Goal: Information Seeking & Learning: Compare options

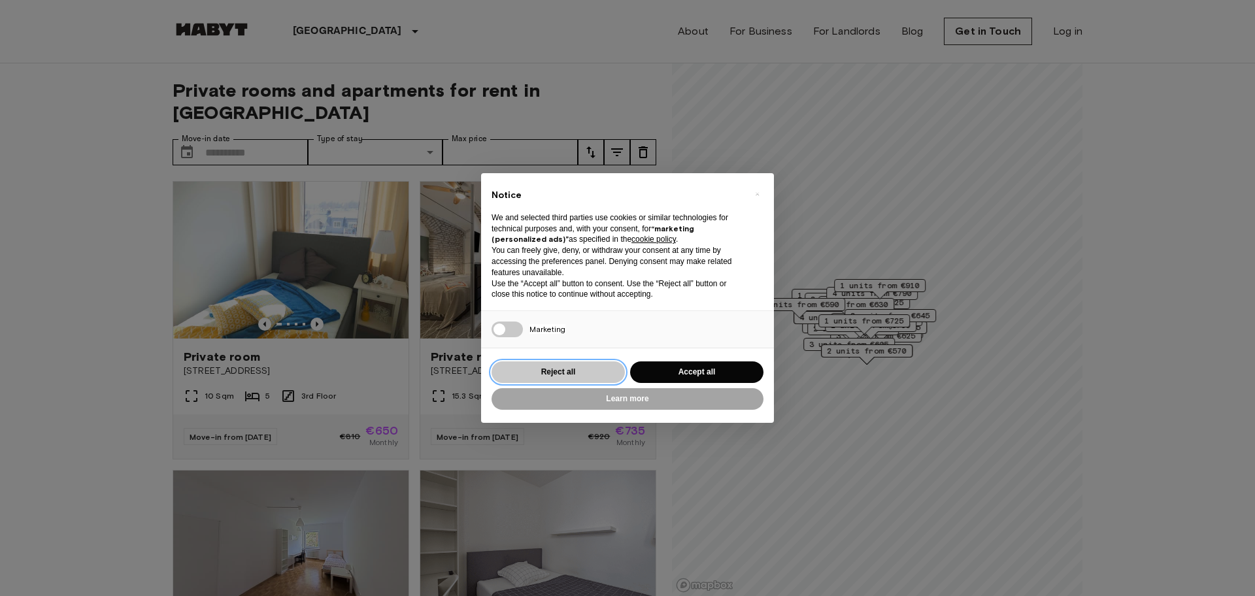
click at [580, 373] on button "Reject all" at bounding box center [558, 372] width 133 height 22
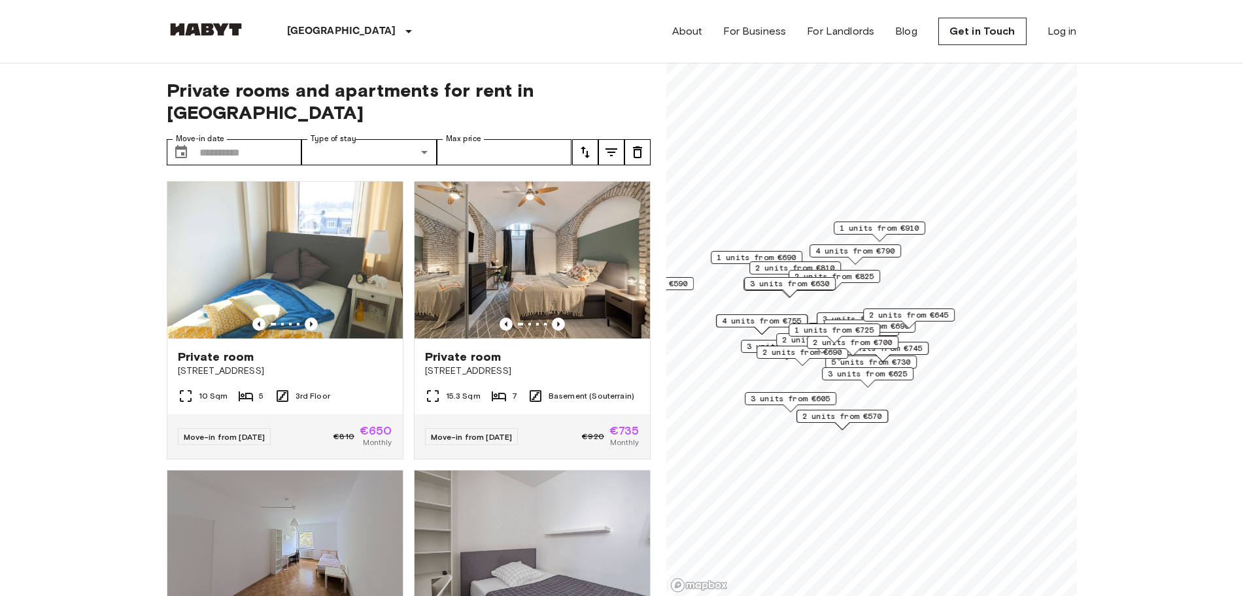
click at [899, 227] on span "1 units from €910" at bounding box center [879, 228] width 80 height 12
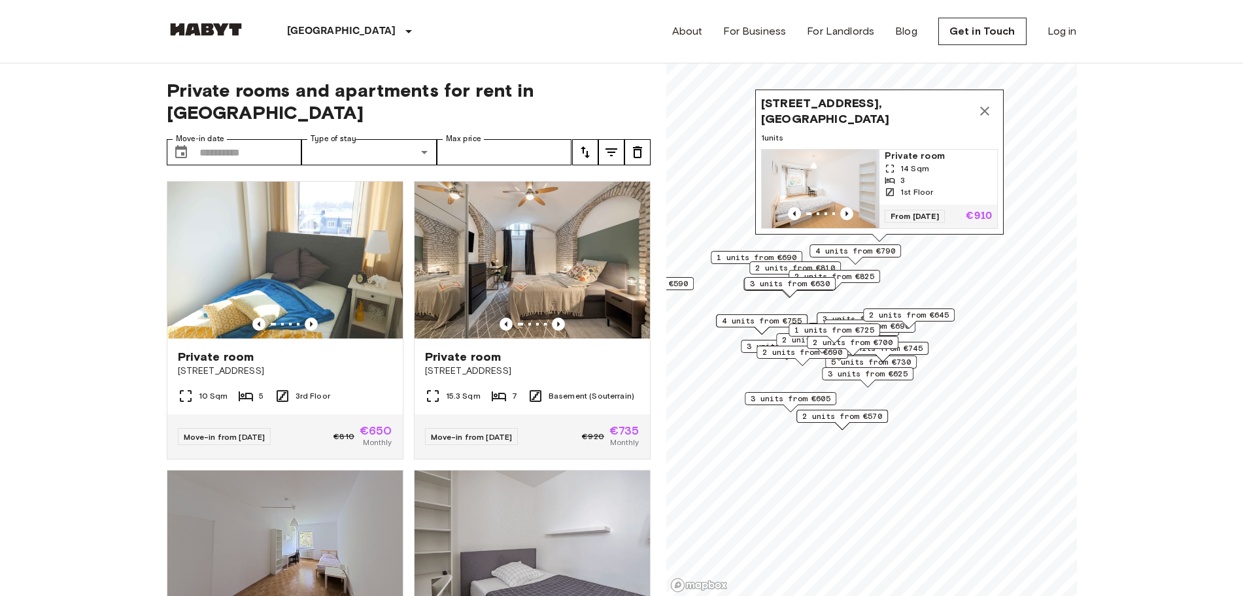
click at [984, 103] on icon "Map marker" at bounding box center [985, 111] width 16 height 16
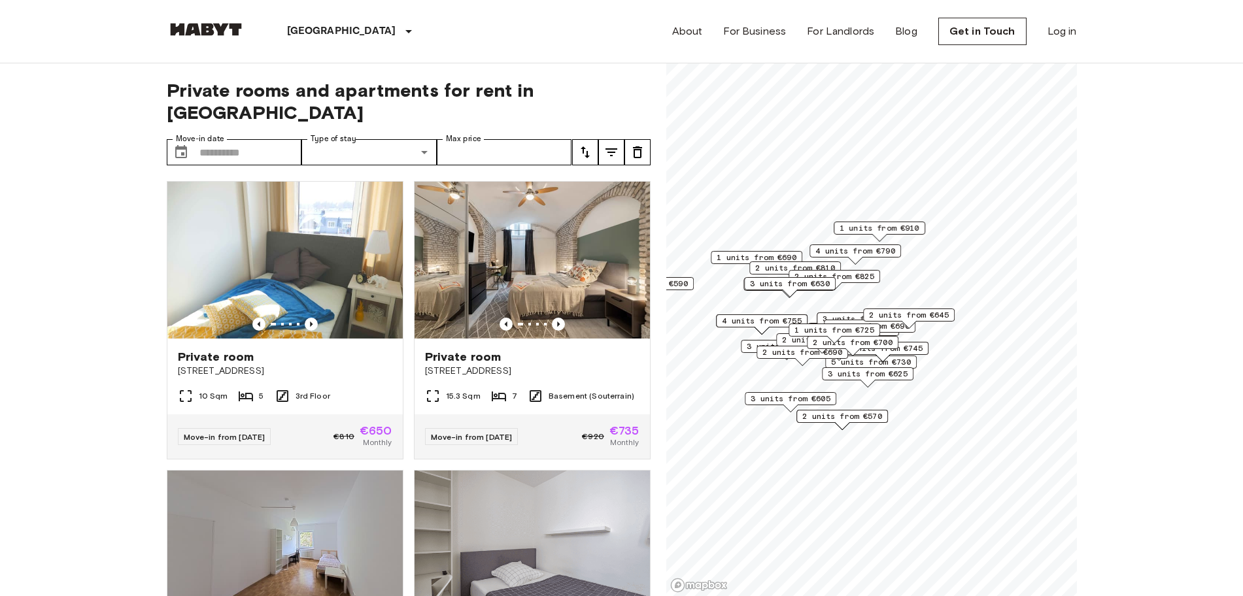
click at [846, 416] on span "2 units from €570" at bounding box center [842, 417] width 80 height 12
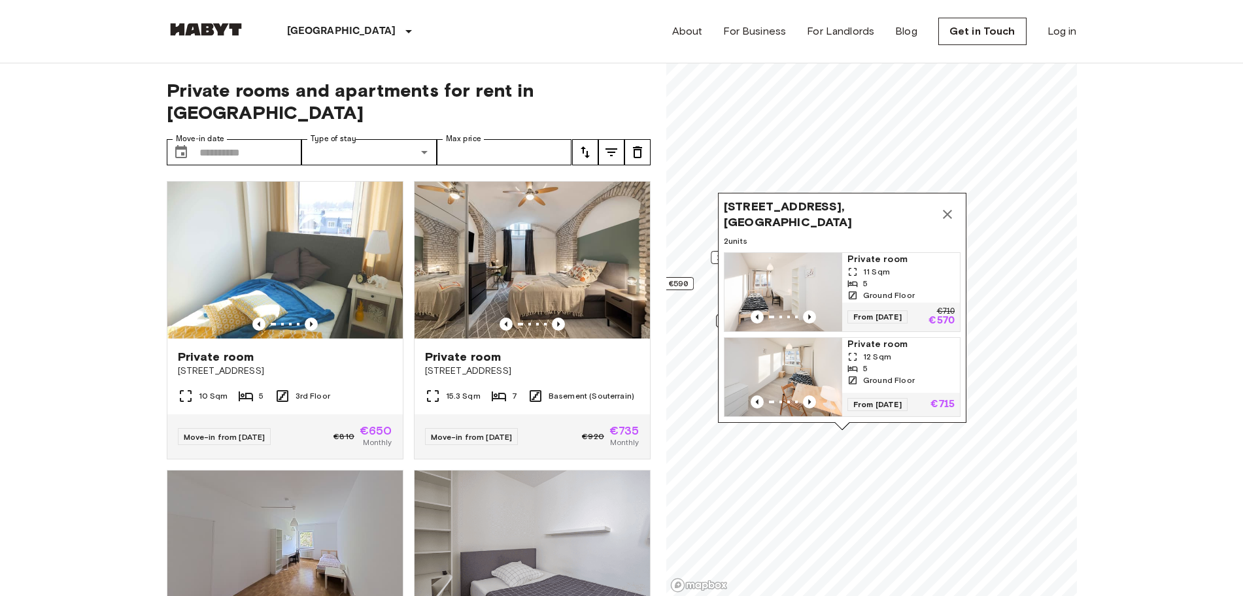
click at [947, 210] on icon "Map marker" at bounding box center [947, 214] width 9 height 9
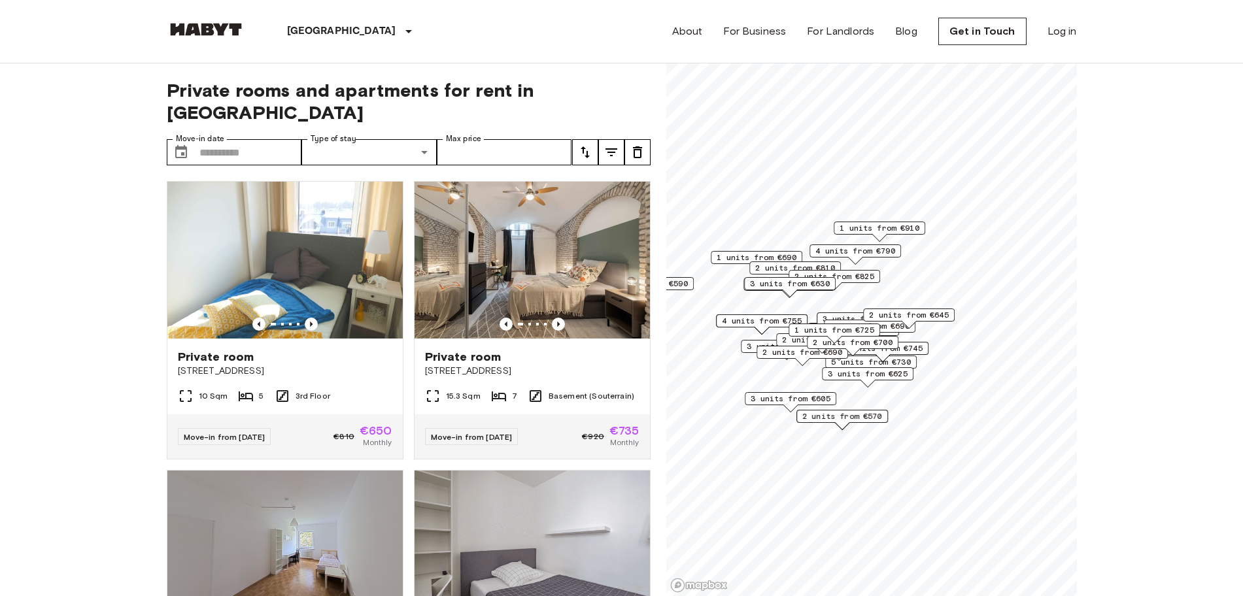
click at [802, 331] on span "1 units from €725" at bounding box center [834, 330] width 80 height 12
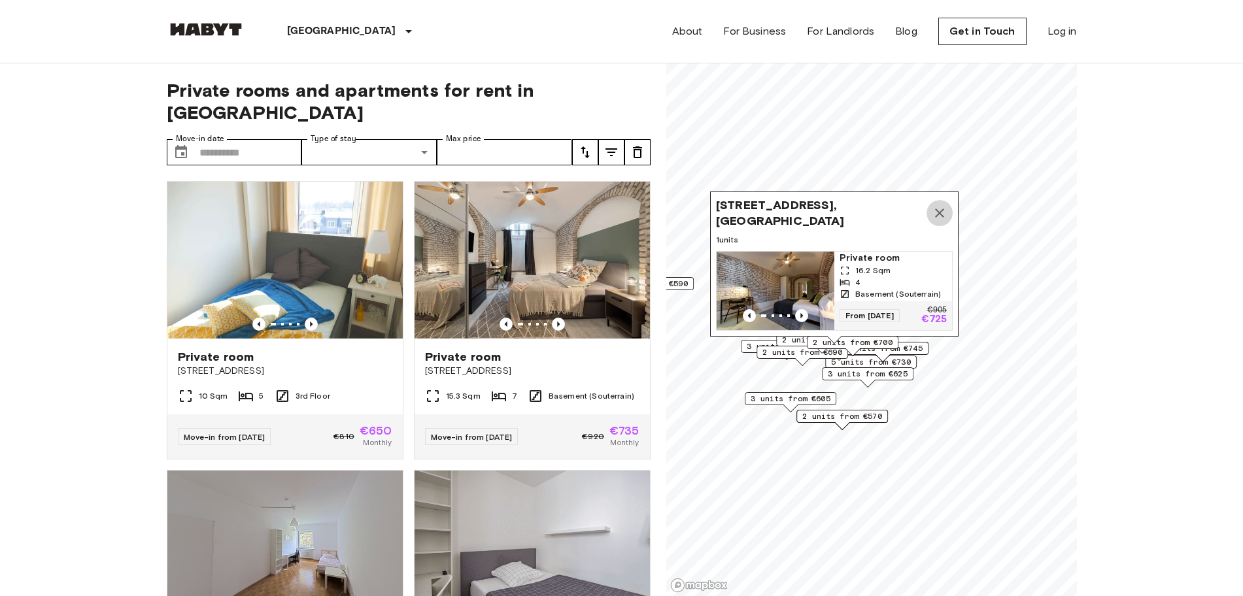
click at [937, 209] on icon "Map marker" at bounding box center [939, 213] width 9 height 9
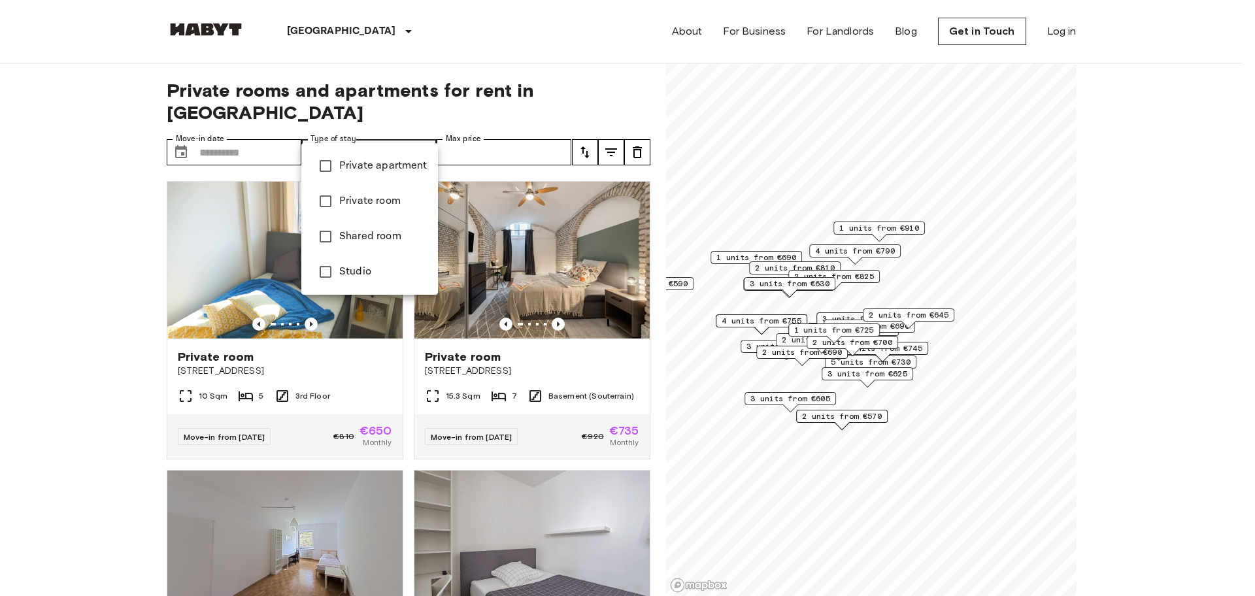
click at [363, 165] on span "Private apartment" at bounding box center [383, 166] width 88 height 16
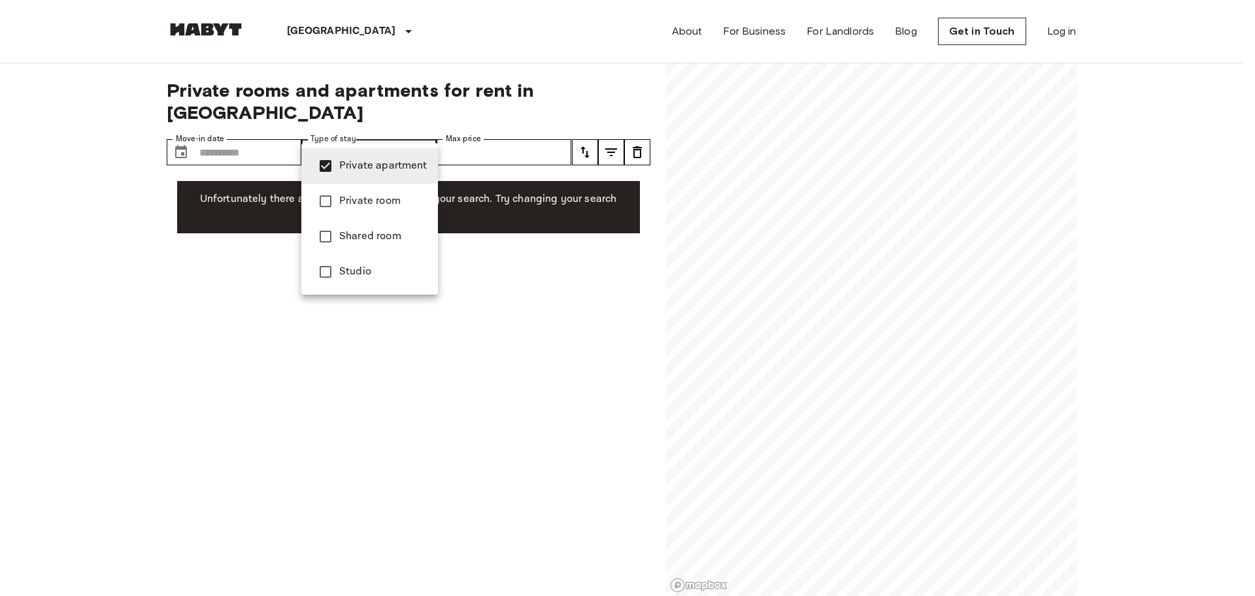
click at [361, 198] on span "Private room" at bounding box center [383, 201] width 88 height 16
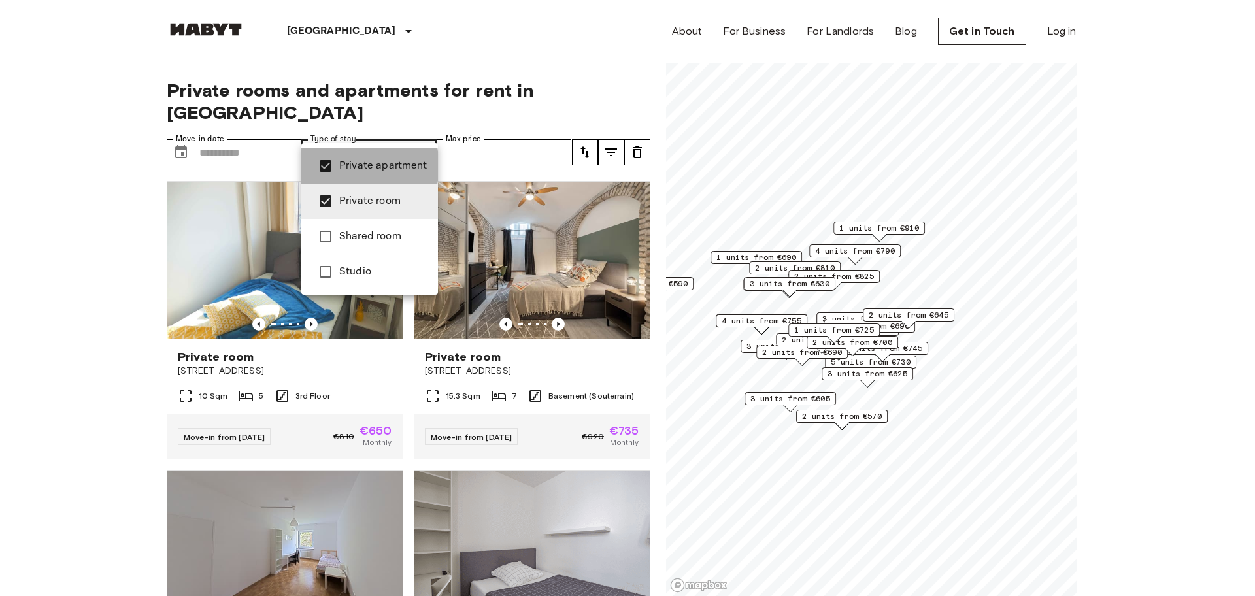
click at [354, 166] on span "Private apartment" at bounding box center [383, 166] width 88 height 16
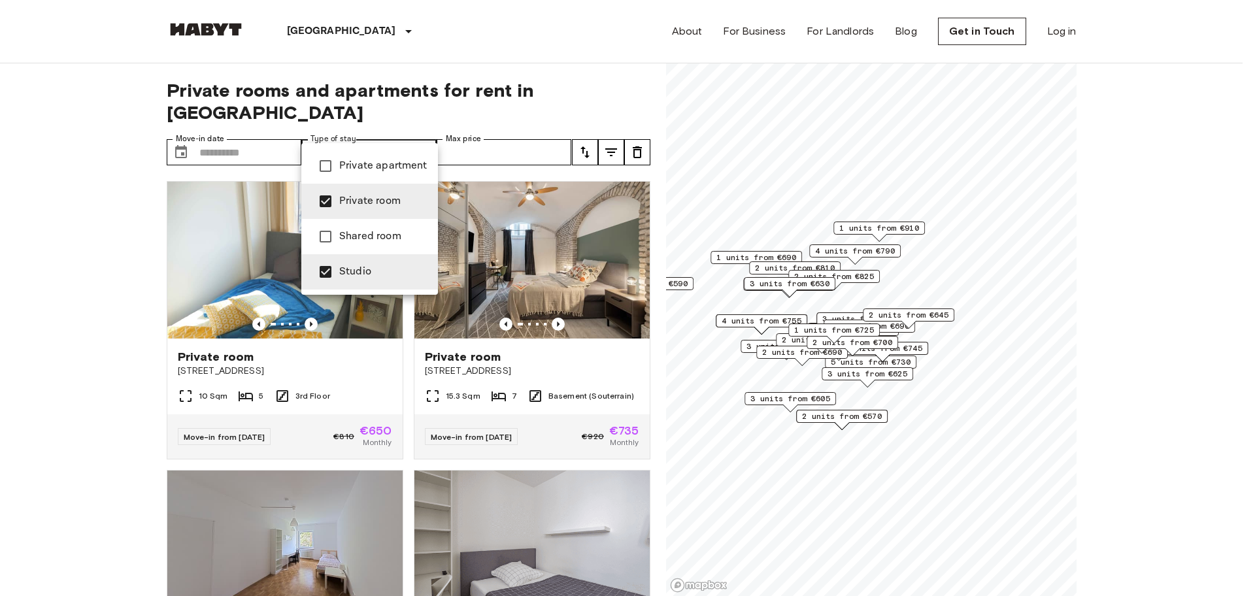
type input "**********"
click at [107, 292] on div at bounding box center [627, 298] width 1255 height 596
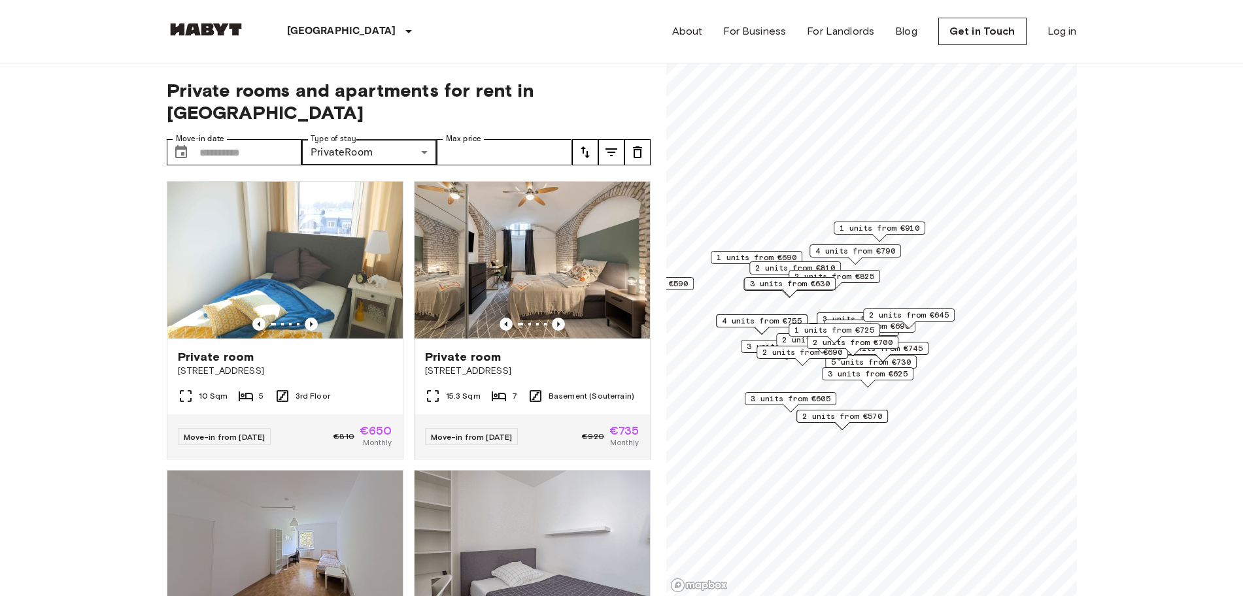
click at [609, 144] on icon "tune" at bounding box center [611, 152] width 16 height 16
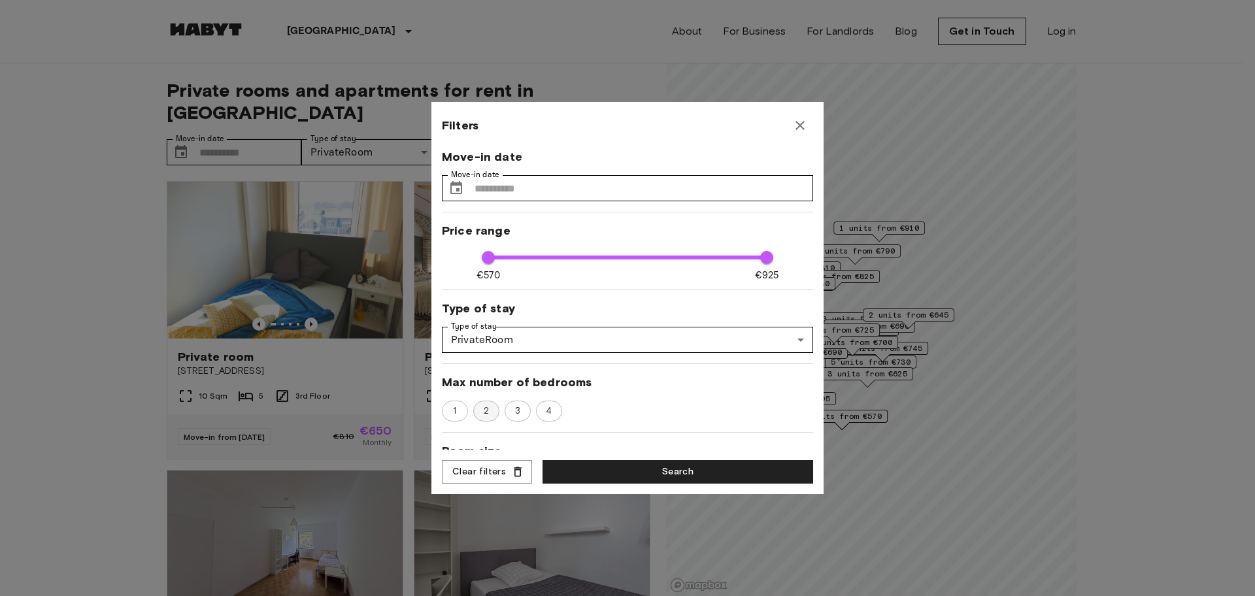
click at [484, 411] on span "2" at bounding box center [487, 411] width 20 height 13
type input "***"
click at [713, 475] on button "Search" at bounding box center [678, 472] width 271 height 24
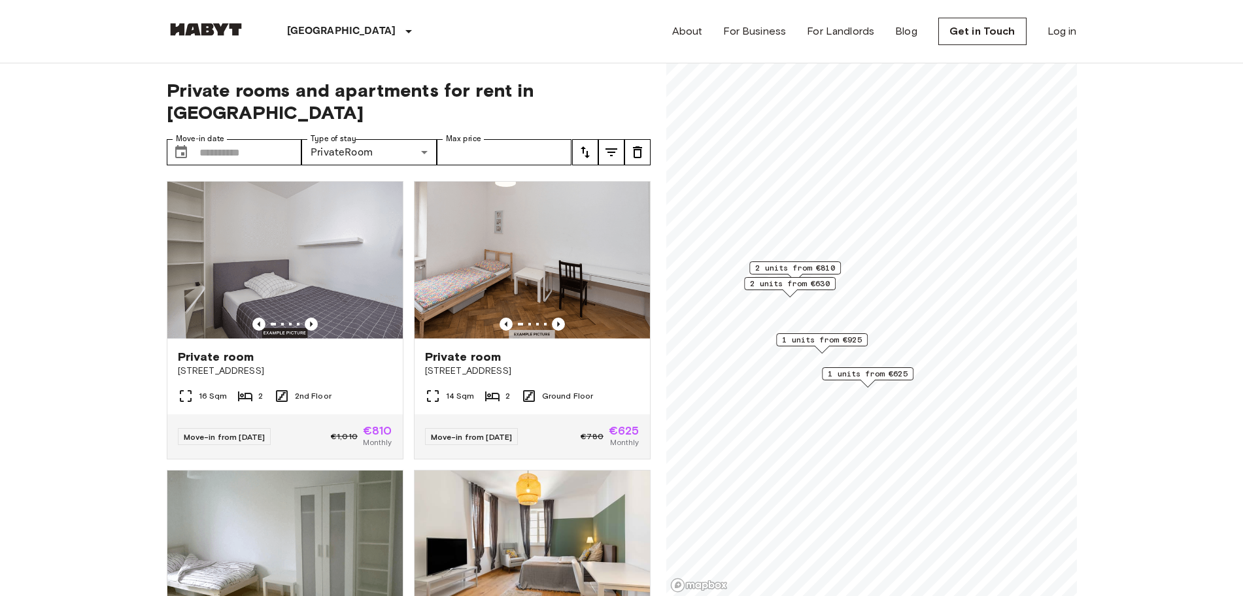
click at [613, 144] on icon "tune" at bounding box center [611, 152] width 16 height 16
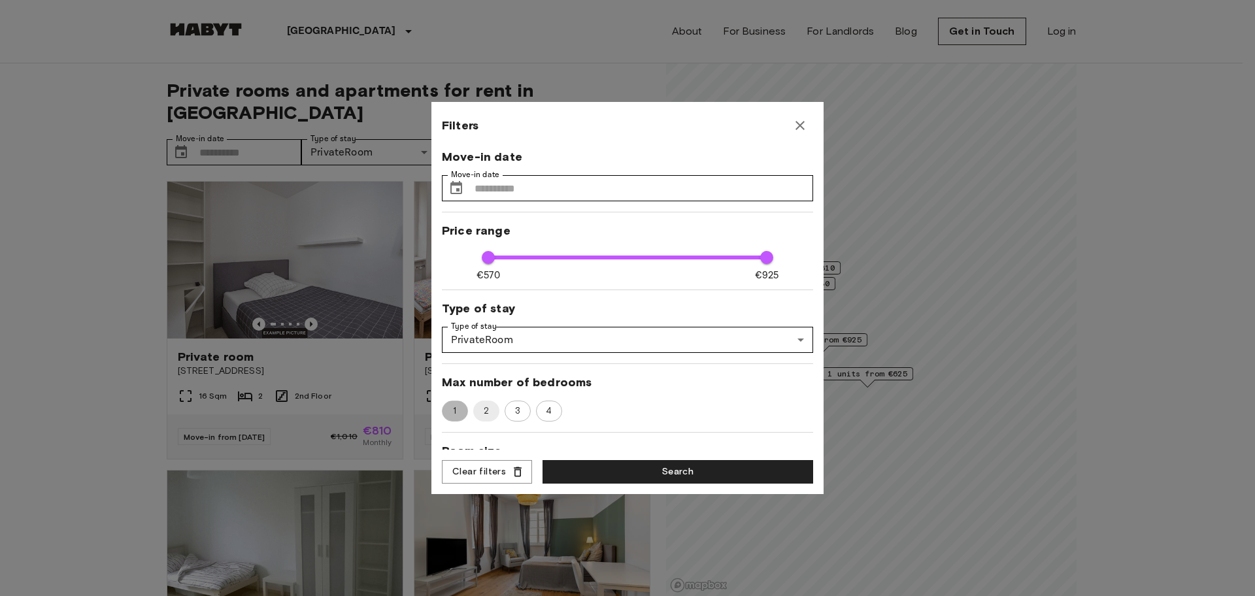
click at [457, 412] on span "1" at bounding box center [455, 411] width 18 height 13
type input "***"
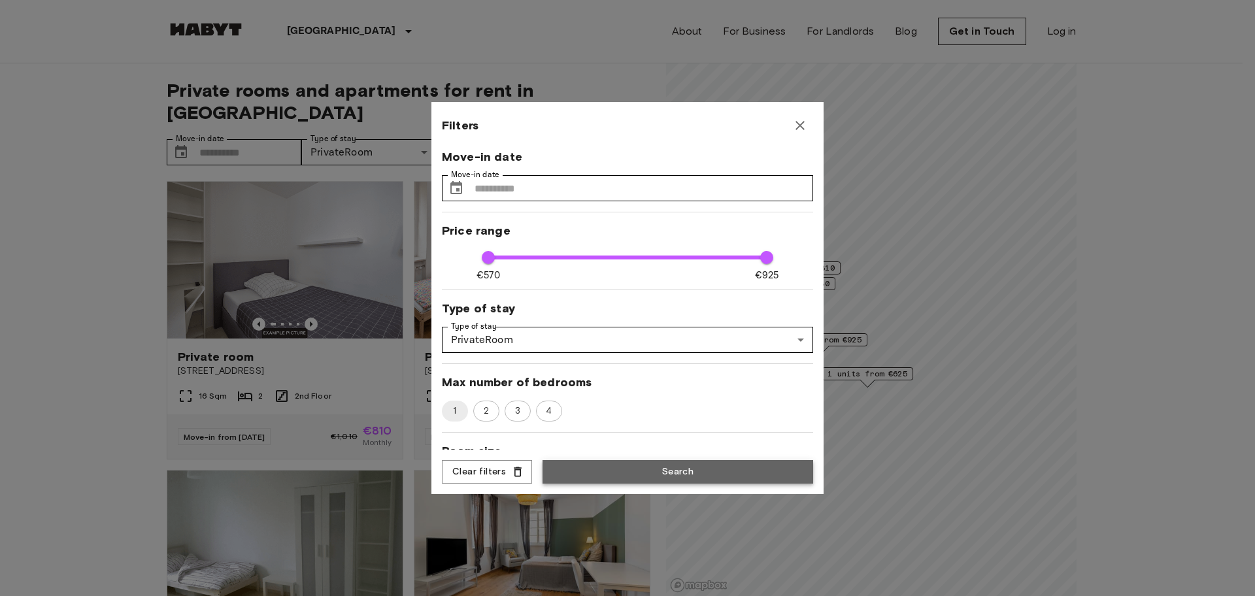
click at [657, 473] on button "Search" at bounding box center [678, 472] width 271 height 24
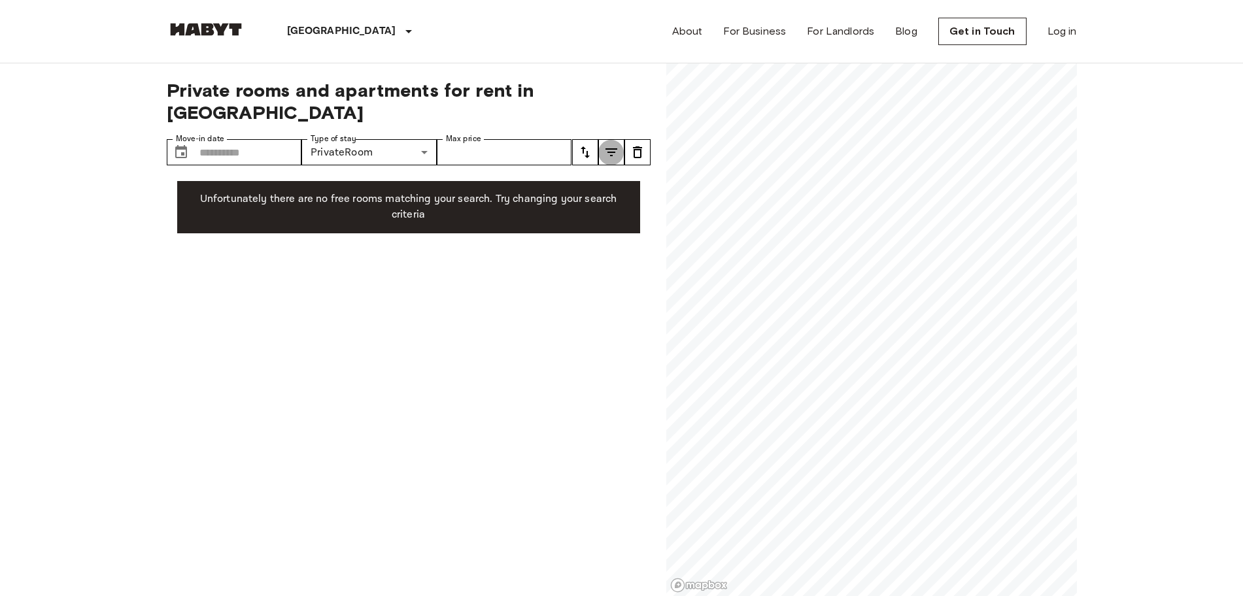
click at [612, 148] on icon "tune" at bounding box center [611, 152] width 12 height 8
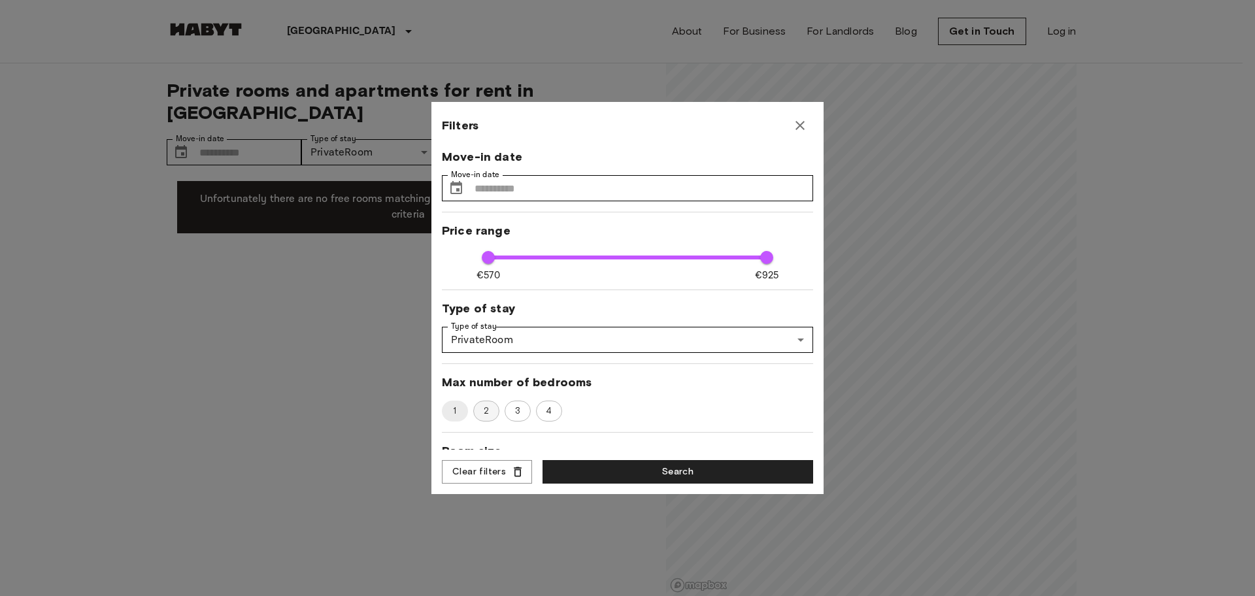
click at [486, 408] on span "2" at bounding box center [487, 411] width 20 height 13
type input "***"
click at [651, 478] on button "Search" at bounding box center [678, 472] width 271 height 24
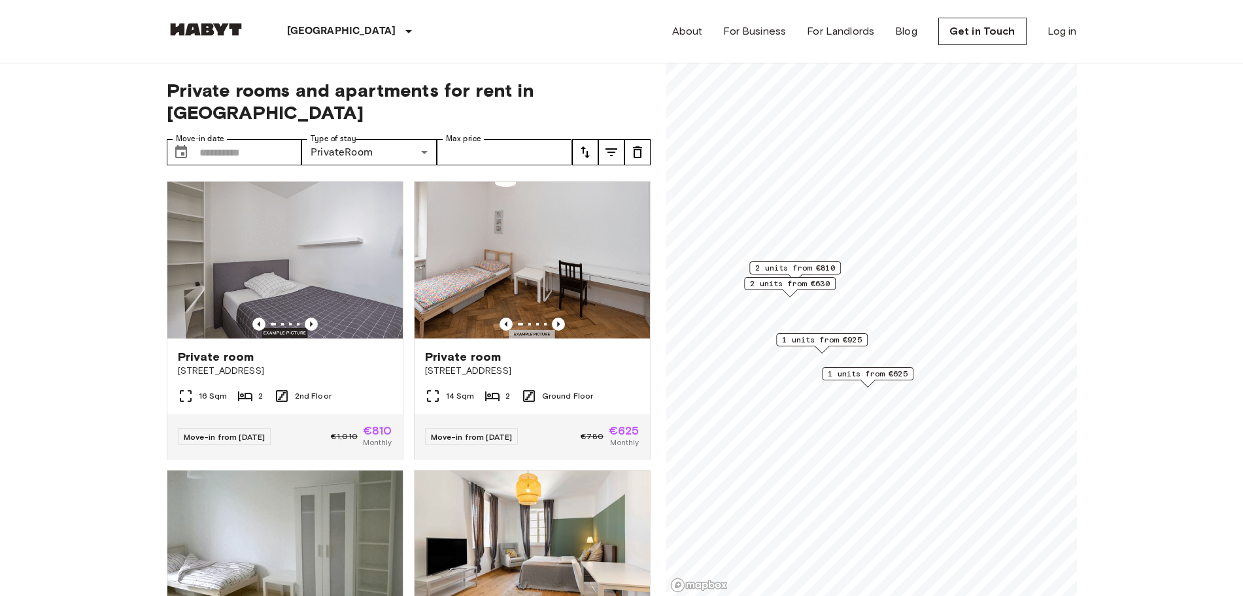
click at [884, 377] on span "1 units from €625" at bounding box center [868, 374] width 80 height 12
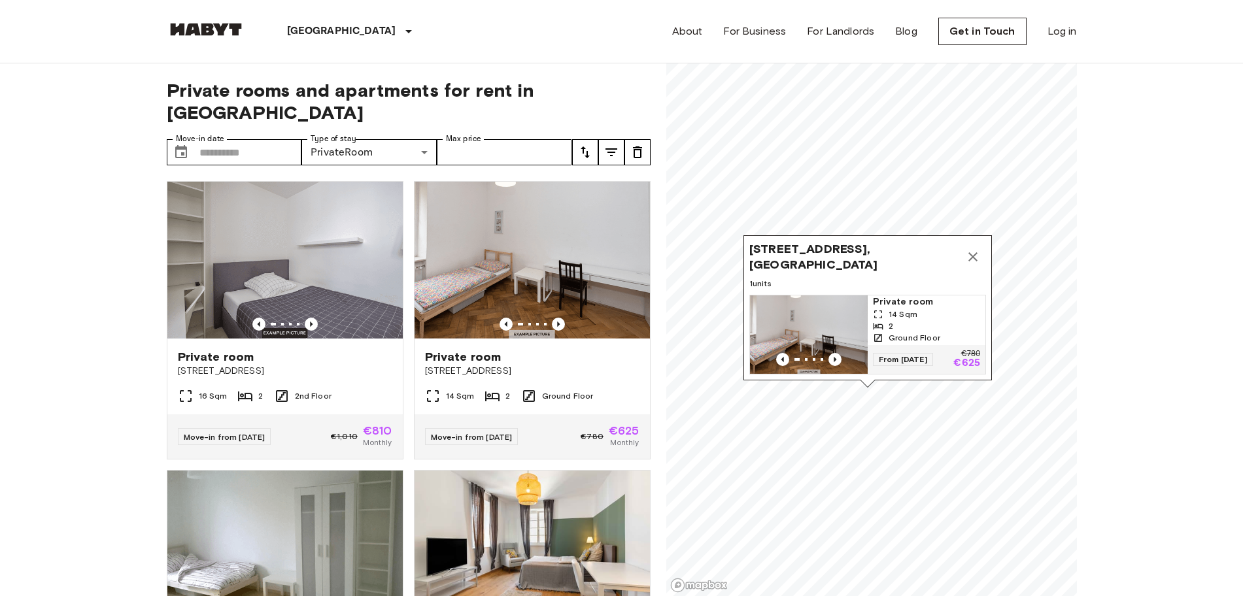
click at [868, 241] on span "Deisenhofener Straße 4, 81539 Munich, GER" at bounding box center [854, 256] width 210 height 31
click at [915, 320] on div "2" at bounding box center [926, 326] width 107 height 12
click at [969, 249] on icon "Map marker" at bounding box center [973, 257] width 16 height 16
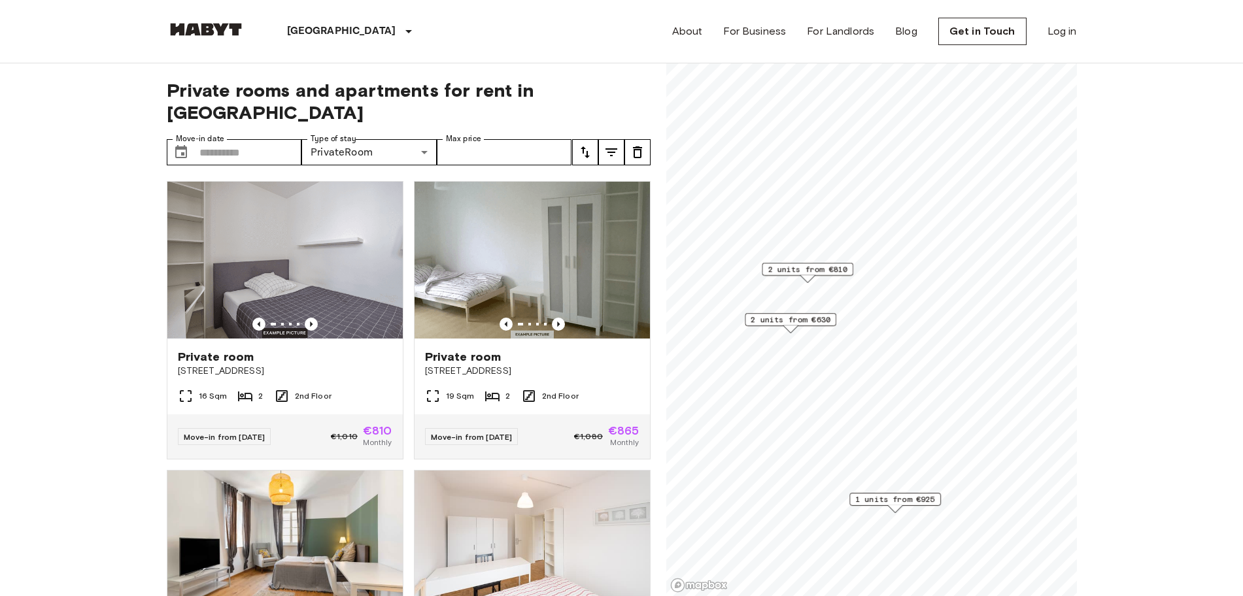
click at [784, 319] on span "2 units from €630" at bounding box center [790, 320] width 80 height 12
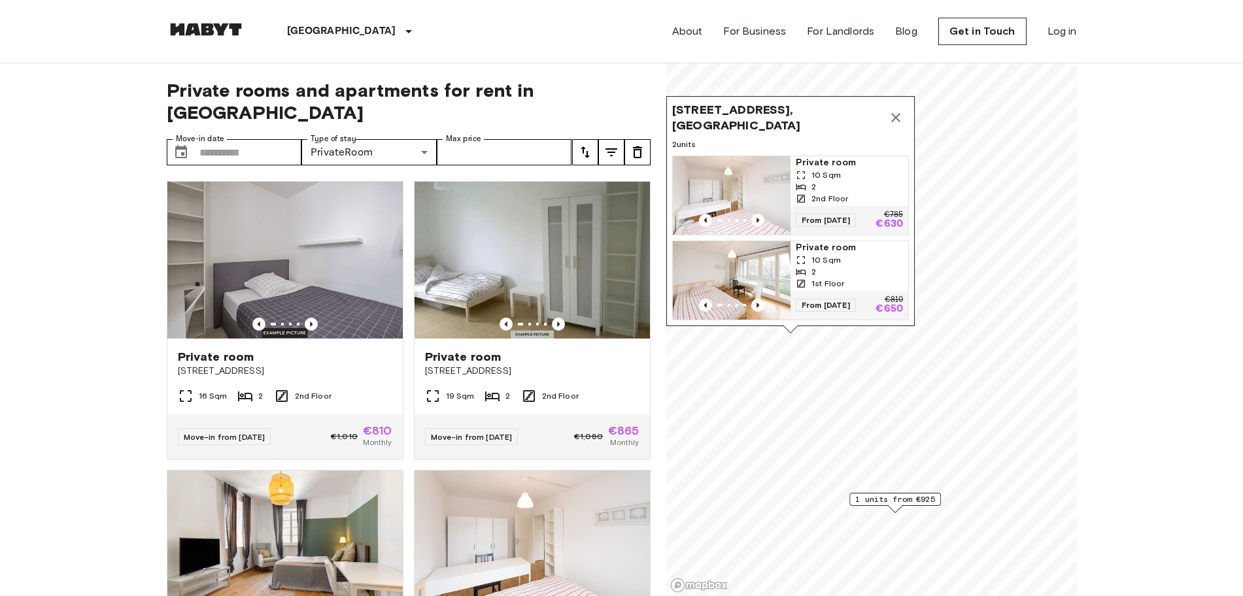
click at [748, 257] on img "Map marker" at bounding box center [732, 280] width 118 height 78
click at [758, 214] on icon "Previous image" at bounding box center [757, 220] width 13 height 13
click at [705, 214] on icon "Previous image" at bounding box center [705, 220] width 13 height 13
click at [751, 156] on img "Map marker" at bounding box center [732, 195] width 118 height 78
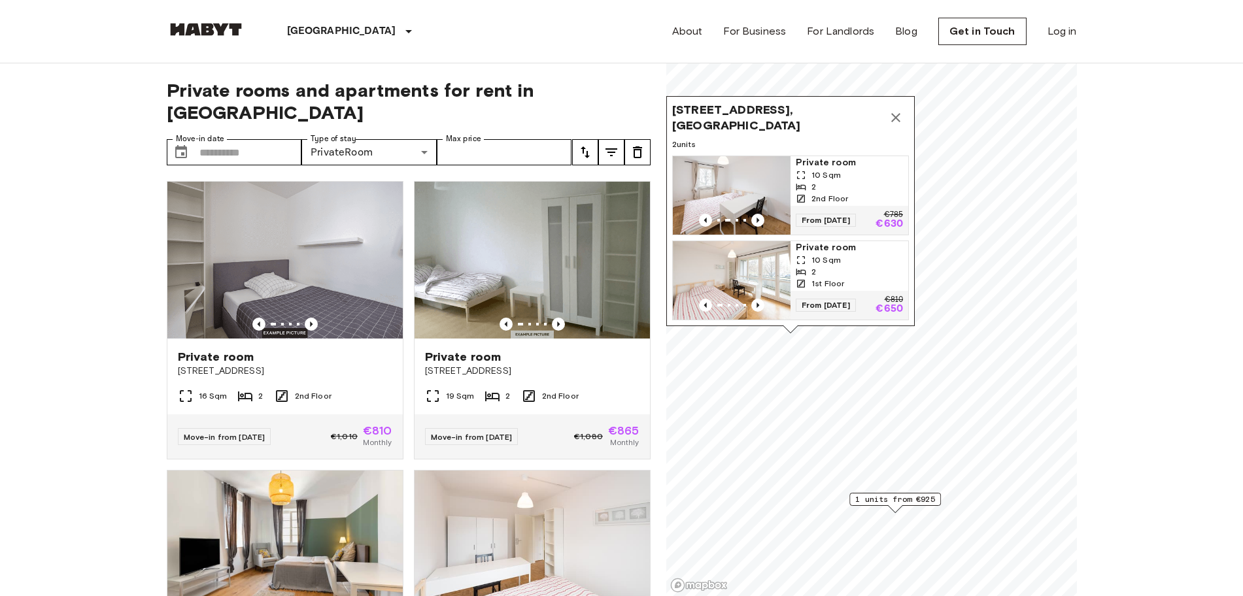
click at [900, 105] on button "Map marker" at bounding box center [895, 118] width 26 height 26
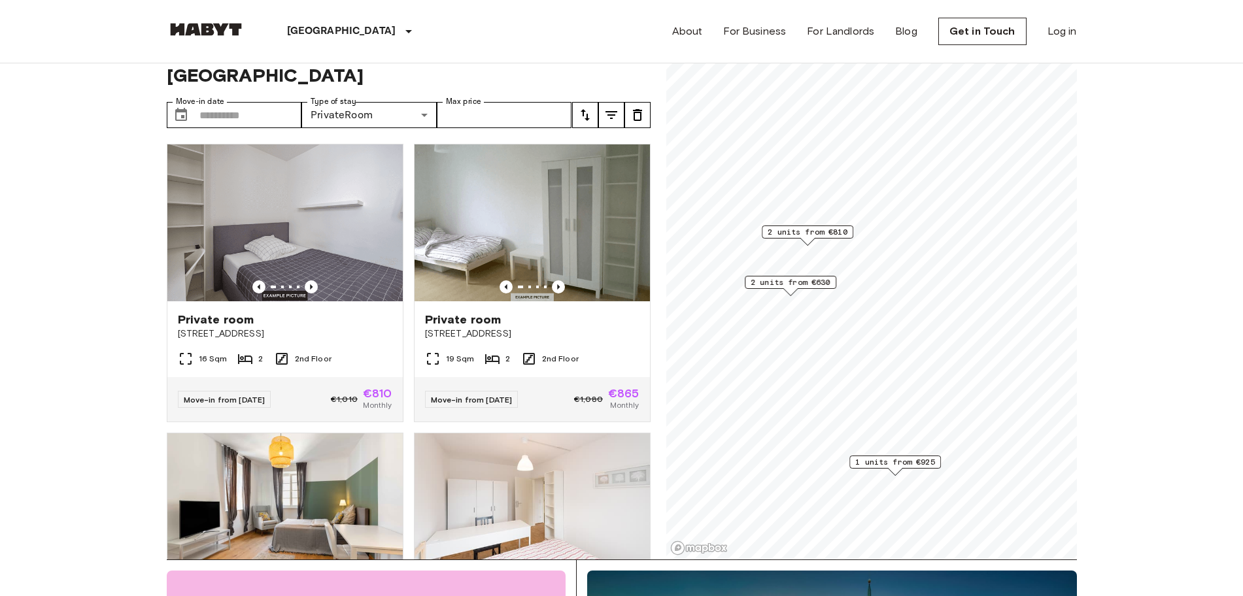
scroll to position [82, 0]
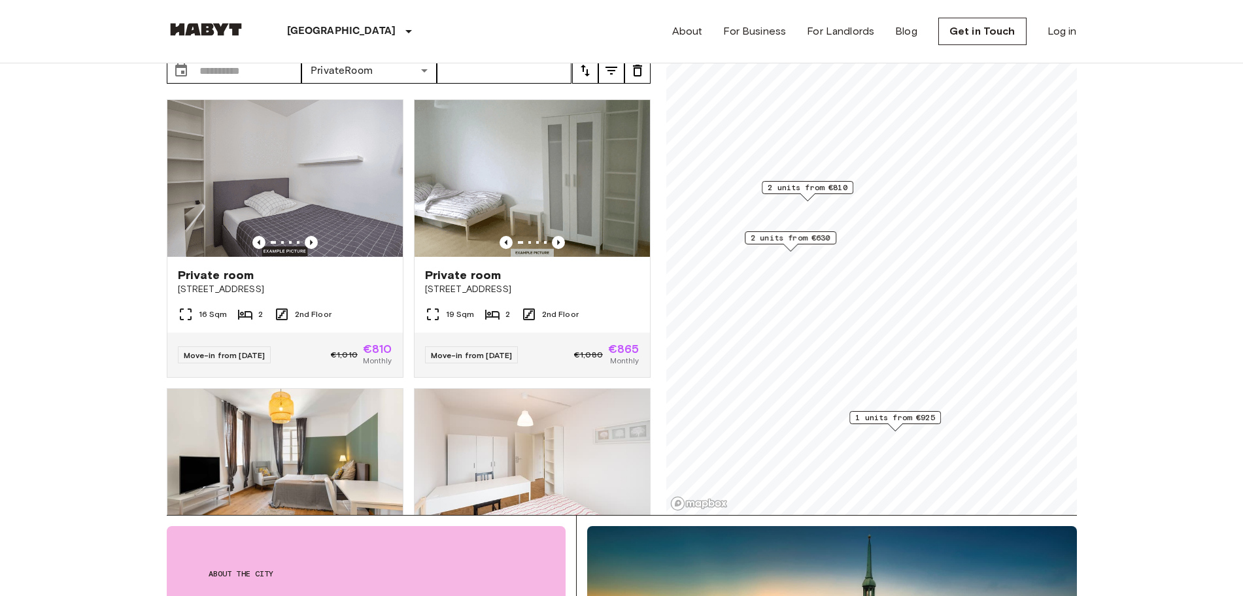
click at [830, 187] on span "2 units from €810" at bounding box center [807, 188] width 80 height 12
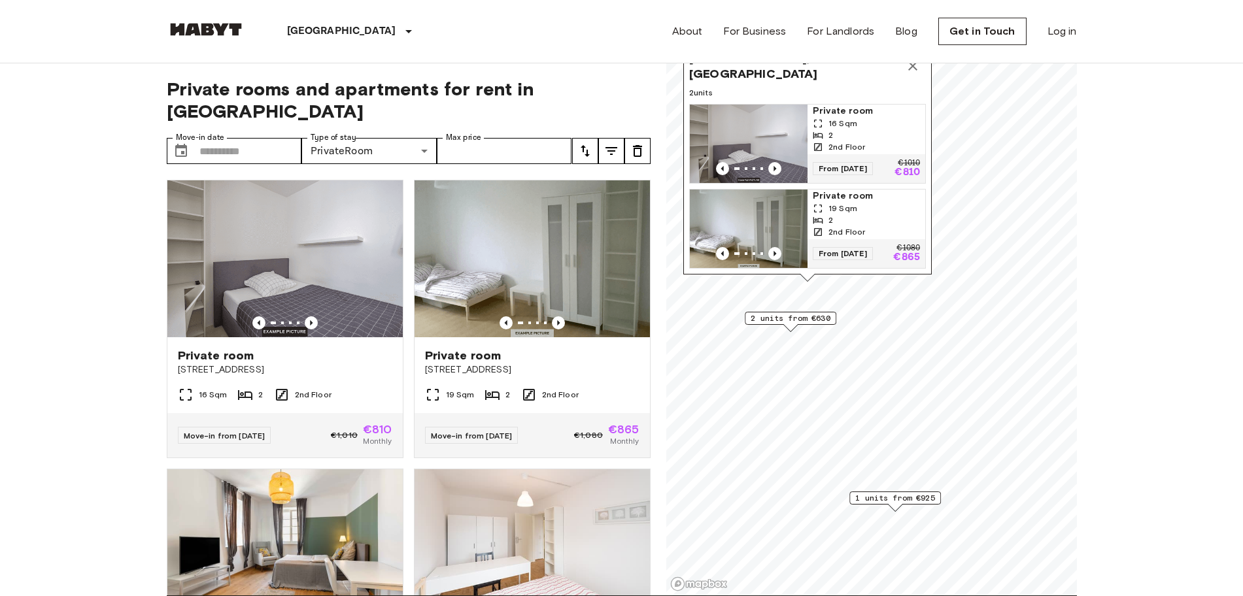
scroll to position [0, 0]
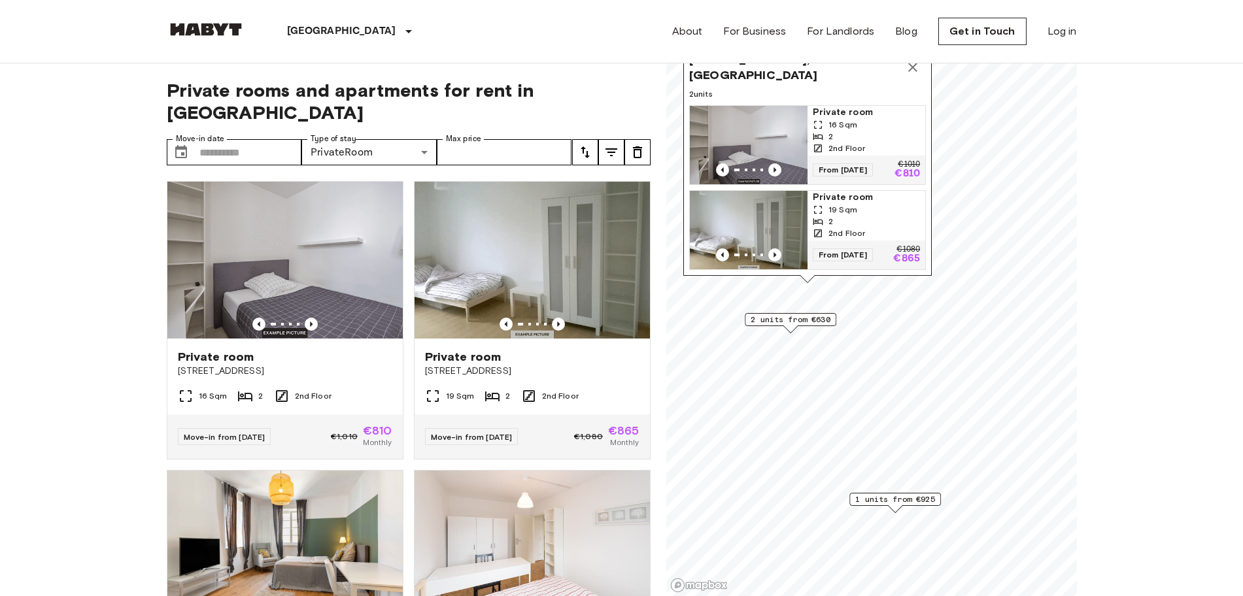
click at [784, 202] on img "Map marker" at bounding box center [749, 230] width 118 height 78
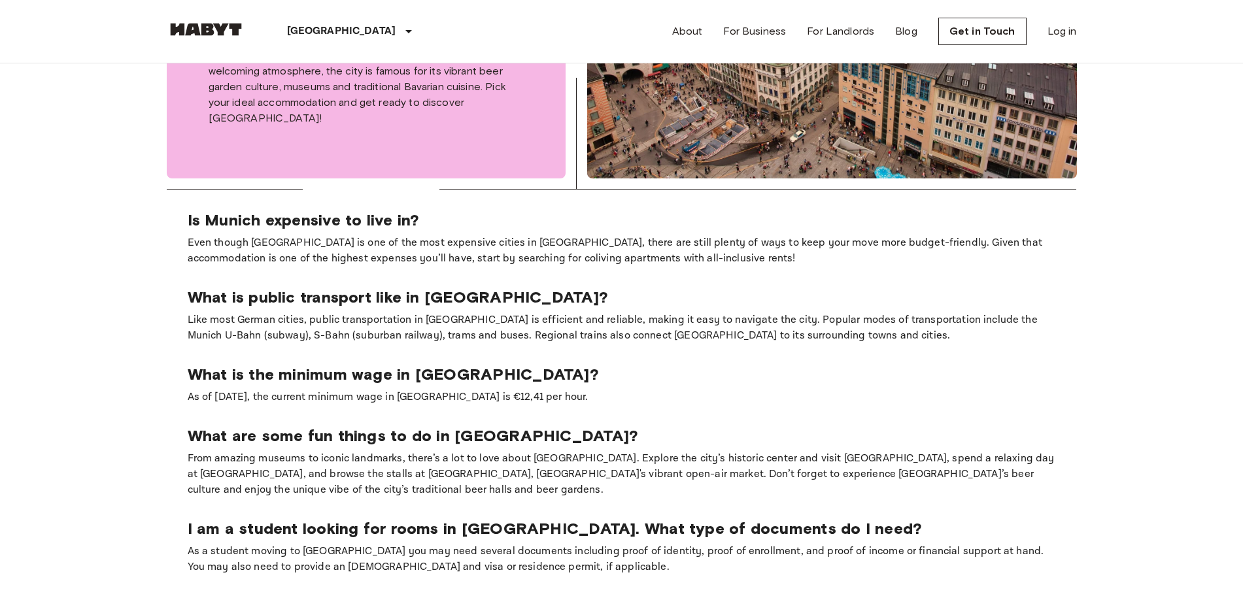
scroll to position [981, 0]
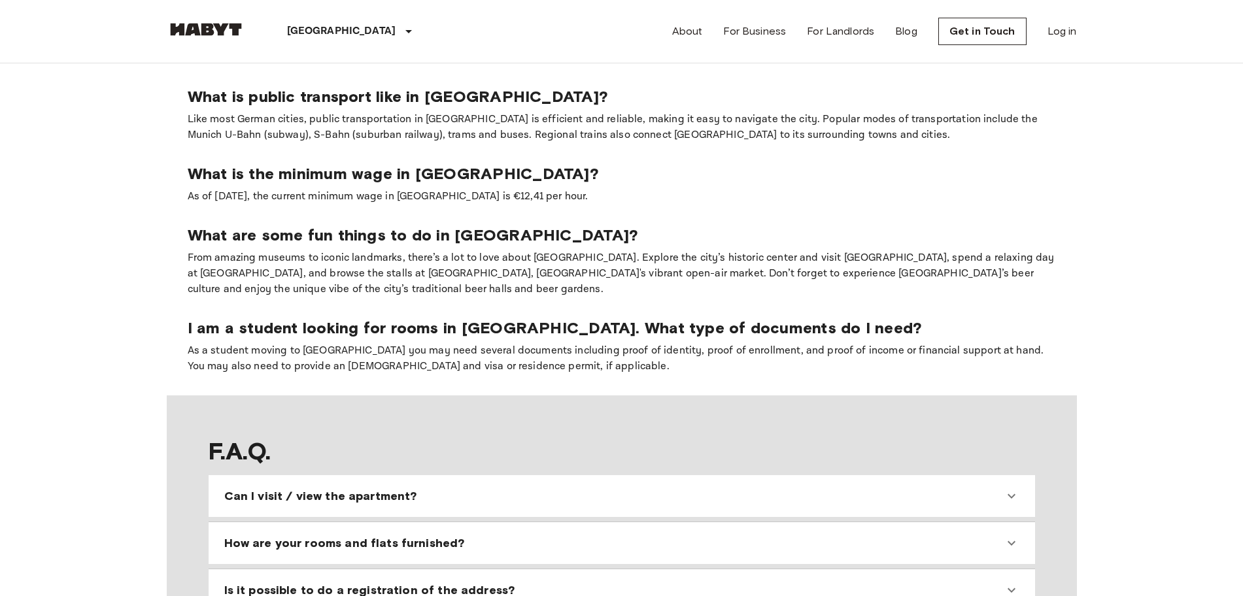
click at [401, 488] on span "Can I visit / view the apartment?" at bounding box center [320, 496] width 193 height 16
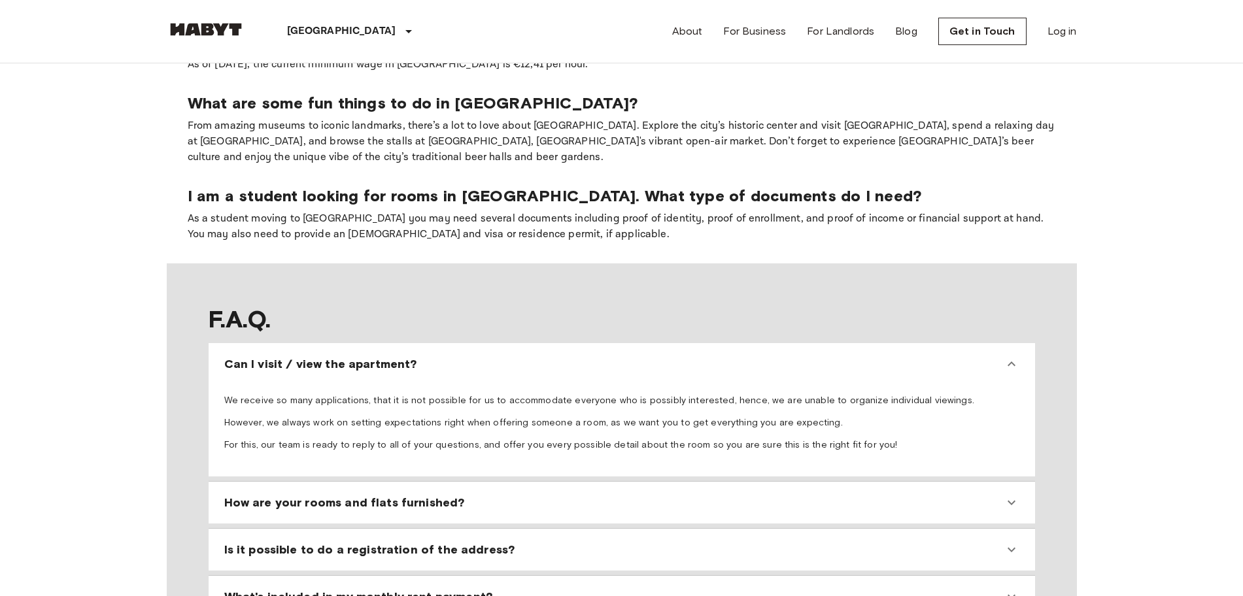
scroll to position [1144, 0]
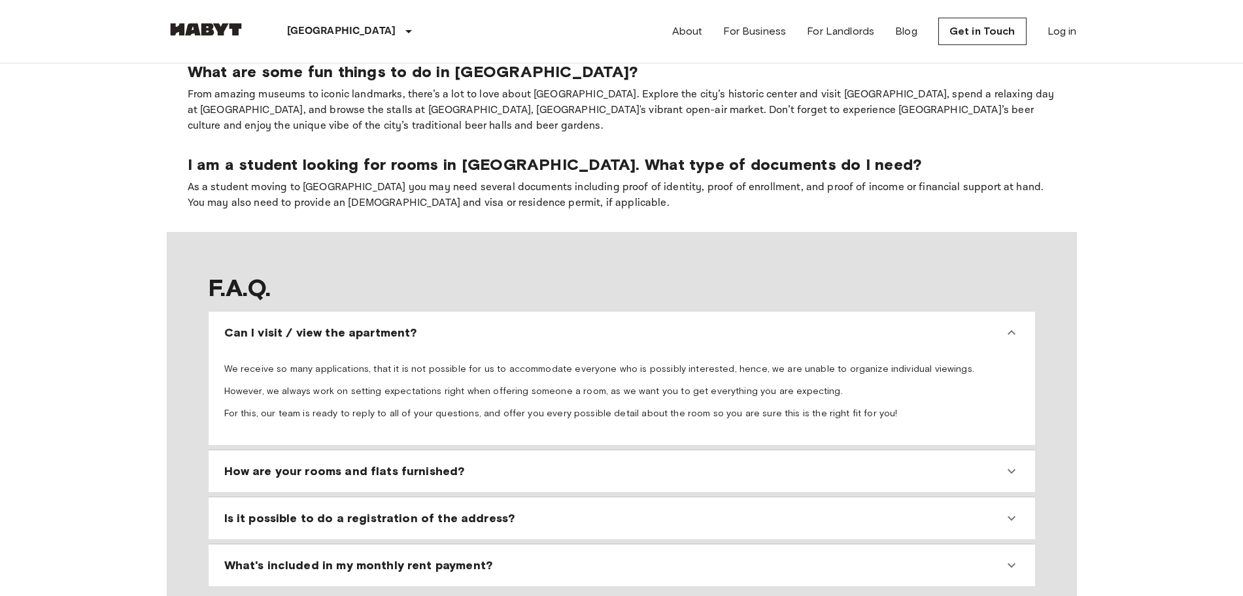
click at [407, 558] on span "What's included in my monthly rent payment?" at bounding box center [358, 566] width 268 height 16
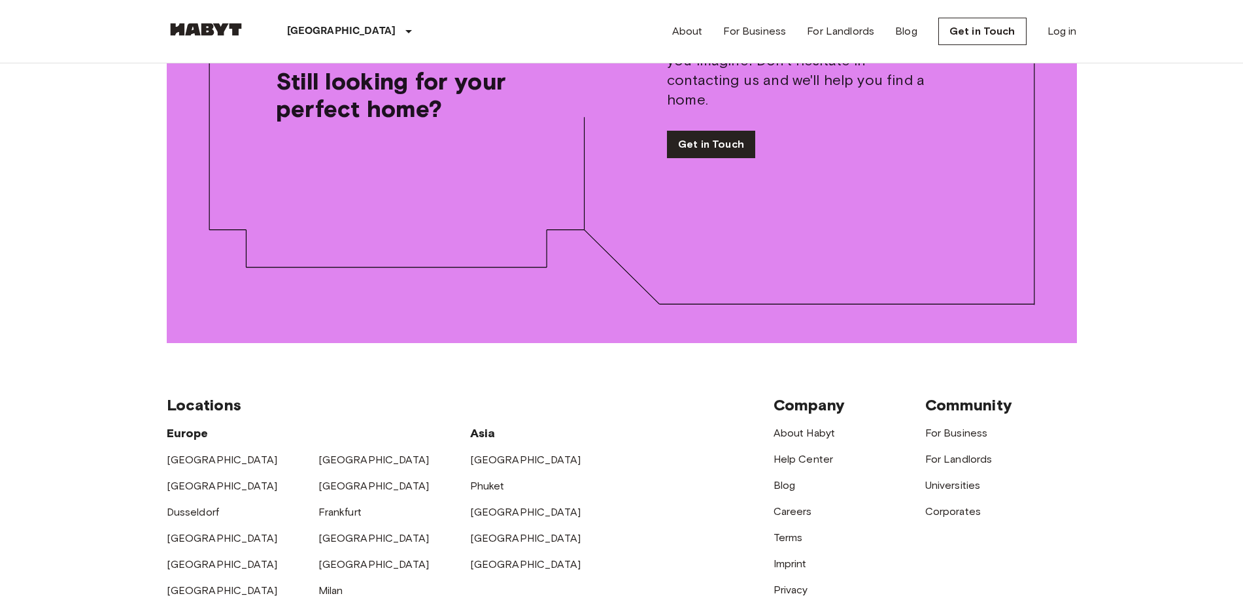
scroll to position [2043, 0]
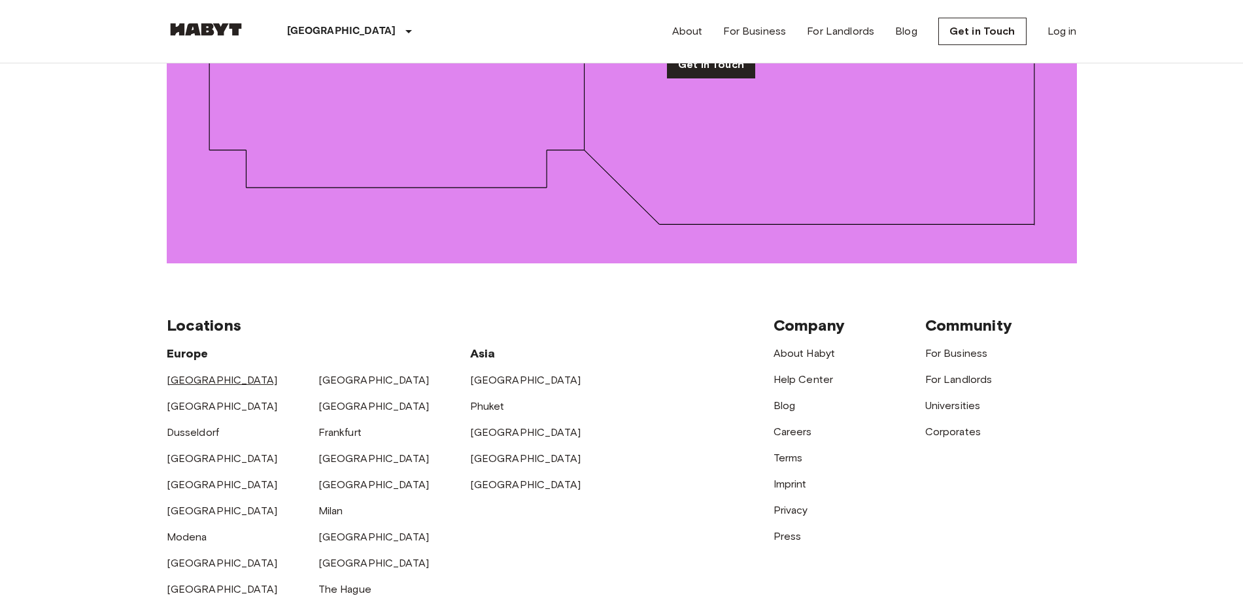
click at [188, 374] on link "[GEOGRAPHIC_DATA]" at bounding box center [222, 380] width 111 height 12
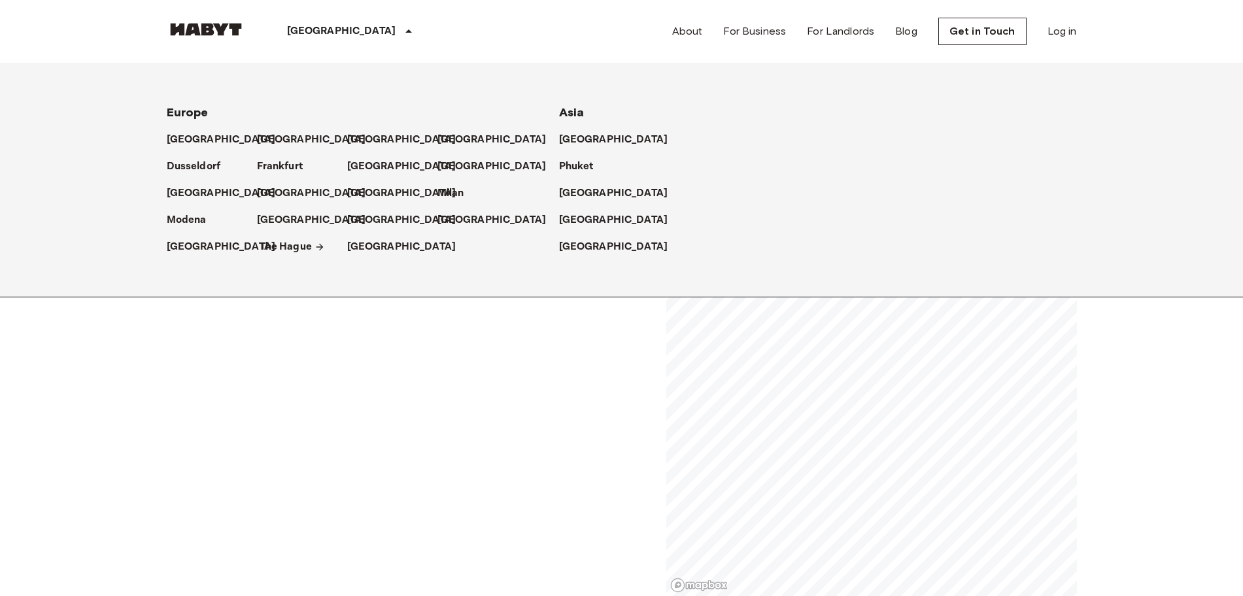
click at [294, 246] on p "The Hague" at bounding box center [286, 247] width 52 height 16
click at [453, 193] on p "Milan" at bounding box center [453, 194] width 27 height 16
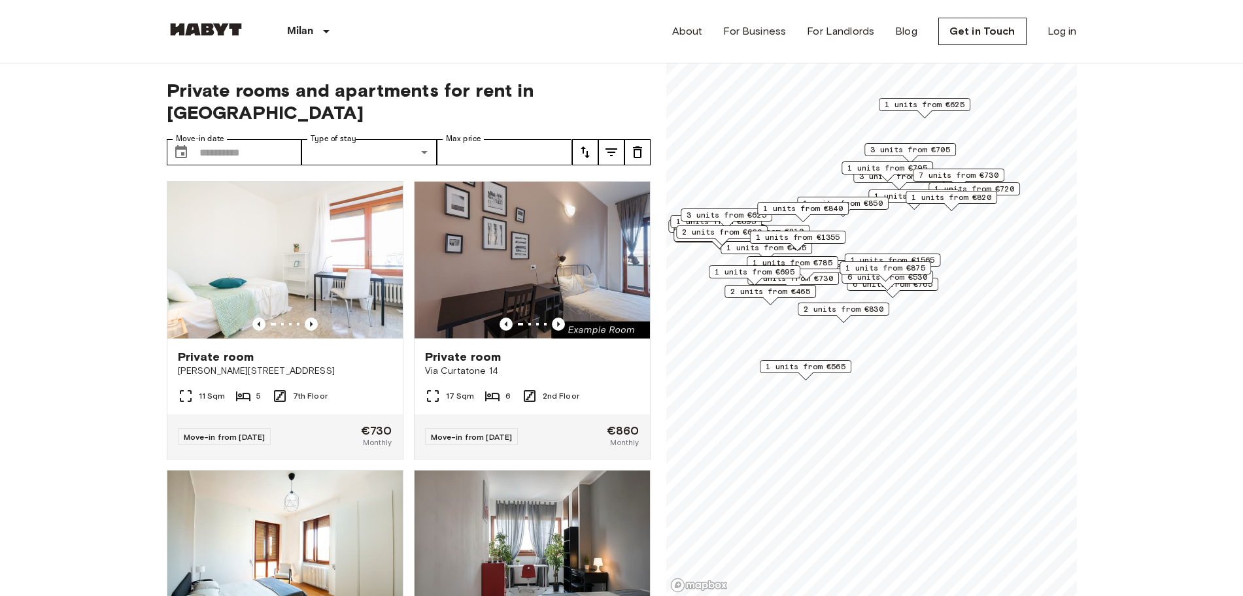
click at [616, 144] on icon "tune" at bounding box center [611, 152] width 16 height 16
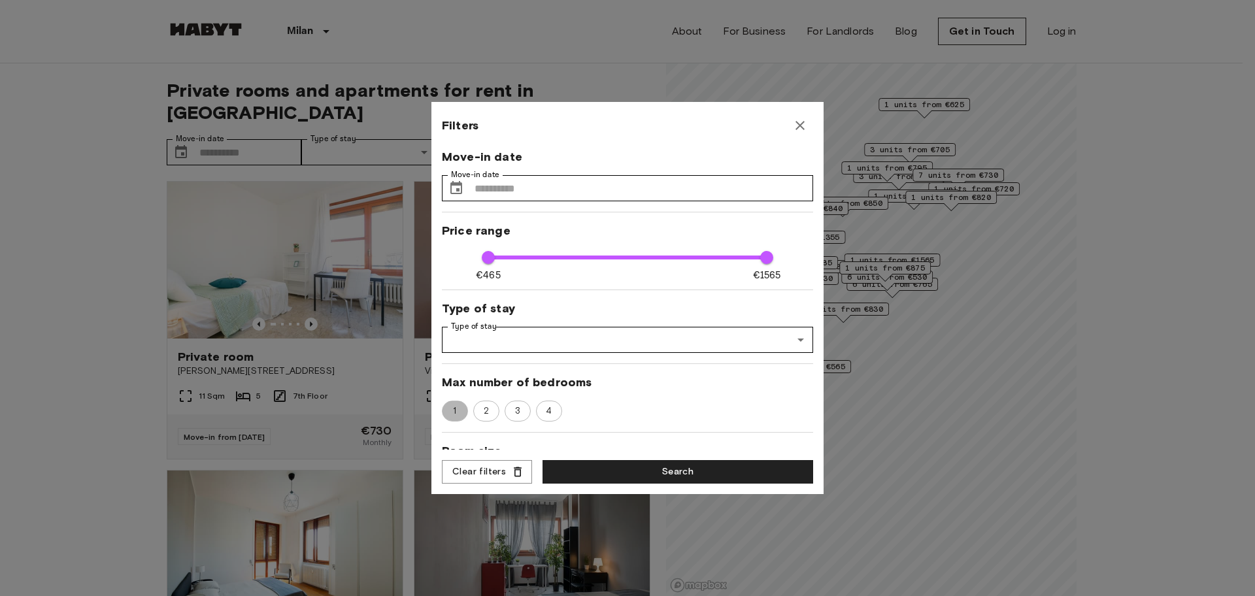
click at [455, 413] on span "1" at bounding box center [455, 411] width 18 height 13
click at [654, 471] on button "Search" at bounding box center [678, 472] width 271 height 24
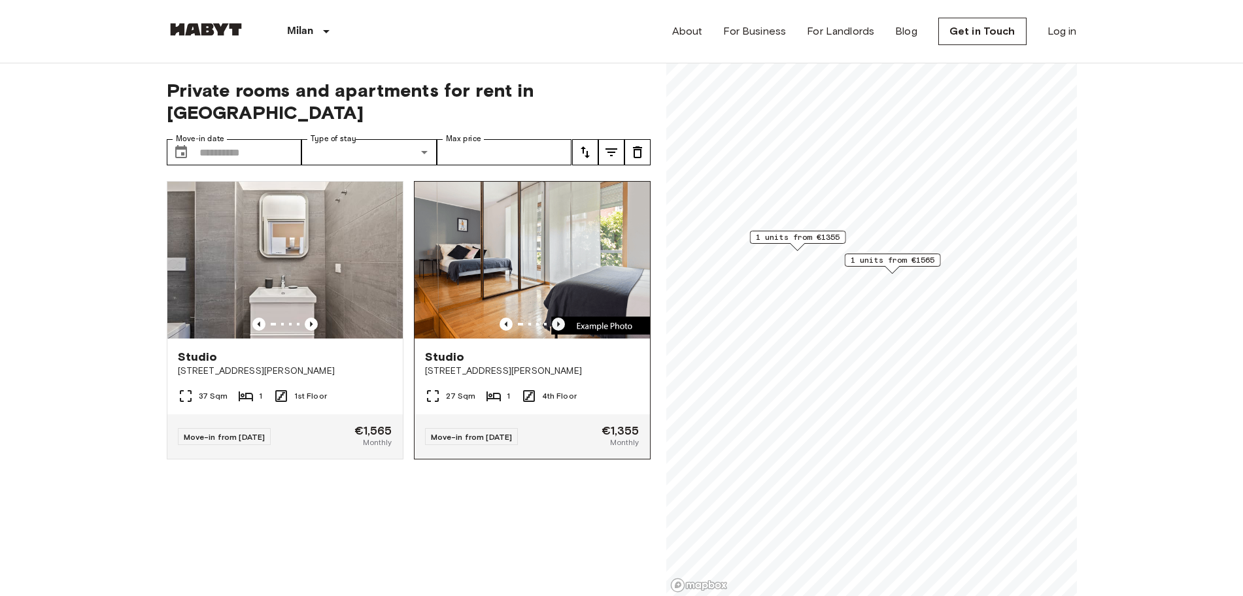
click at [552, 318] on icon "Previous image" at bounding box center [558, 324] width 13 height 13
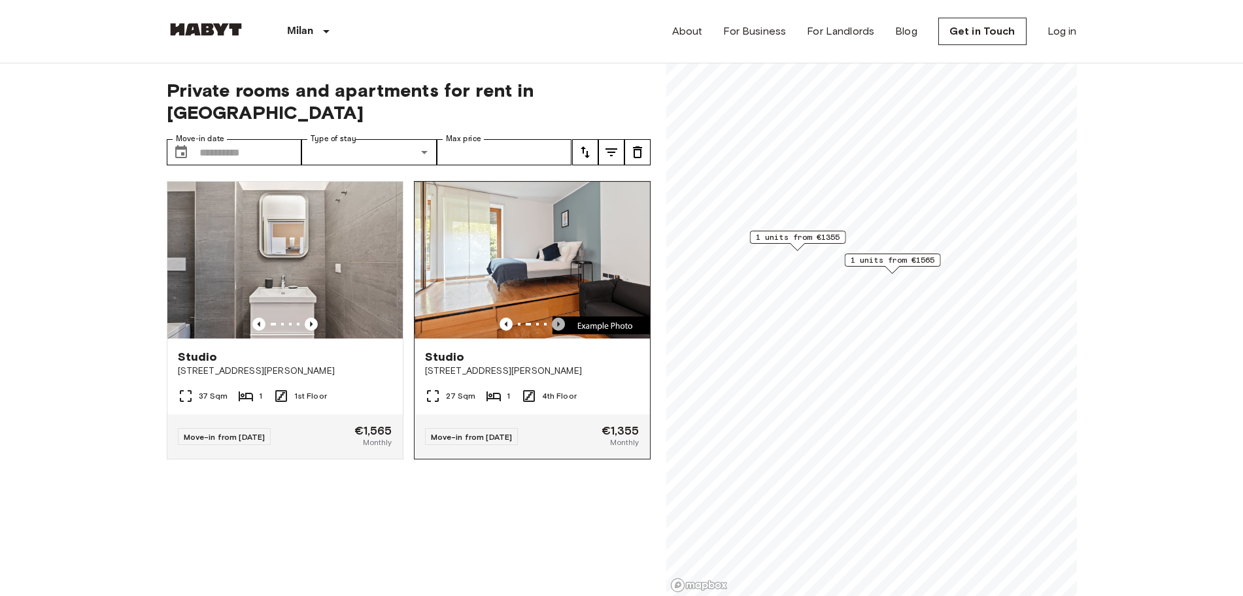
click at [552, 318] on icon "Previous image" at bounding box center [558, 324] width 13 height 13
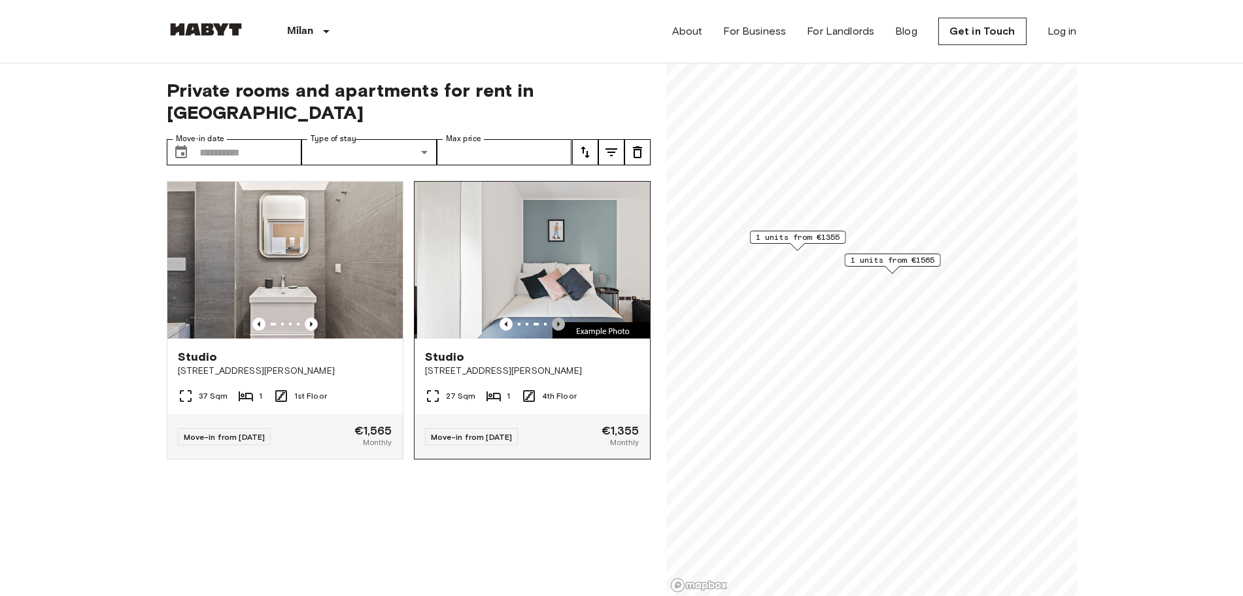
click at [552, 318] on icon "Previous image" at bounding box center [558, 324] width 13 height 13
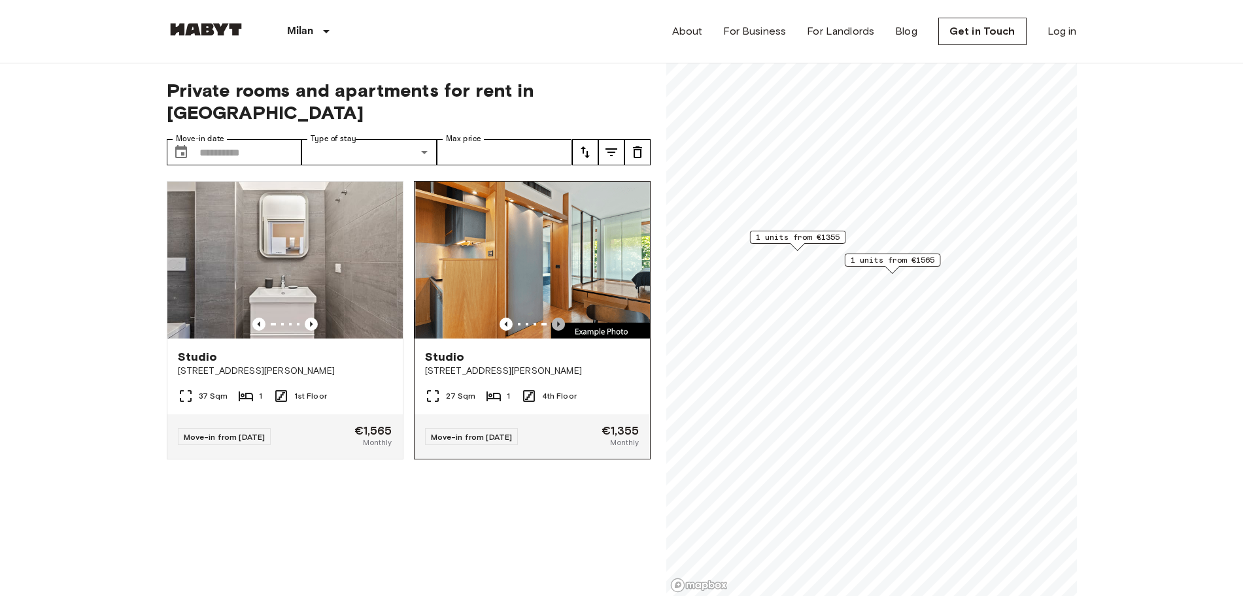
click at [552, 318] on icon "Previous image" at bounding box center [558, 324] width 13 height 13
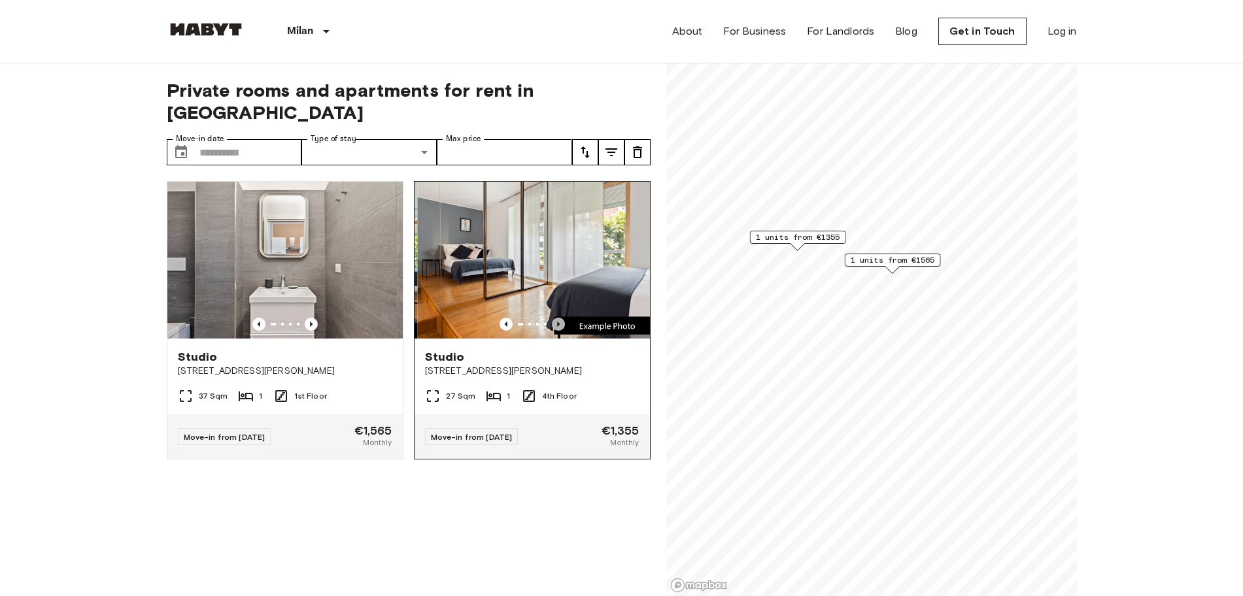
click at [552, 318] on icon "Previous image" at bounding box center [558, 324] width 13 height 13
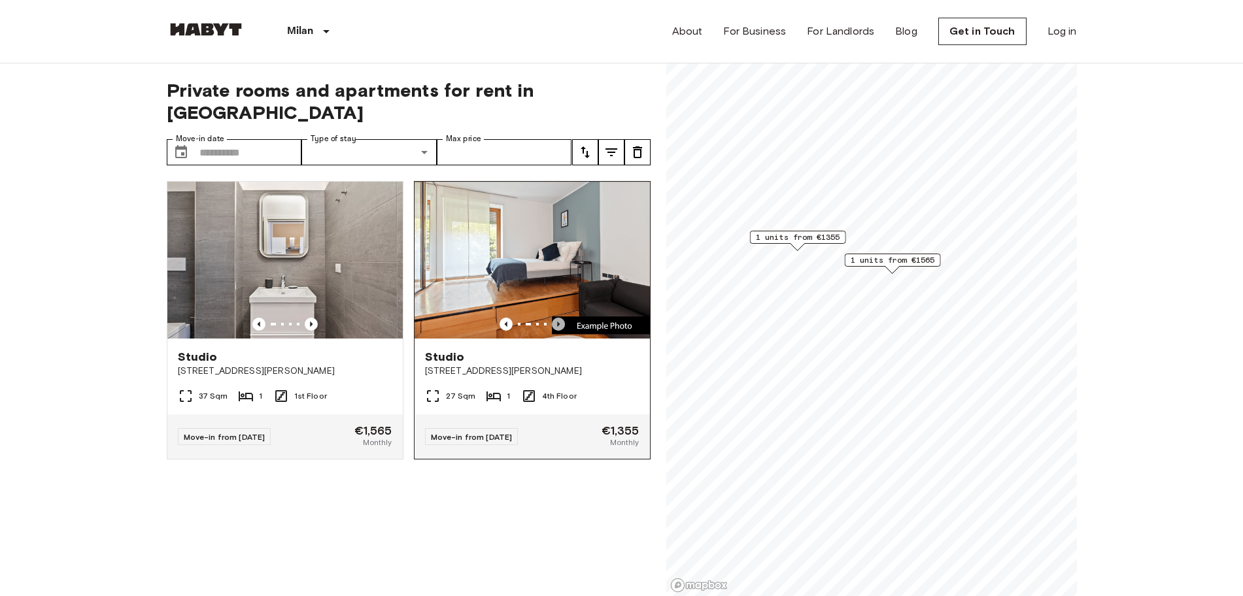
click at [552, 318] on icon "Previous image" at bounding box center [558, 324] width 13 height 13
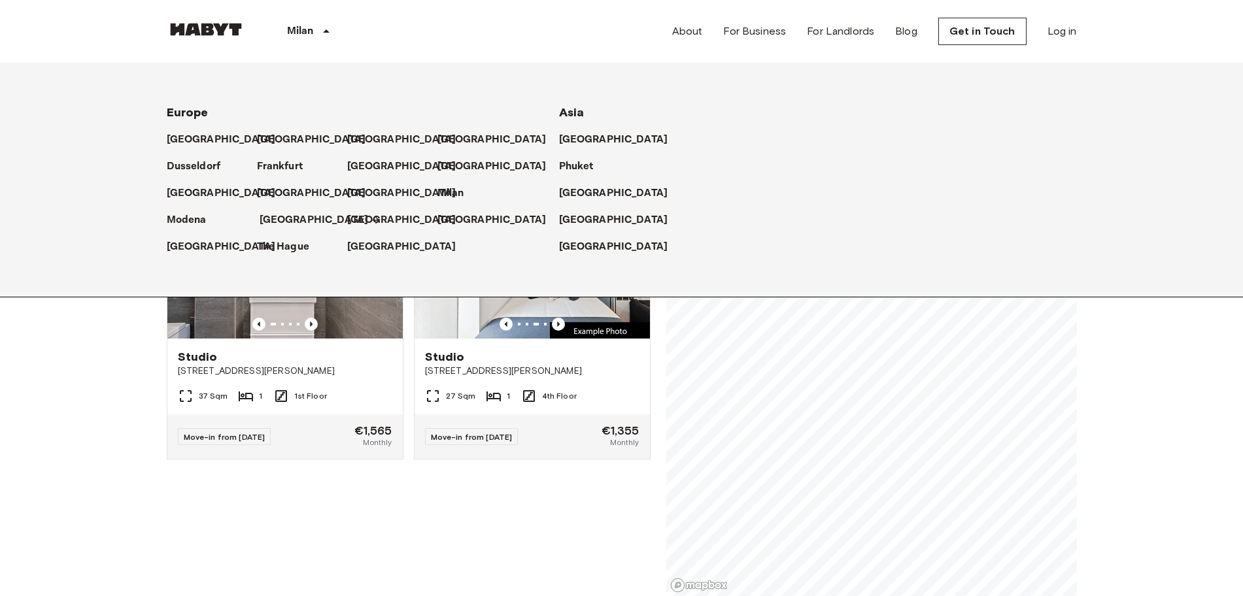
click at [273, 218] on p "[GEOGRAPHIC_DATA]" at bounding box center [314, 220] width 109 height 16
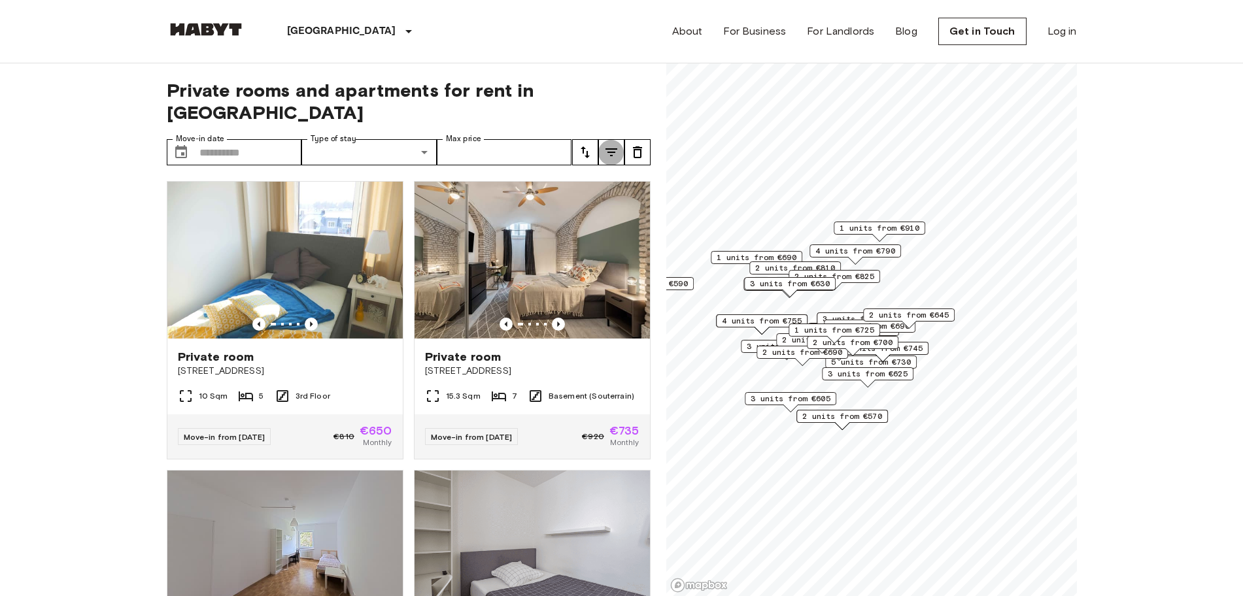
click at [612, 144] on icon "tune" at bounding box center [611, 152] width 16 height 16
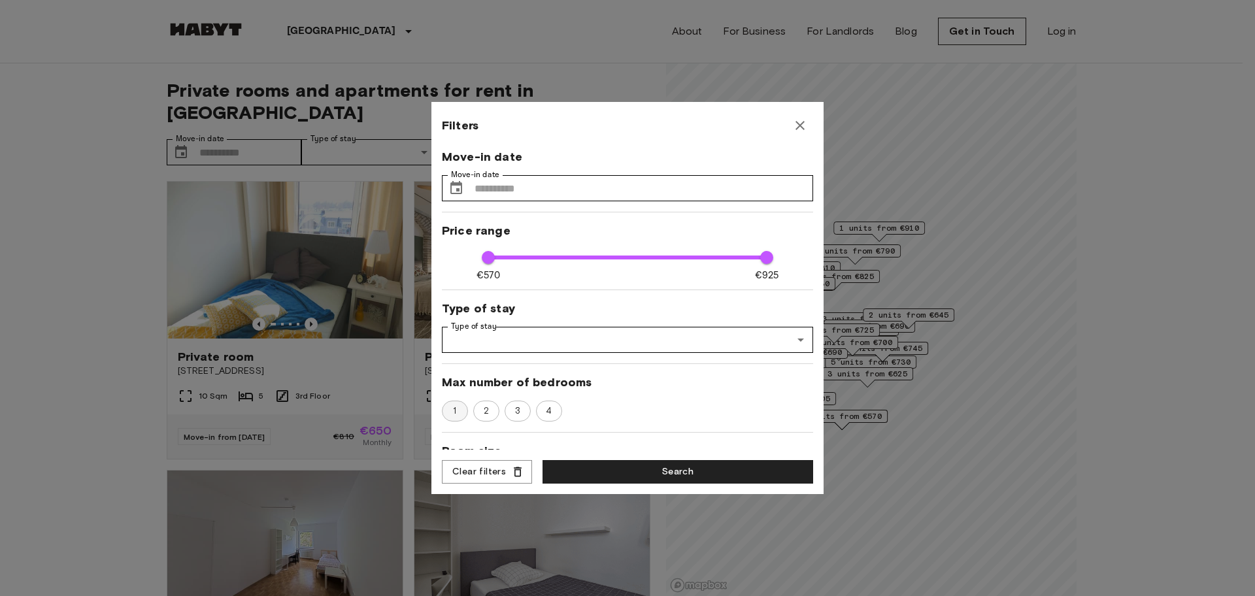
click at [463, 410] on span "1" at bounding box center [455, 411] width 18 height 13
type input "***"
click at [641, 472] on button "Search" at bounding box center [678, 472] width 271 height 24
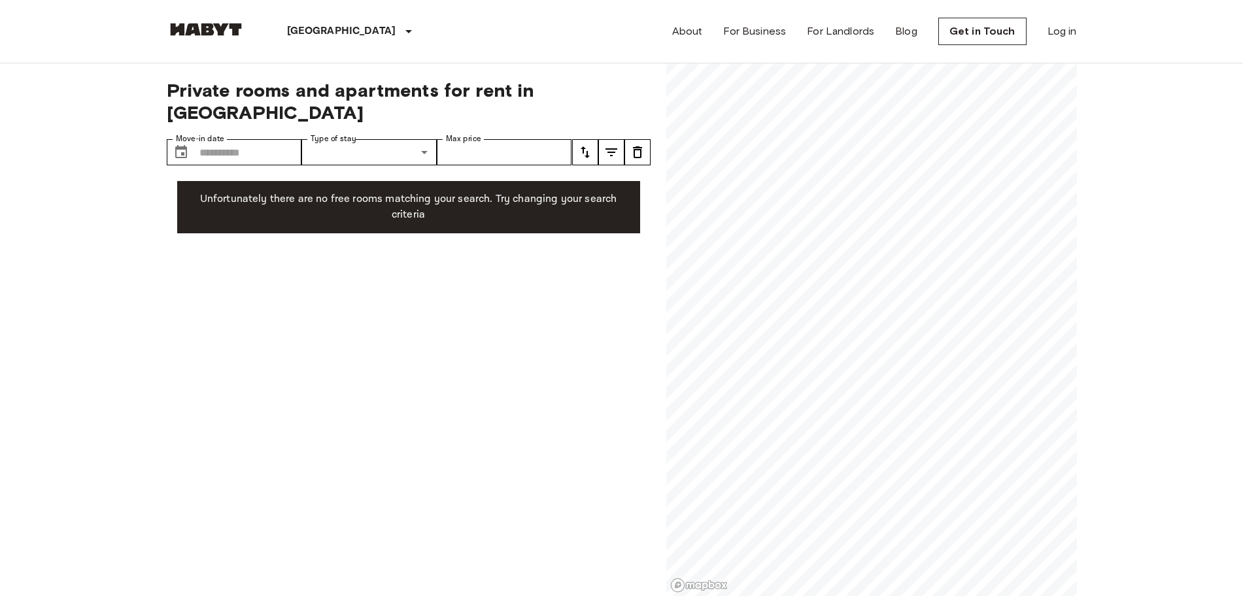
click at [612, 144] on icon "tune" at bounding box center [611, 152] width 16 height 16
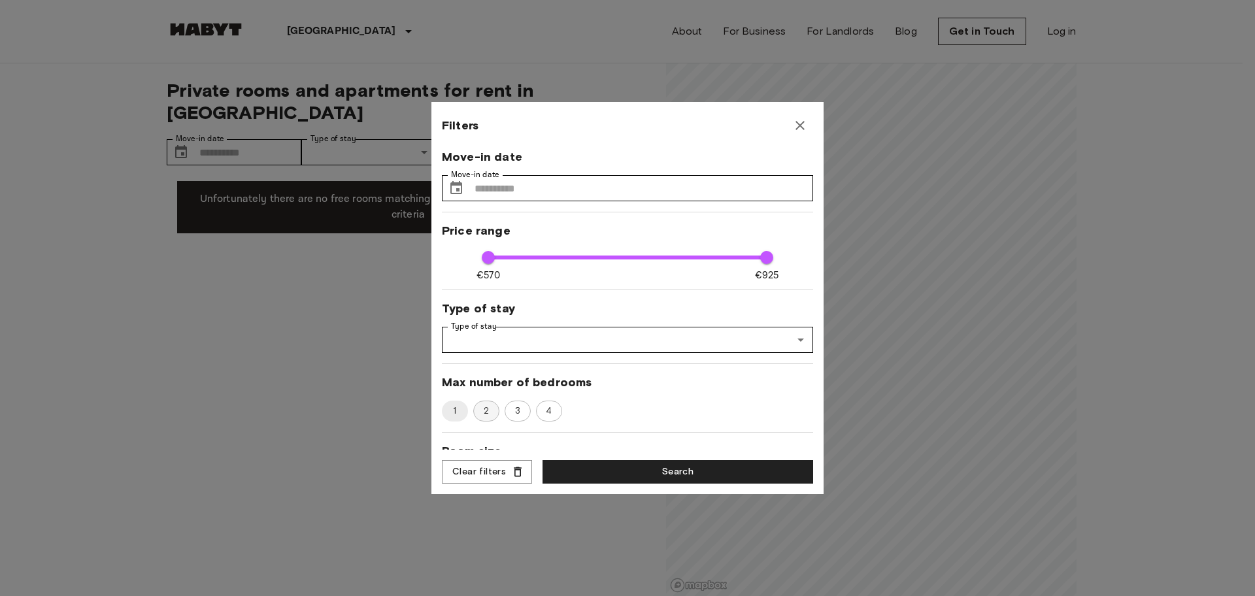
click at [480, 411] on span "2" at bounding box center [487, 411] width 20 height 13
type input "***"
click at [649, 467] on button "Search" at bounding box center [678, 472] width 271 height 24
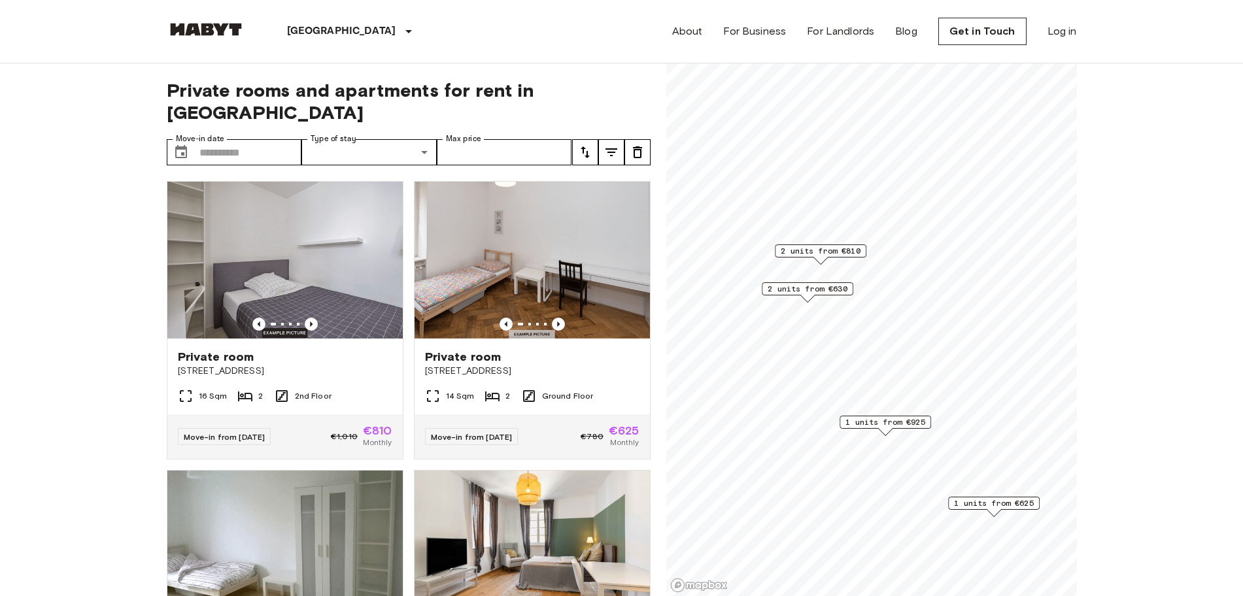
click at [899, 416] on span "1 units from €925" at bounding box center [885, 422] width 80 height 12
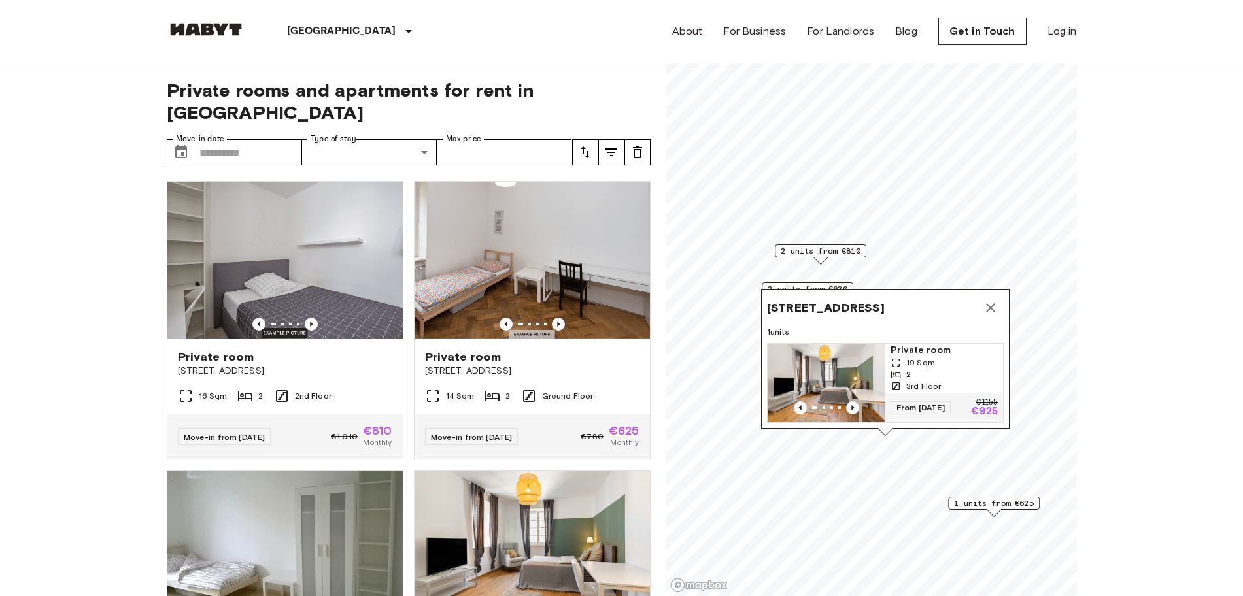
click at [869, 352] on img "Map marker" at bounding box center [826, 383] width 118 height 78
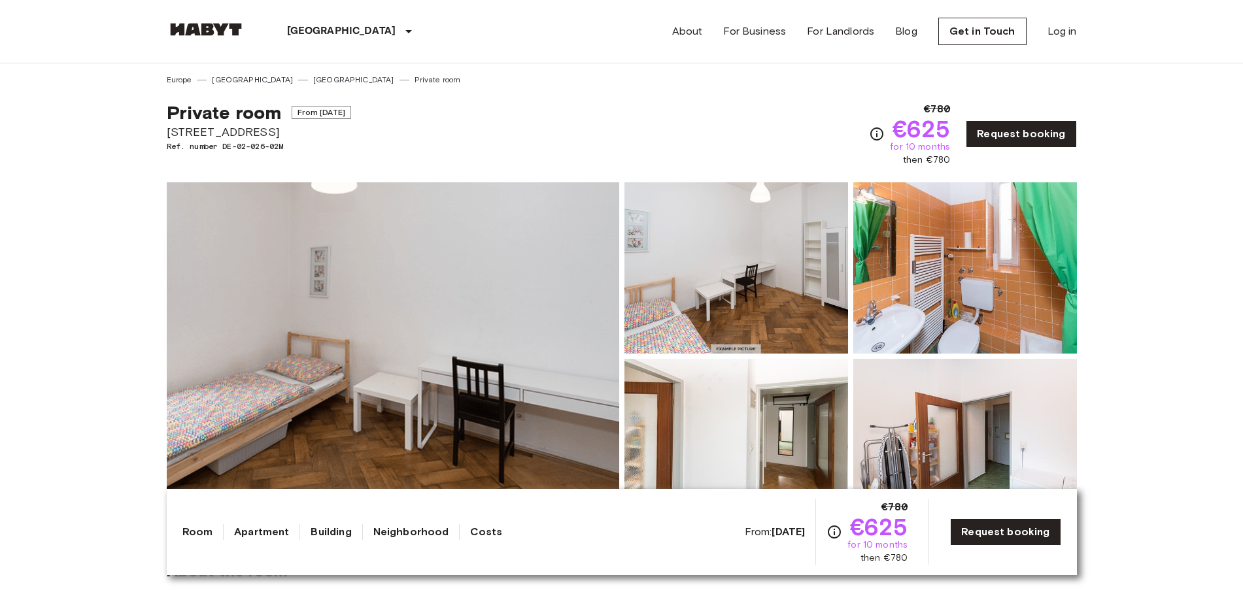
click at [512, 339] on img at bounding box center [393, 356] width 452 height 348
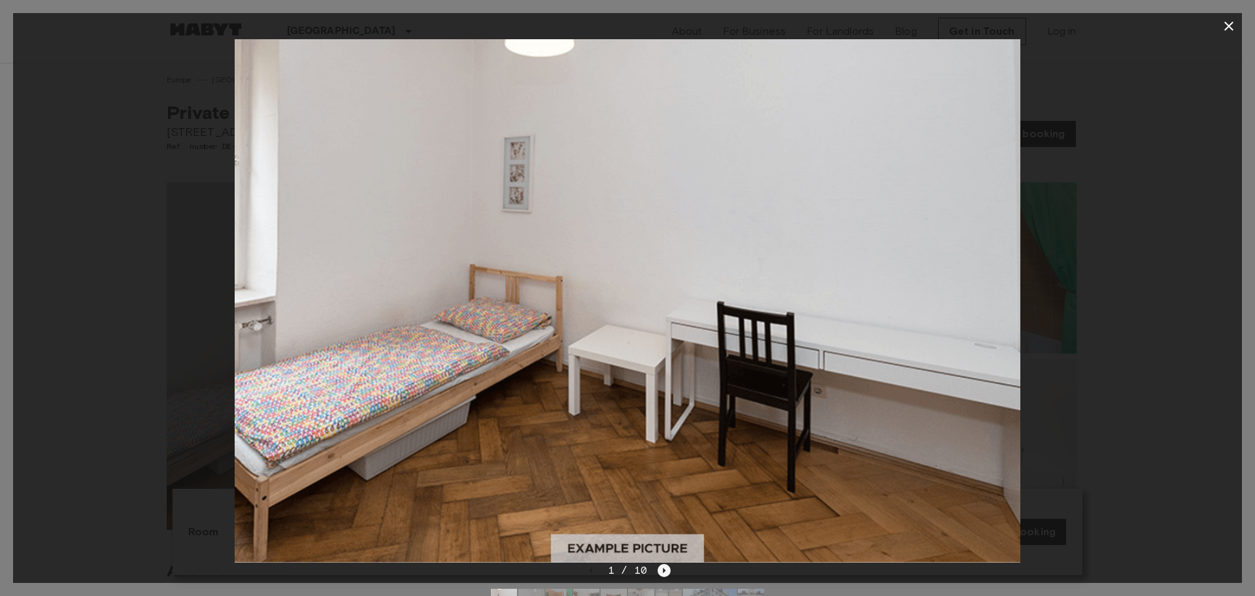
click at [663, 571] on icon "Next image" at bounding box center [664, 570] width 3 height 5
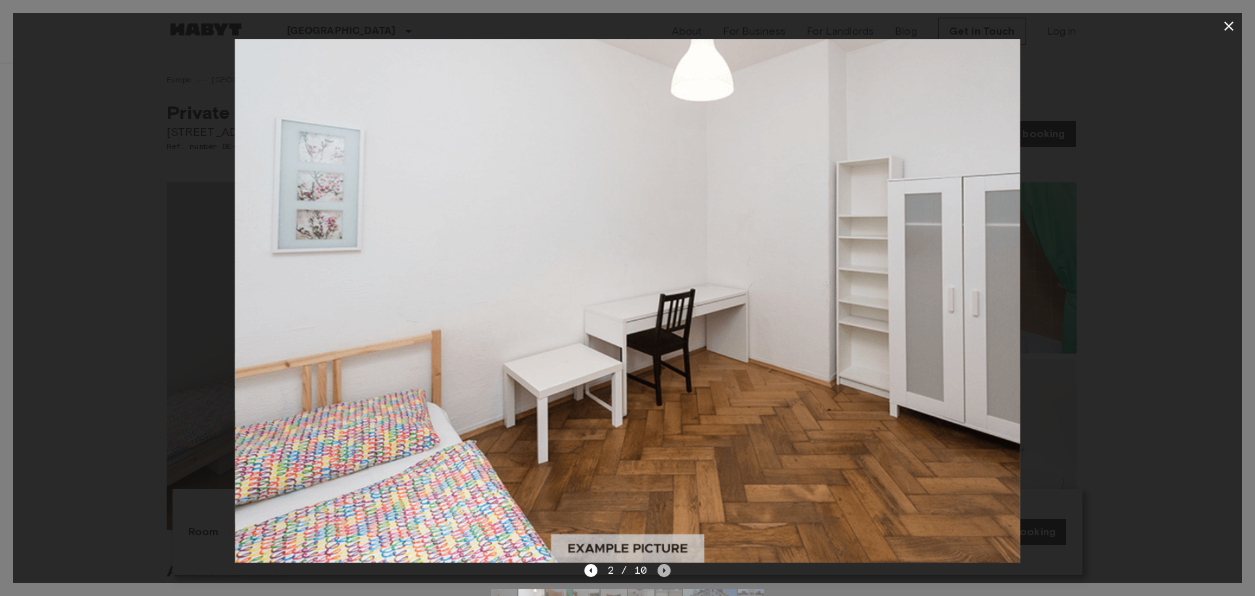
click at [663, 571] on icon "Next image" at bounding box center [664, 570] width 3 height 5
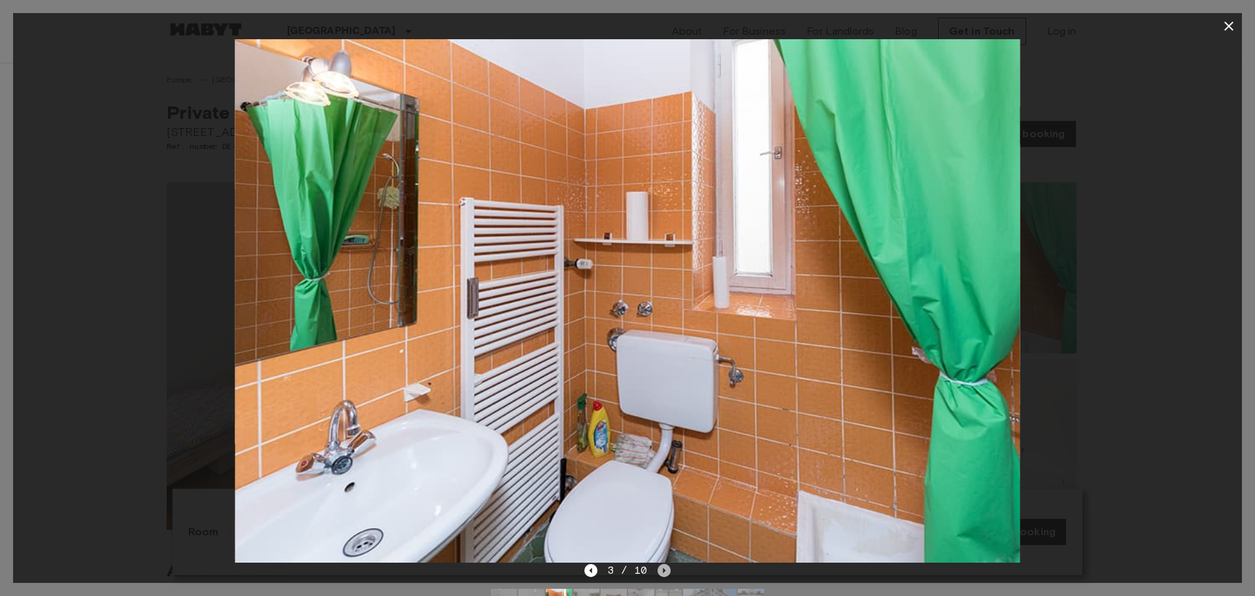
click at [663, 571] on icon "Next image" at bounding box center [664, 570] width 3 height 5
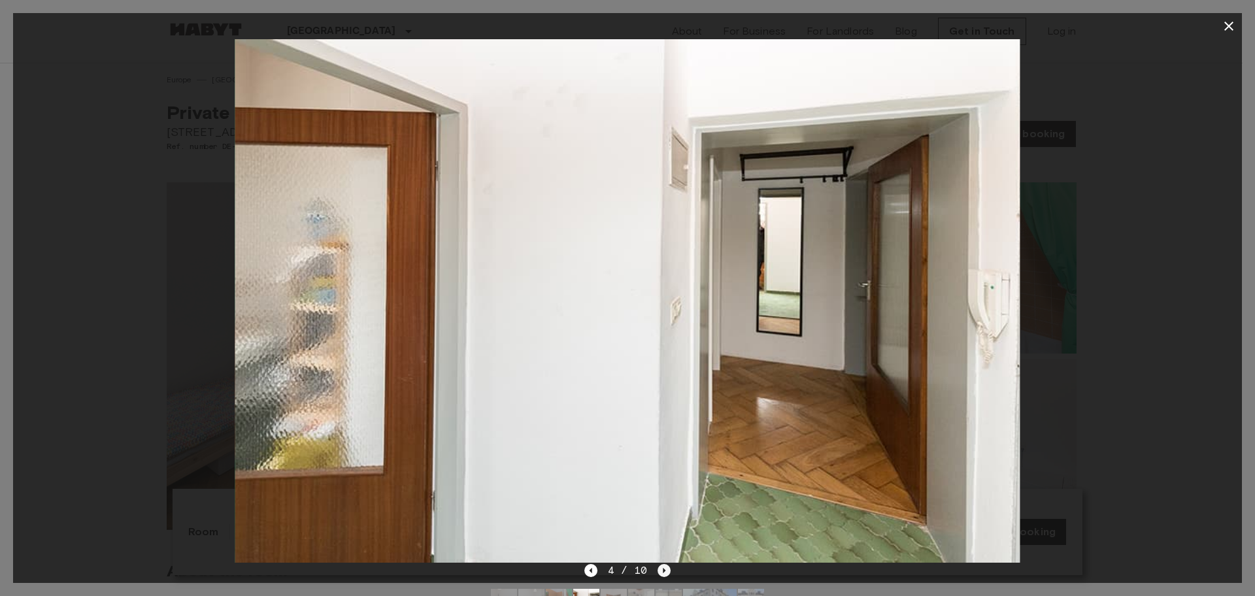
click at [663, 571] on icon "Next image" at bounding box center [664, 570] width 3 height 5
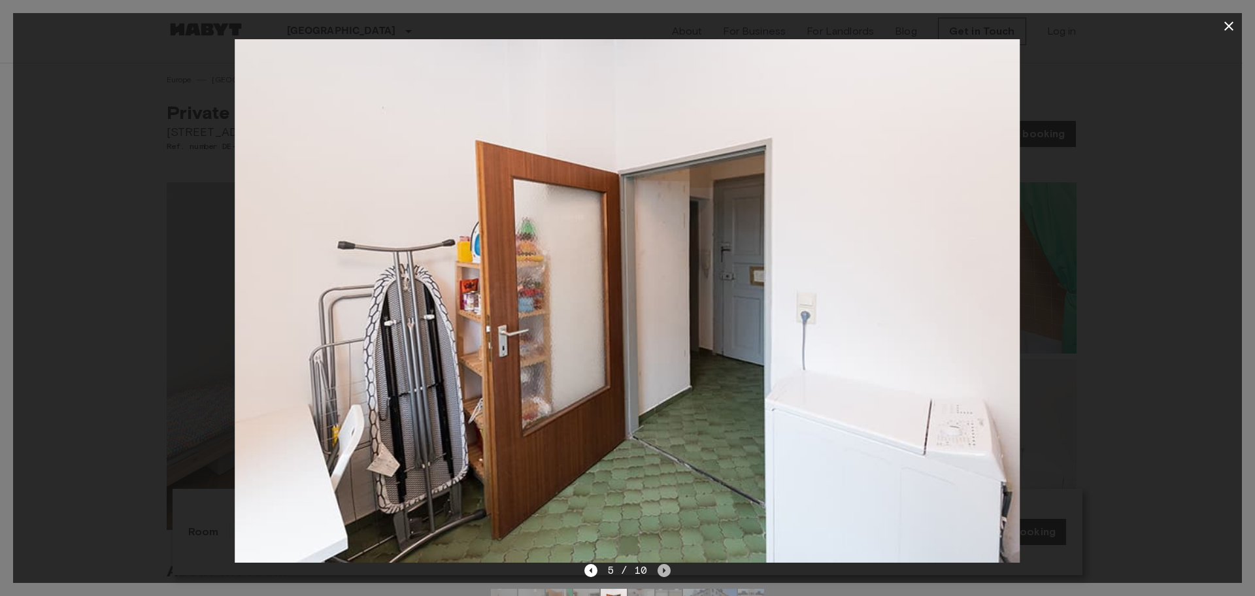
click at [663, 571] on icon "Next image" at bounding box center [664, 570] width 3 height 5
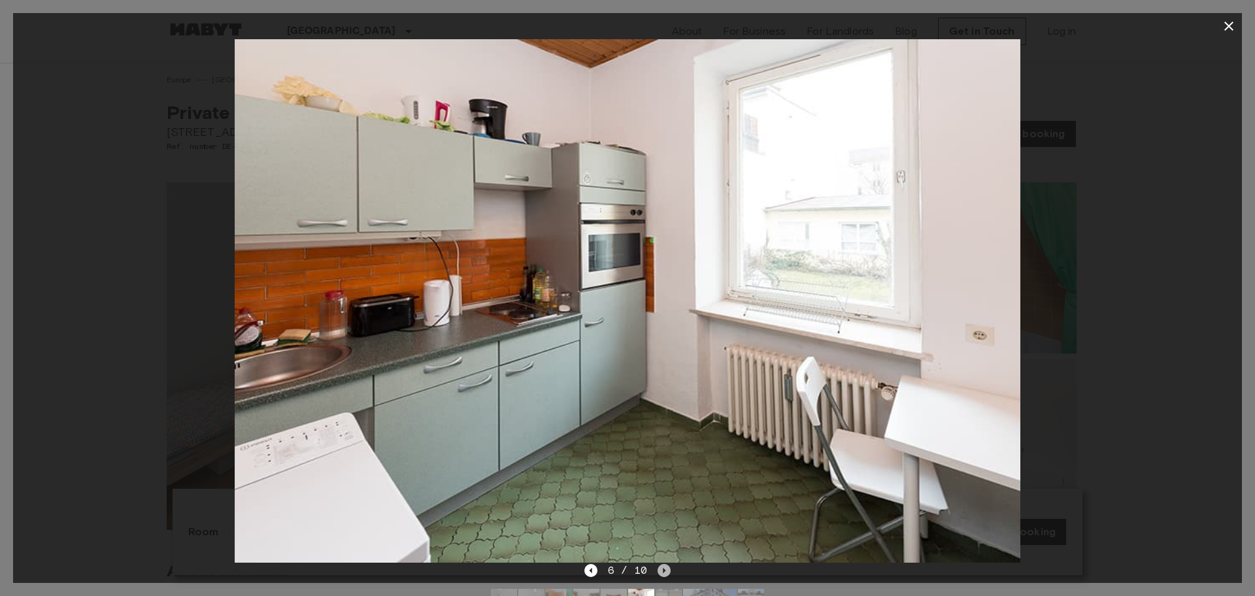
click at [663, 571] on icon "Next image" at bounding box center [664, 570] width 3 height 5
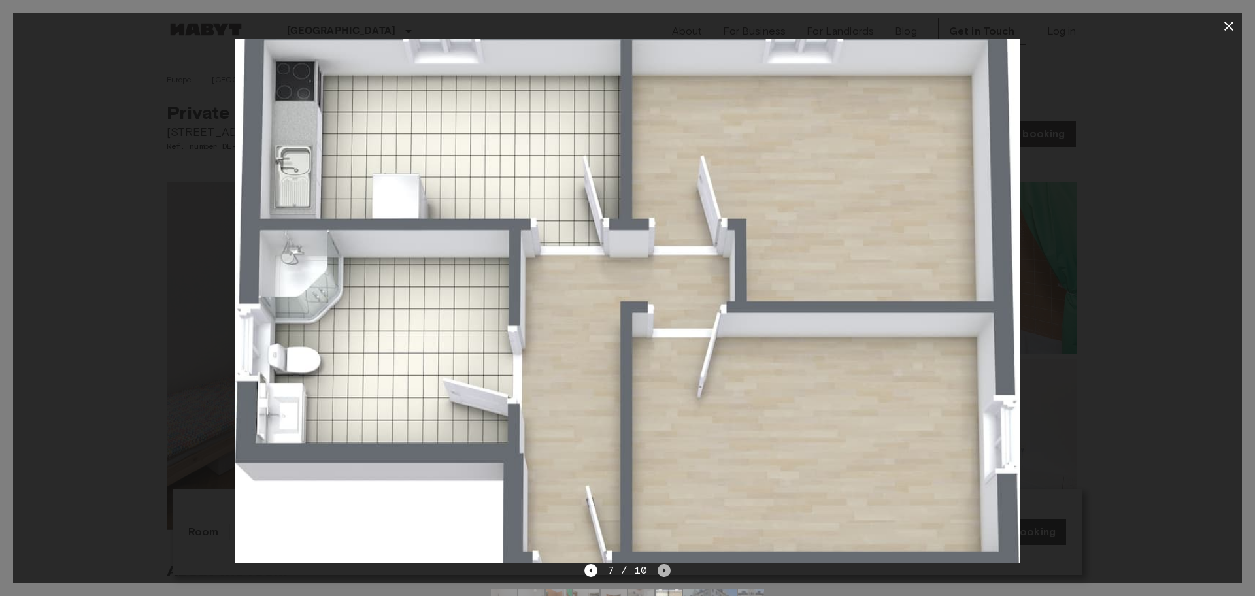
click at [663, 571] on icon "Next image" at bounding box center [664, 570] width 3 height 5
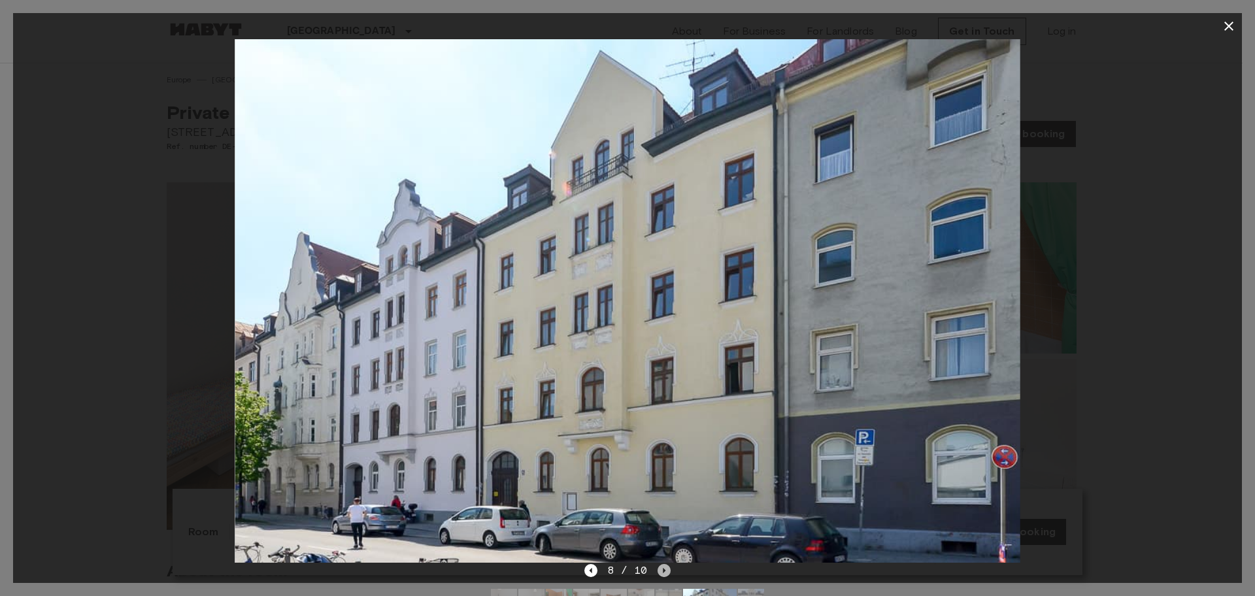
click at [663, 571] on icon "Next image" at bounding box center [664, 570] width 3 height 5
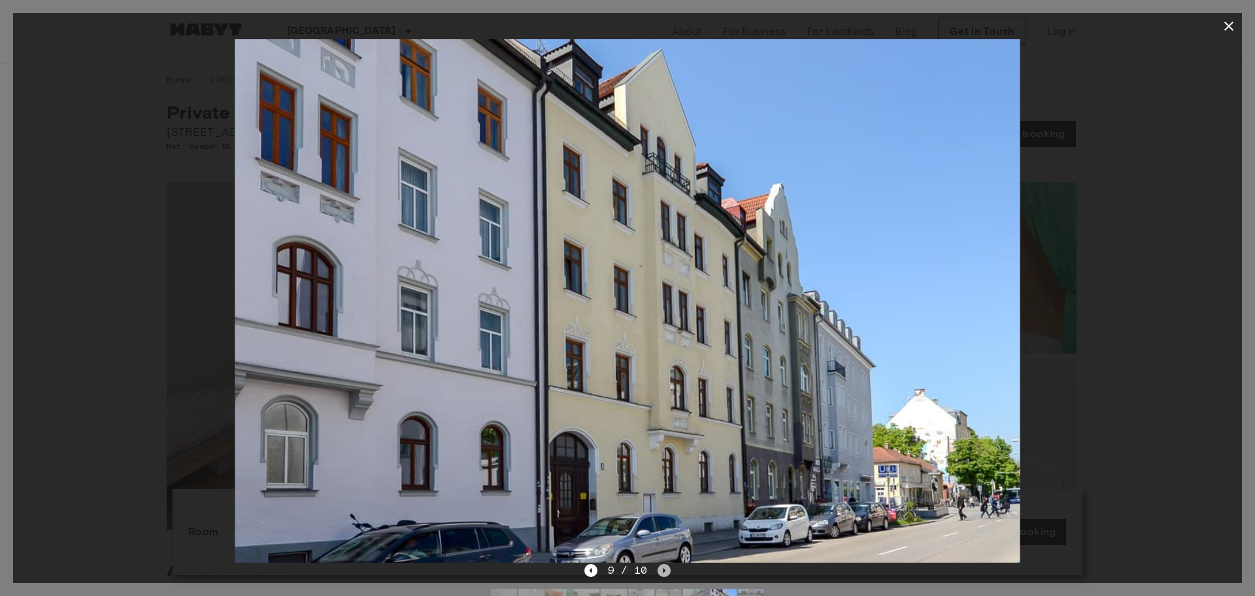
click at [663, 571] on icon "Next image" at bounding box center [664, 570] width 3 height 5
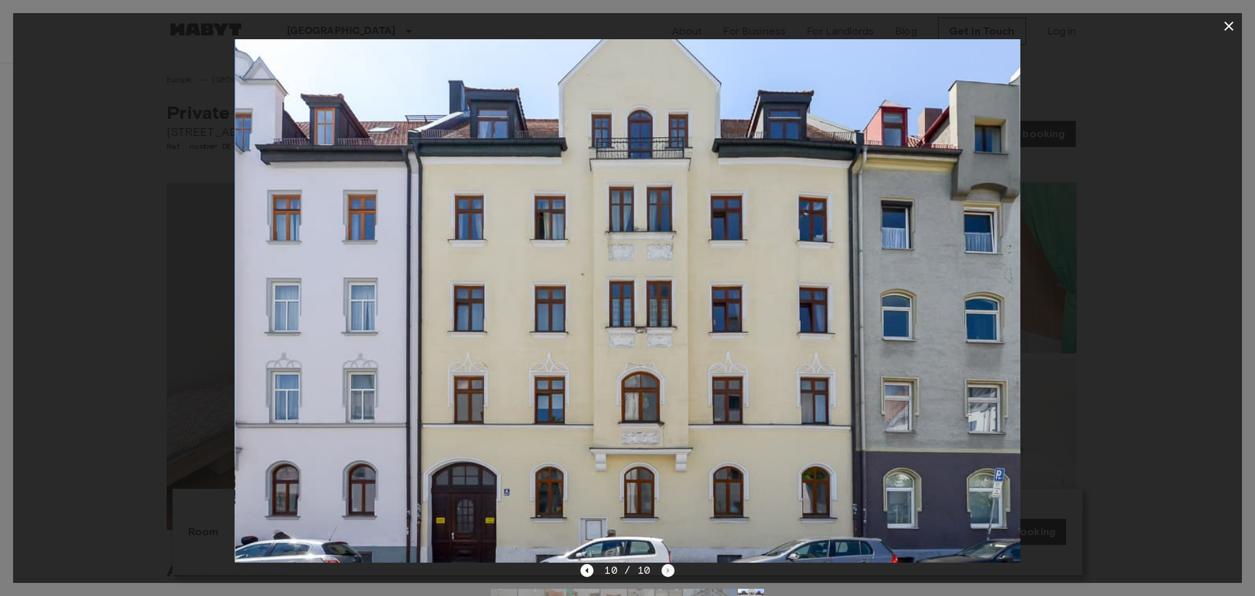
click at [663, 571] on div "10 / 10" at bounding box center [626, 571] width 93 height 16
click at [1232, 24] on icon "button" at bounding box center [1229, 26] width 16 height 16
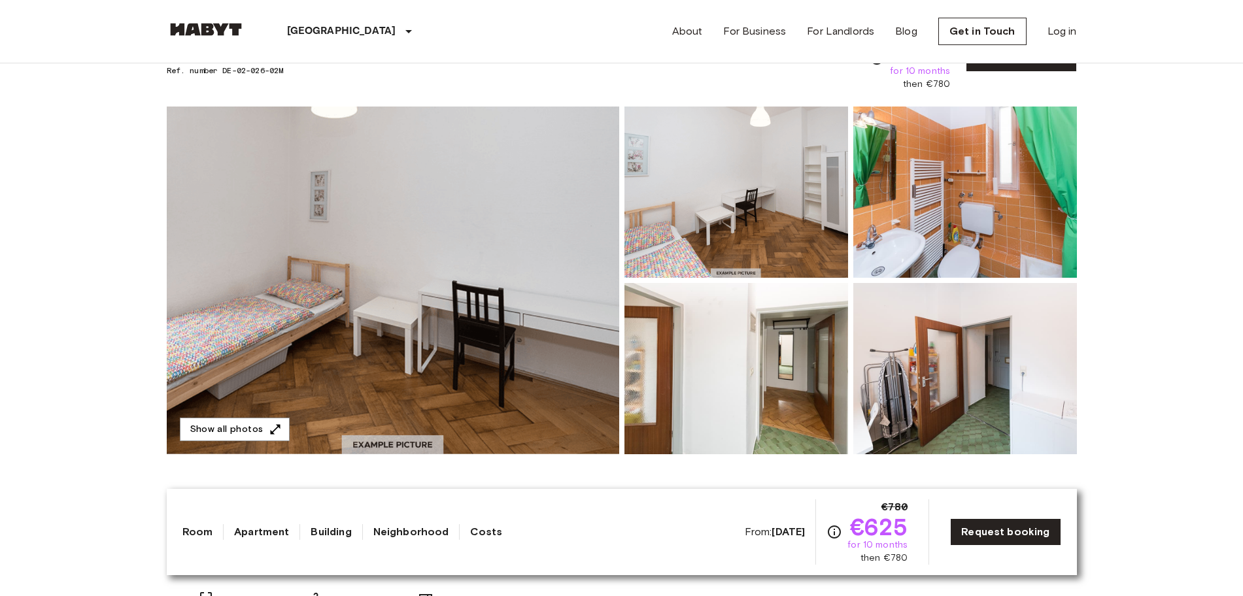
scroll to position [82, 0]
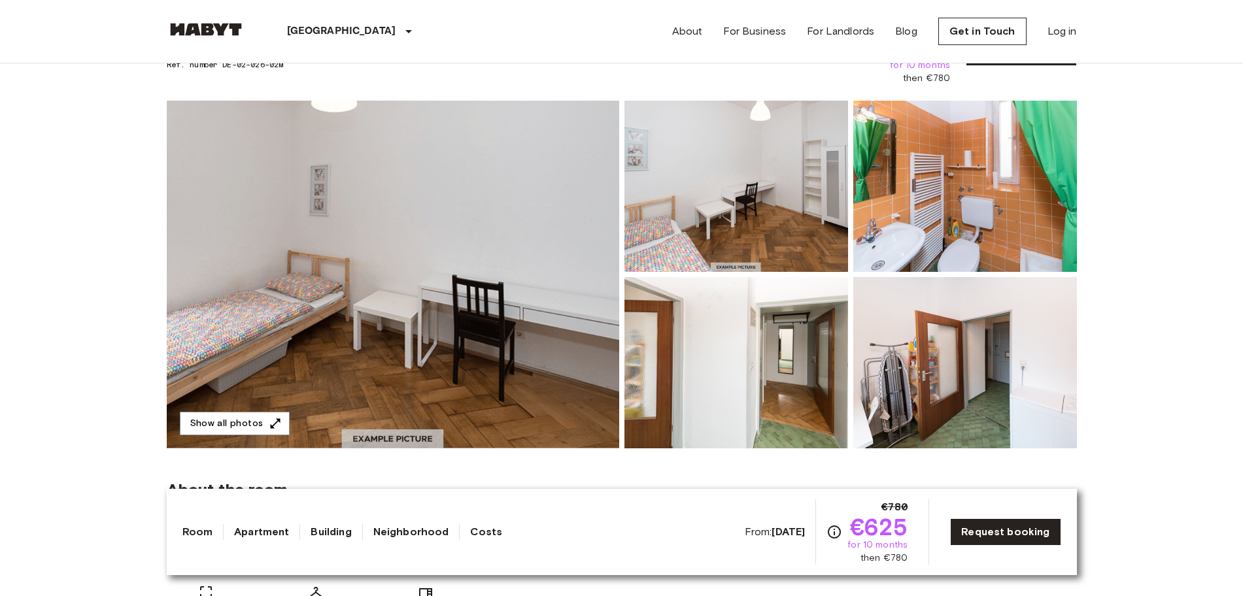
click at [725, 391] on img at bounding box center [736, 362] width 224 height 171
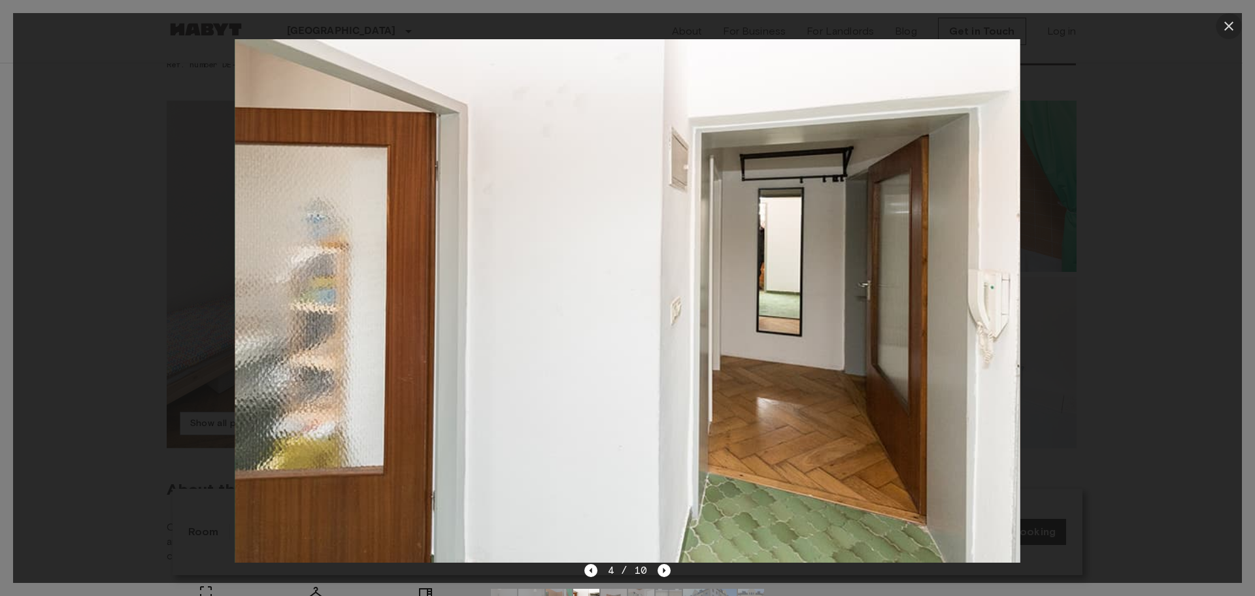
click at [1230, 25] on icon "button" at bounding box center [1228, 26] width 9 height 9
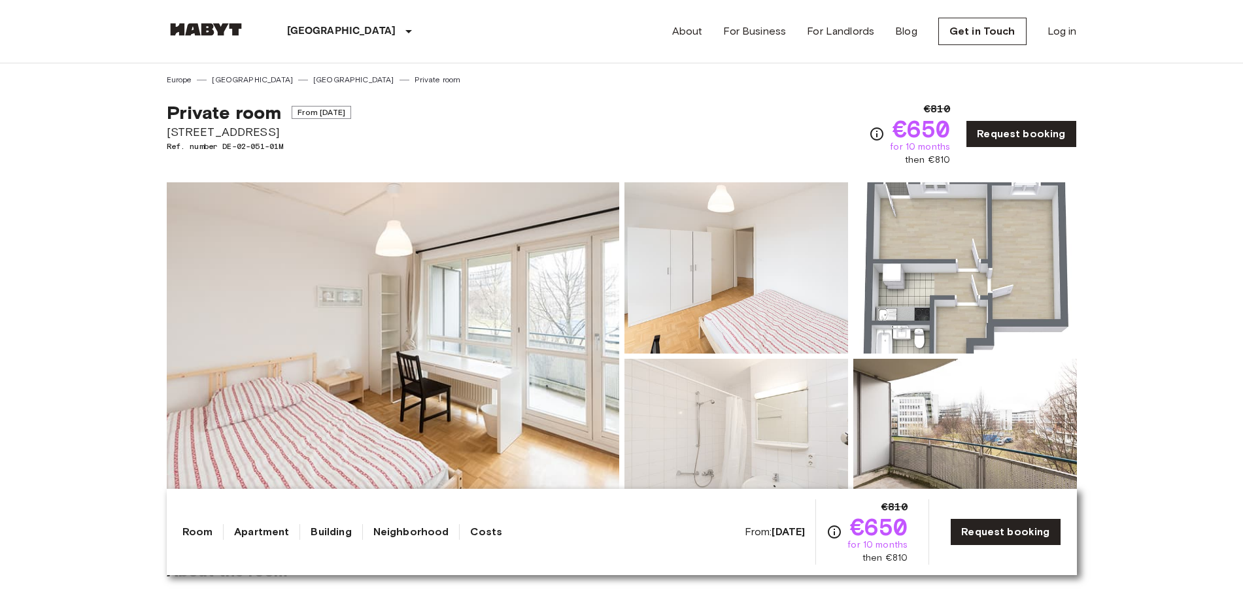
click at [499, 361] on img at bounding box center [393, 356] width 452 height 348
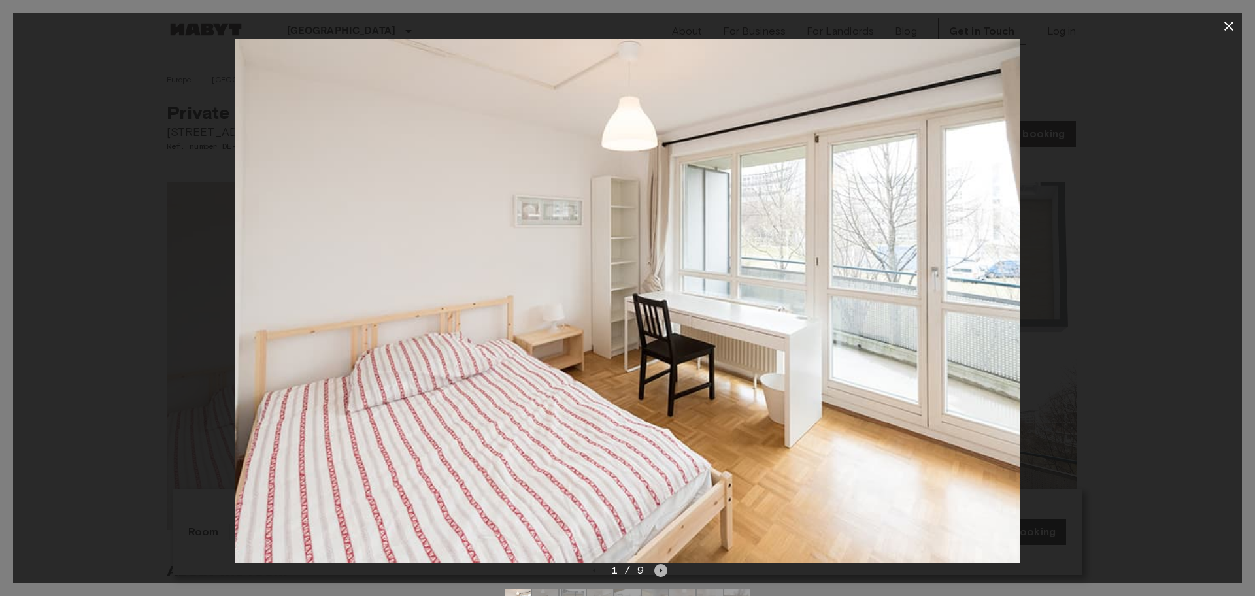
click at [662, 567] on icon "Next image" at bounding box center [660, 570] width 13 height 13
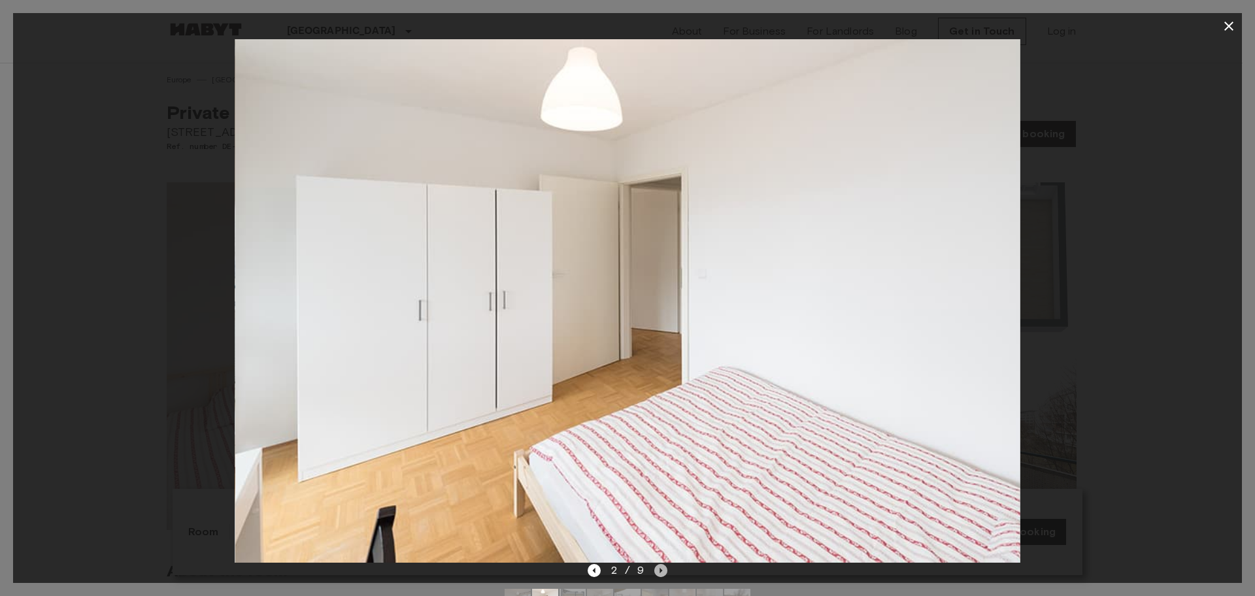
click at [662, 567] on icon "Next image" at bounding box center [660, 570] width 13 height 13
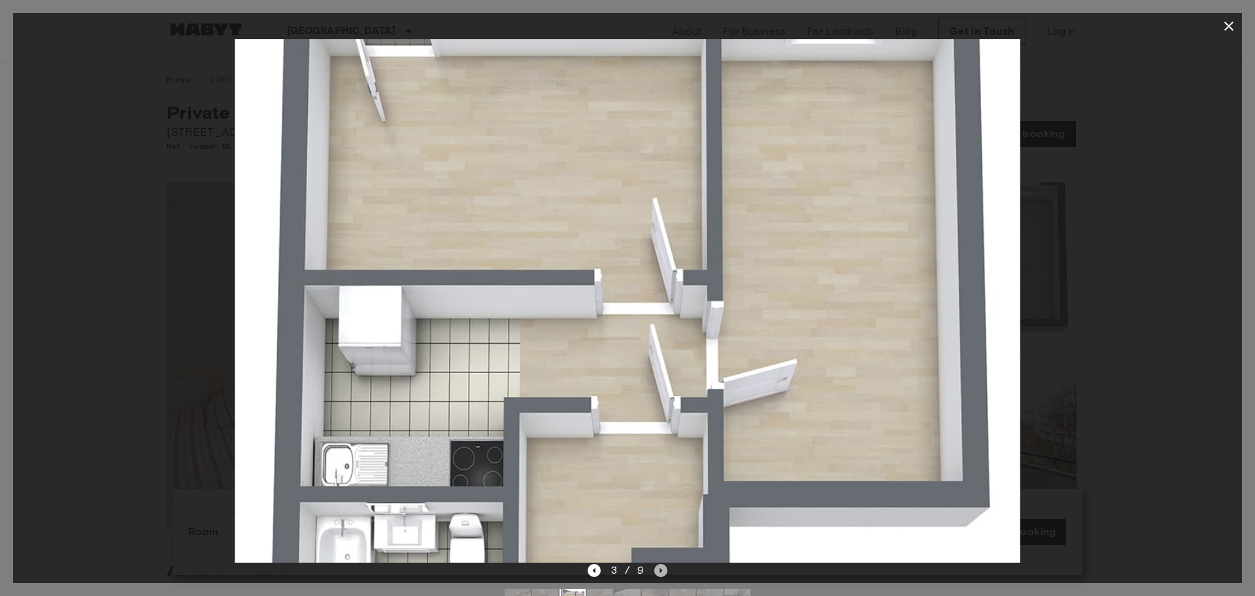
click at [662, 567] on icon "Next image" at bounding box center [660, 570] width 13 height 13
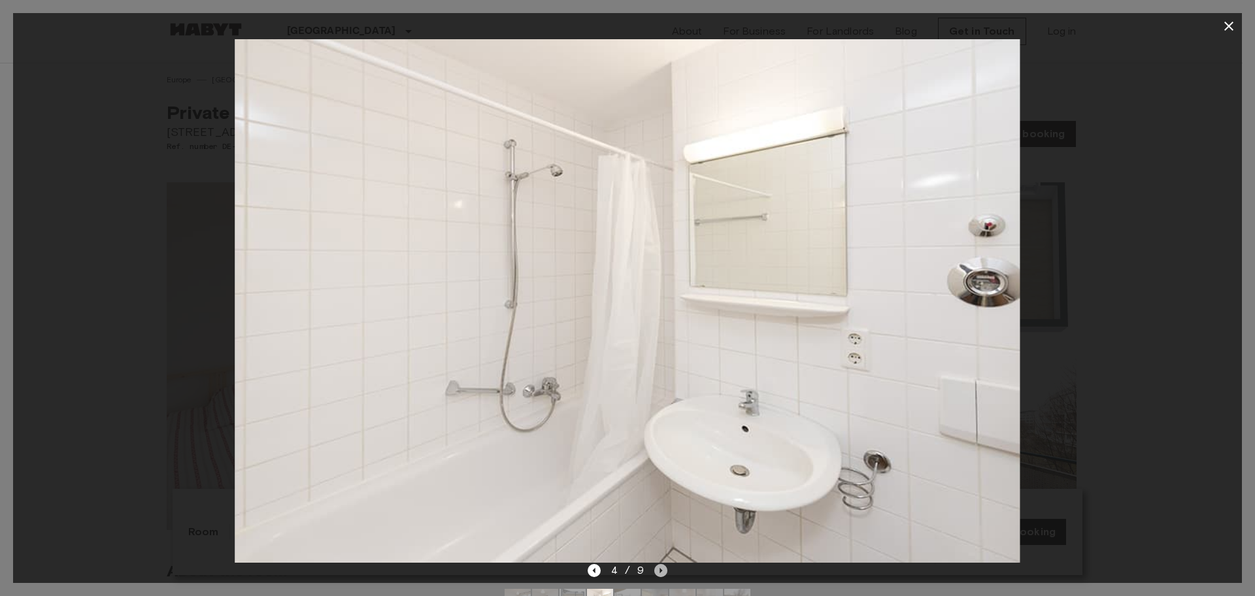
click at [662, 567] on icon "Next image" at bounding box center [660, 570] width 13 height 13
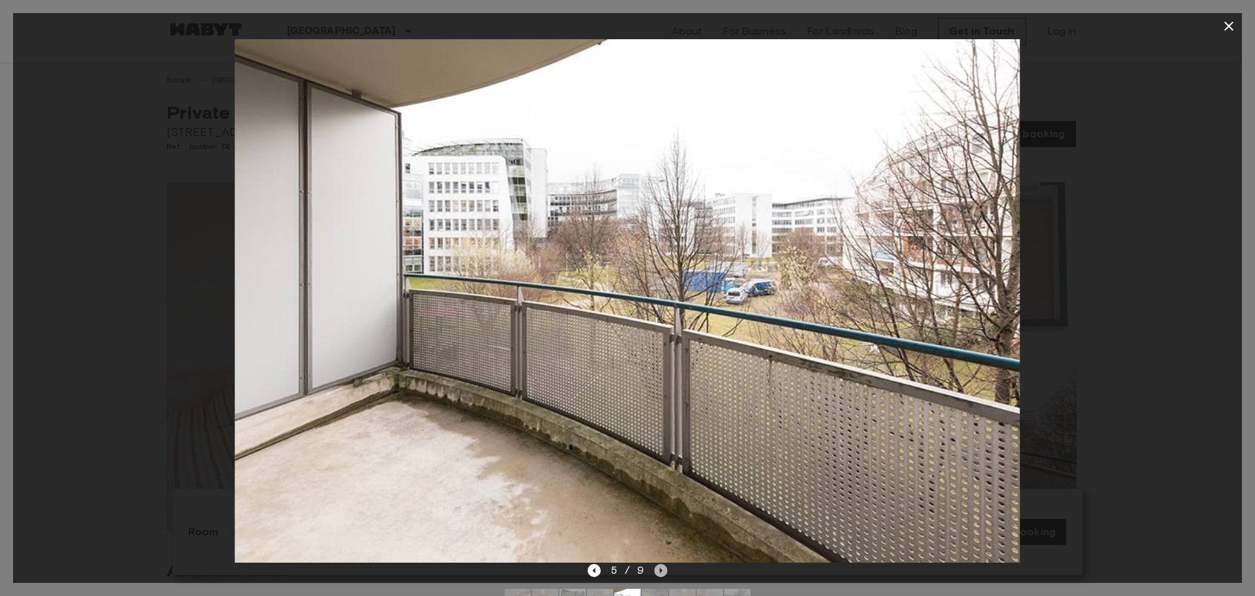
click at [662, 567] on icon "Next image" at bounding box center [660, 570] width 13 height 13
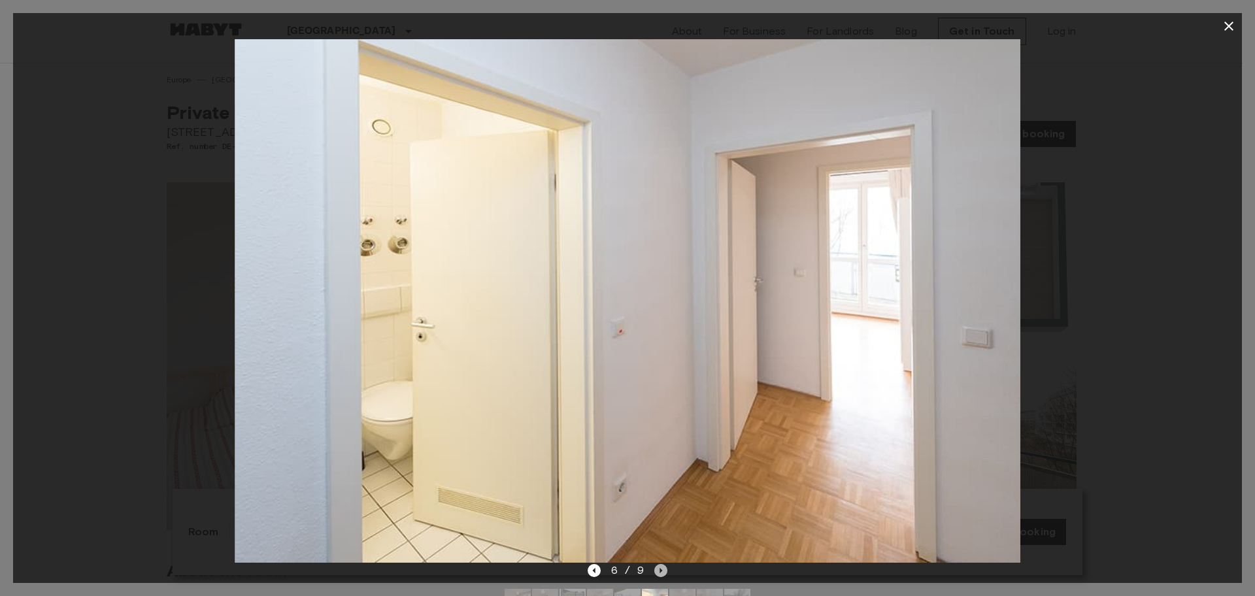
click at [662, 567] on icon "Next image" at bounding box center [660, 570] width 13 height 13
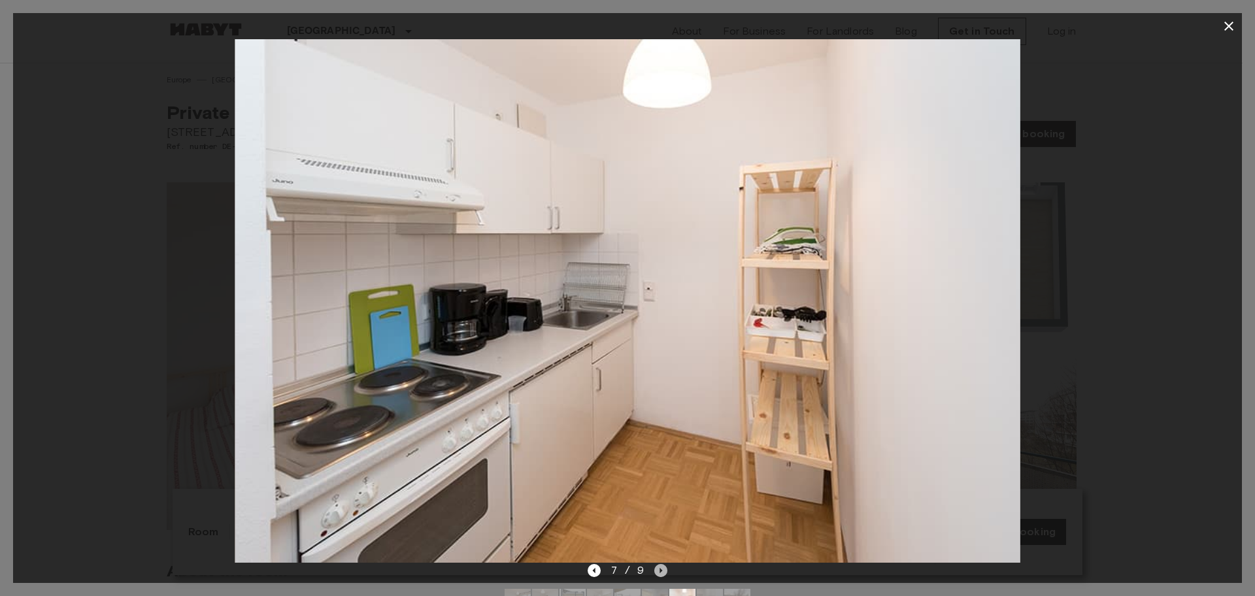
click at [662, 567] on icon "Next image" at bounding box center [660, 570] width 13 height 13
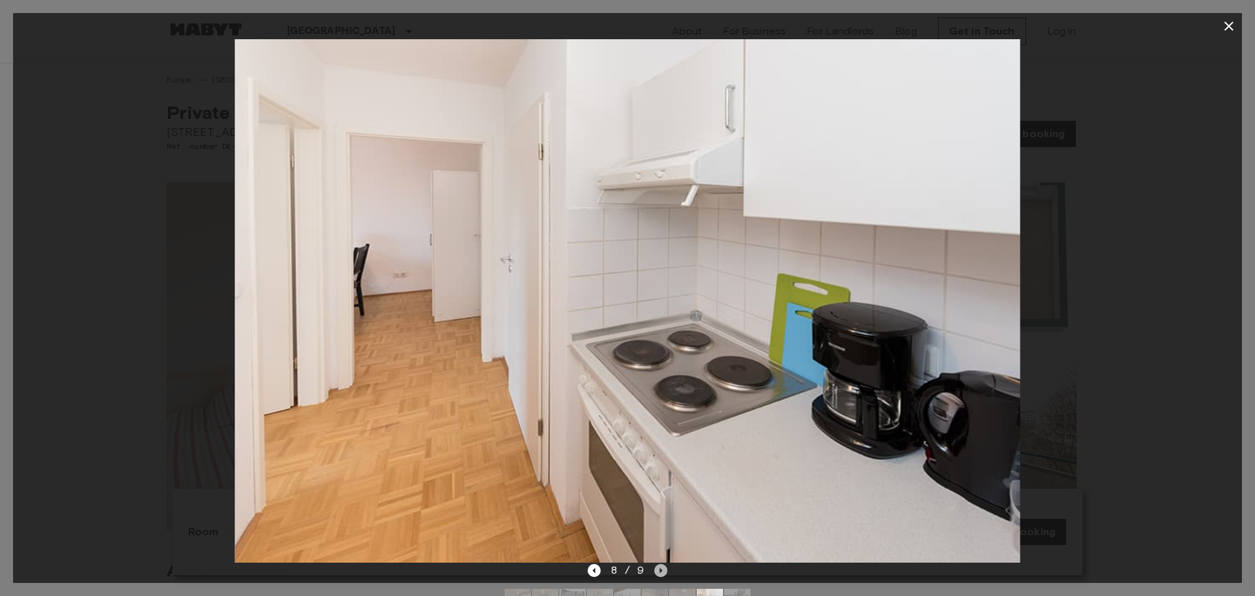
click at [662, 567] on icon "Next image" at bounding box center [660, 570] width 13 height 13
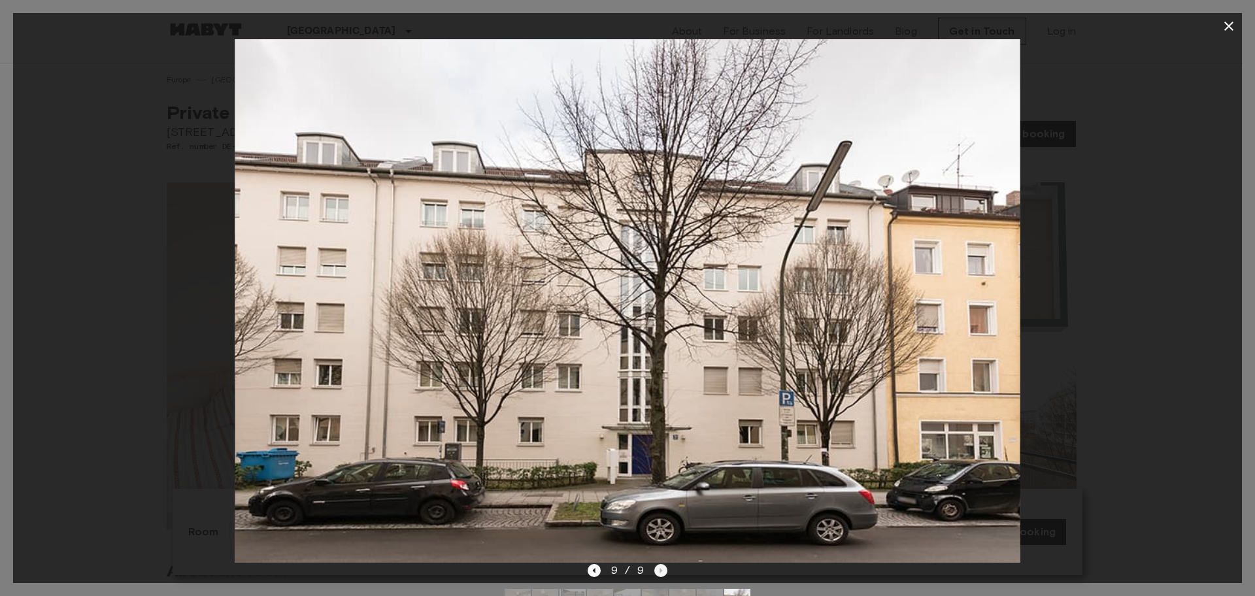
click at [662, 567] on div "9 / 9" at bounding box center [628, 571] width 80 height 16
click at [1229, 27] on icon "button" at bounding box center [1228, 26] width 9 height 9
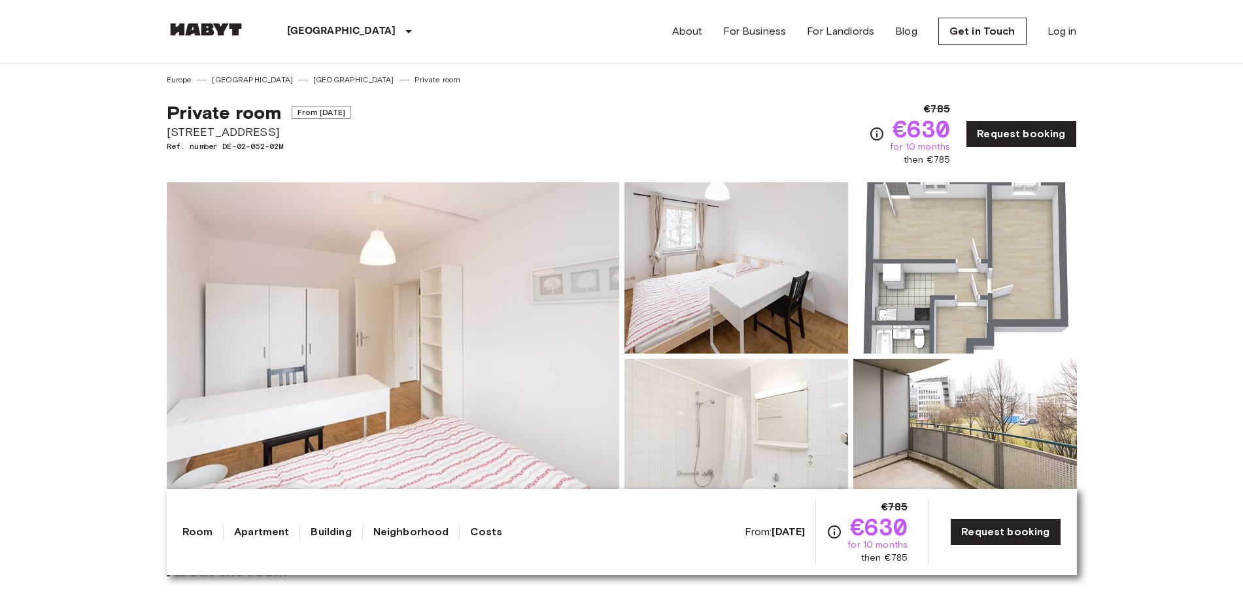
click at [544, 338] on img at bounding box center [393, 356] width 452 height 348
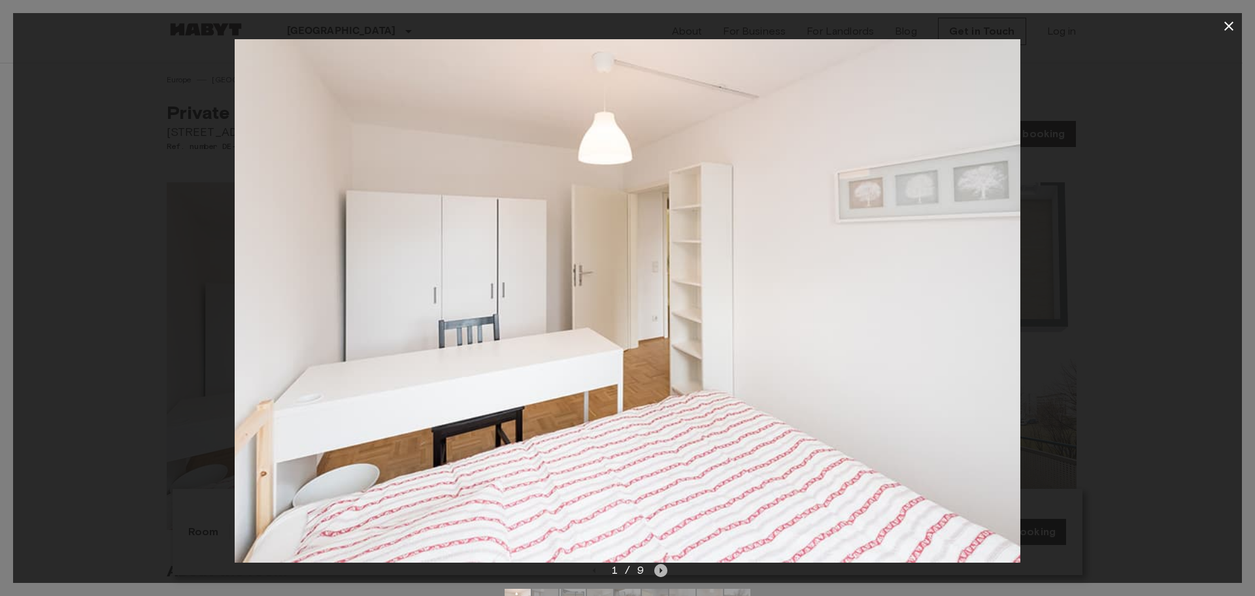
click at [660, 567] on icon "Next image" at bounding box center [660, 570] width 13 height 13
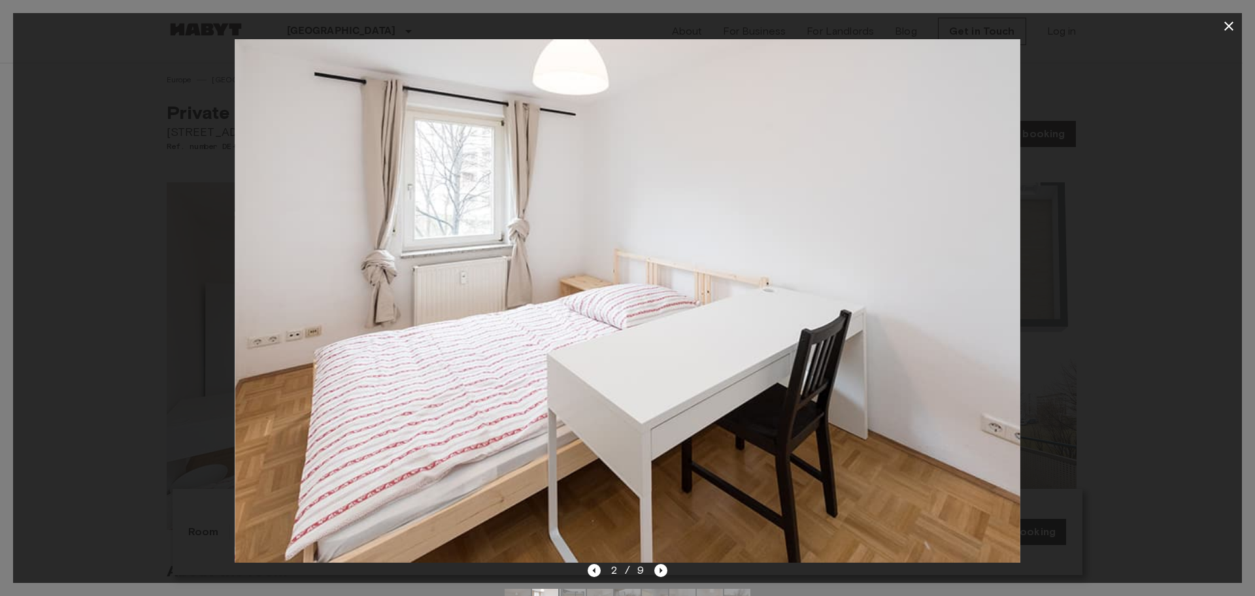
click at [595, 571] on icon "Previous image" at bounding box center [593, 570] width 3 height 5
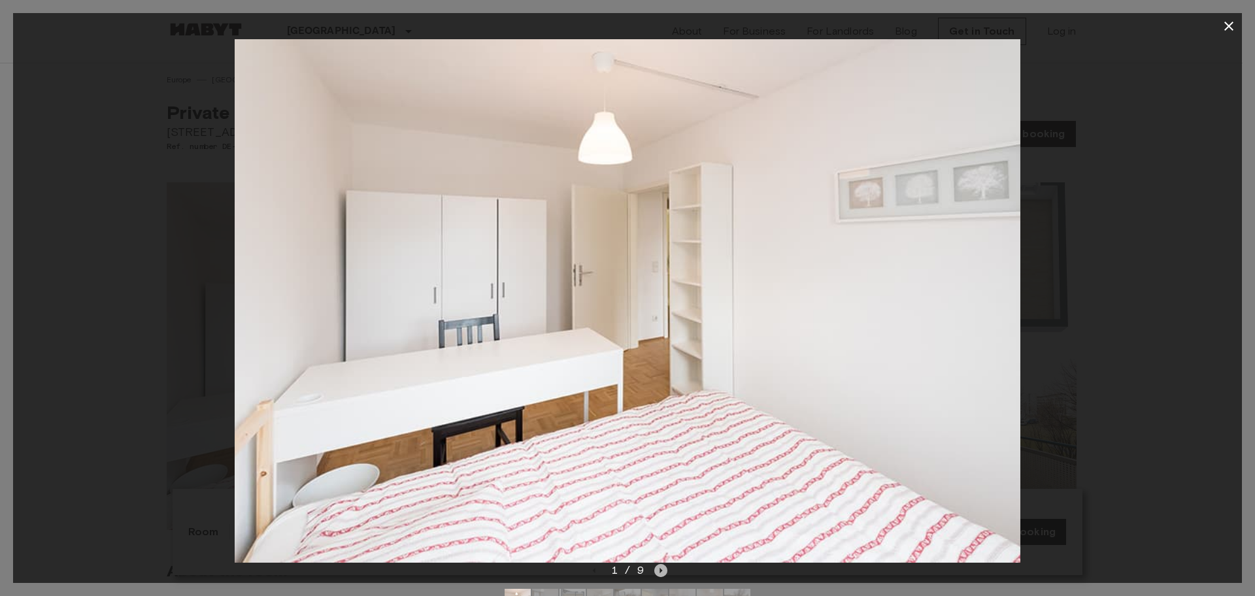
click at [662, 572] on icon "Next image" at bounding box center [660, 570] width 13 height 13
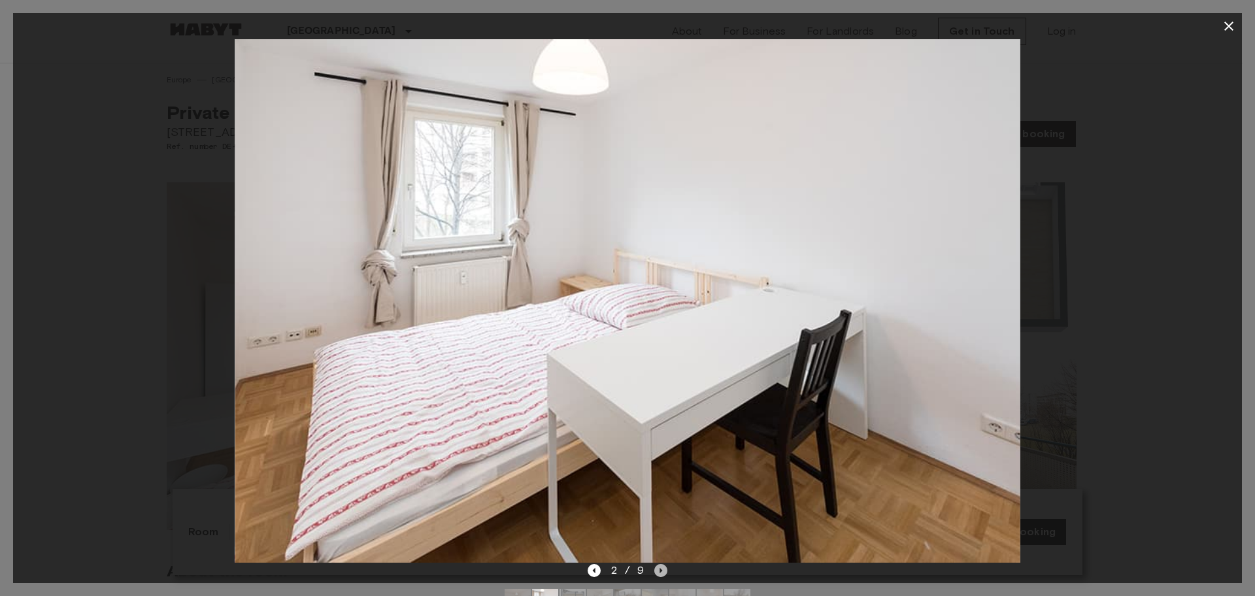
click at [662, 572] on icon "Next image" at bounding box center [660, 570] width 13 height 13
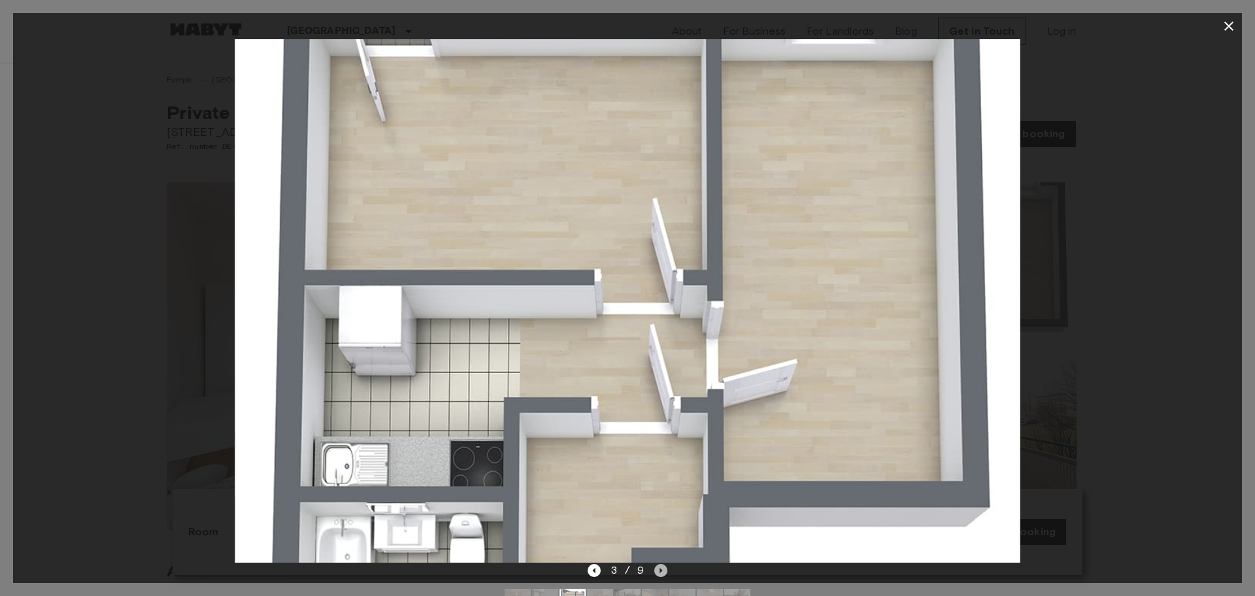
click at [662, 572] on icon "Next image" at bounding box center [660, 570] width 13 height 13
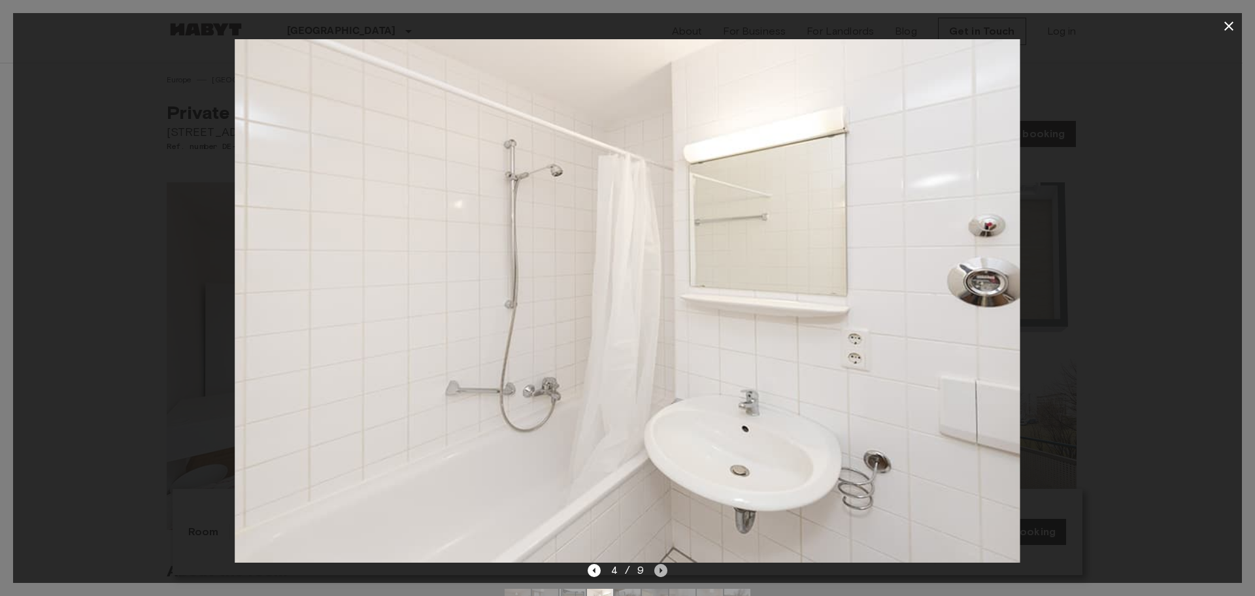
click at [662, 572] on icon "Next image" at bounding box center [660, 570] width 13 height 13
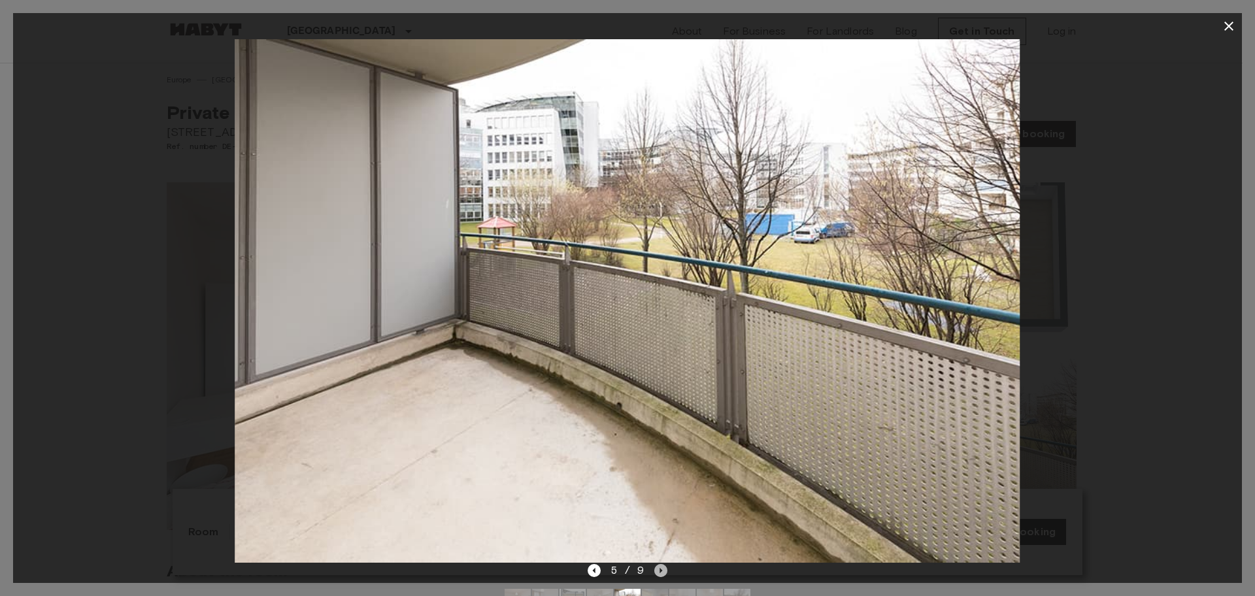
click at [662, 572] on icon "Next image" at bounding box center [660, 570] width 13 height 13
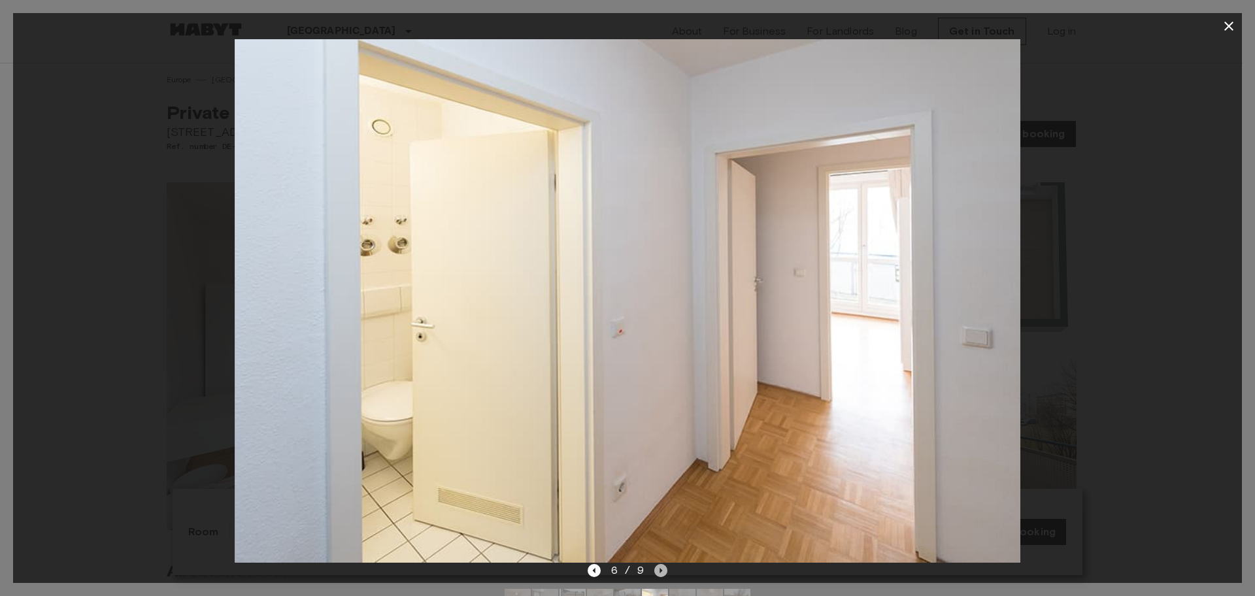
click at [662, 572] on icon "Next image" at bounding box center [660, 570] width 13 height 13
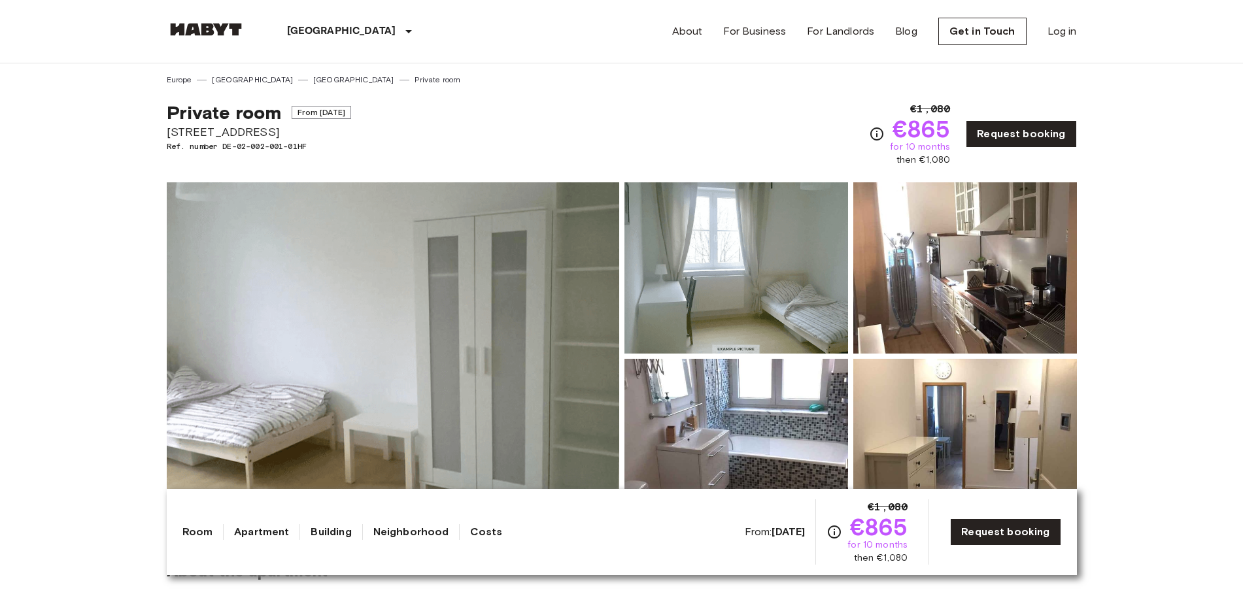
click at [509, 314] on img at bounding box center [393, 356] width 452 height 348
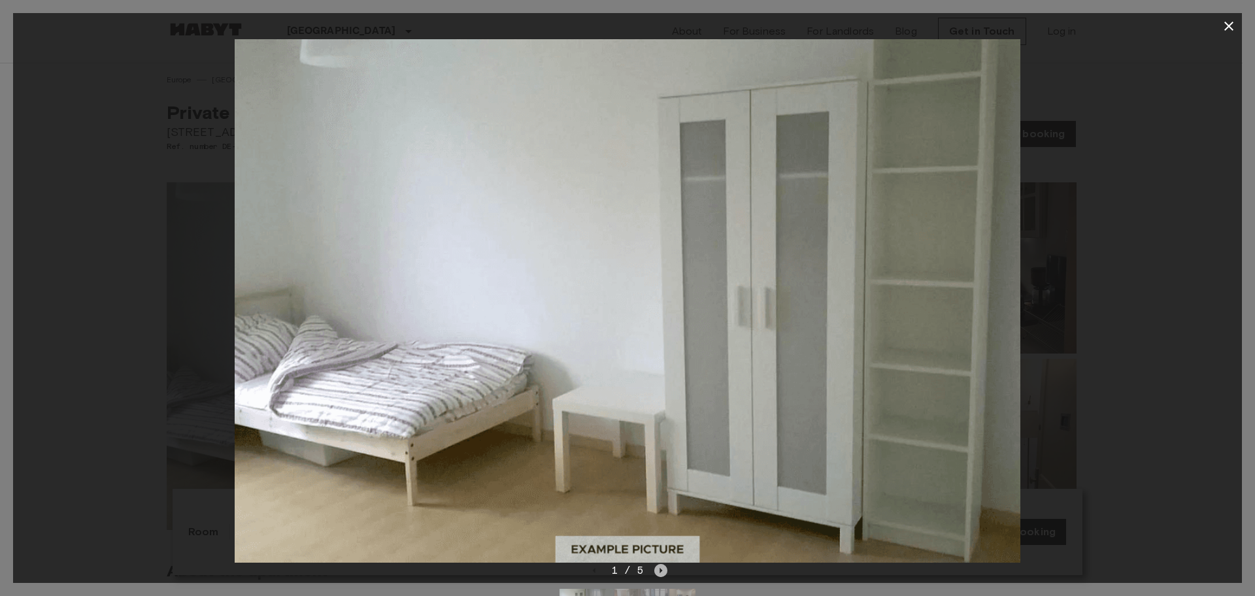
click at [663, 573] on icon "Next image" at bounding box center [660, 570] width 13 height 13
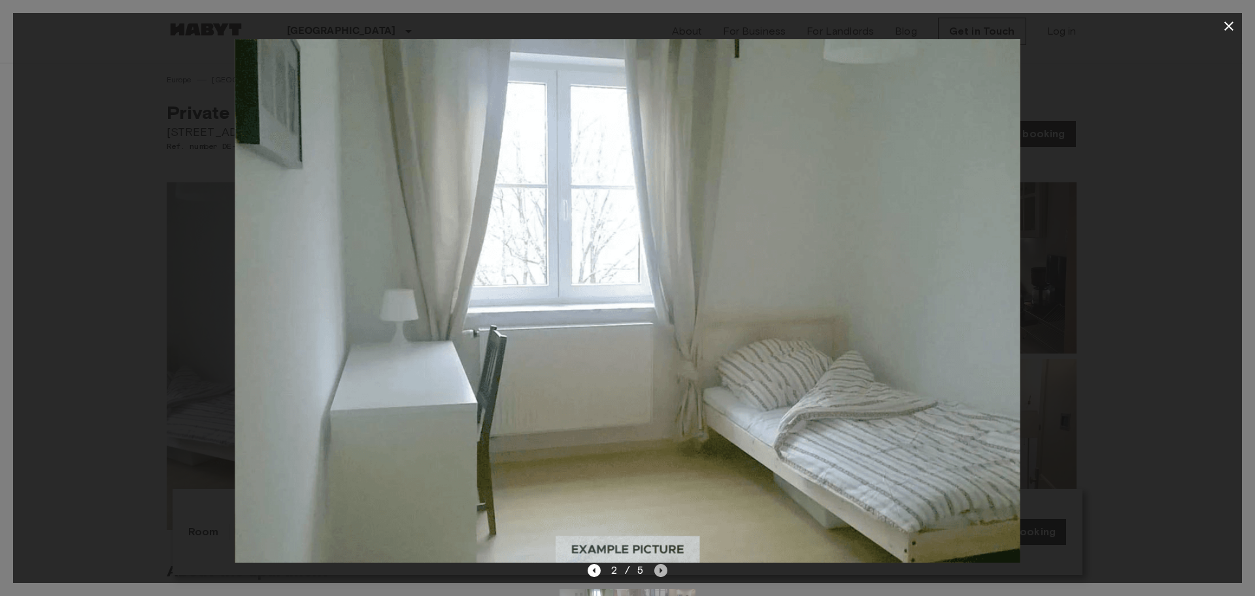
click at [665, 573] on icon "Next image" at bounding box center [660, 570] width 13 height 13
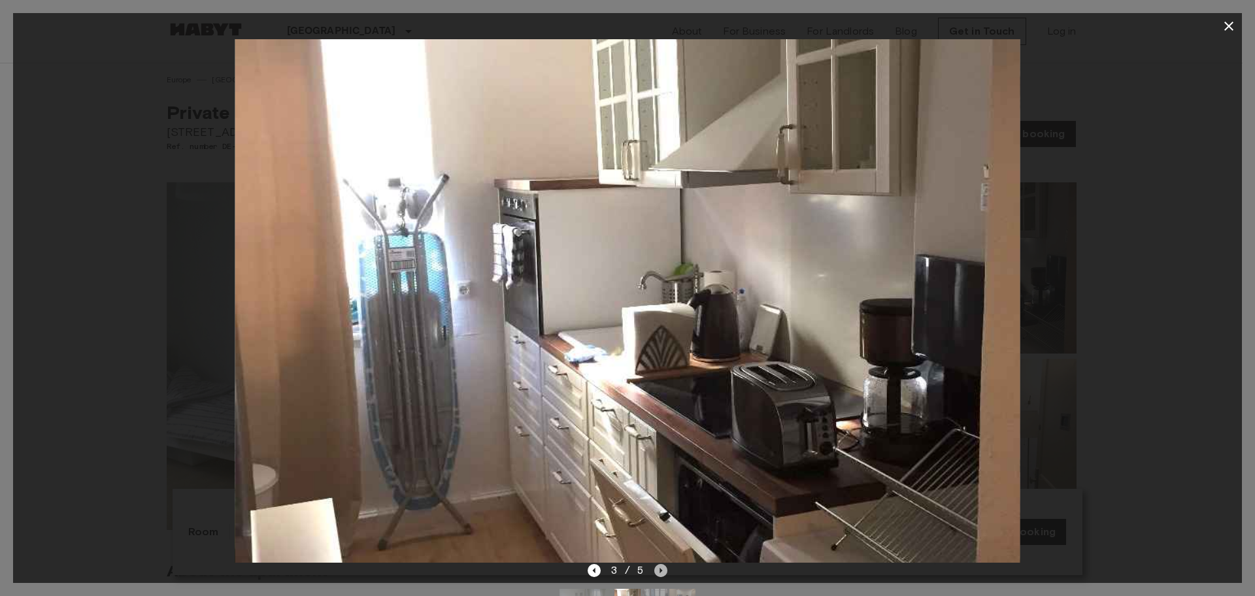
click at [665, 573] on icon "Next image" at bounding box center [660, 570] width 13 height 13
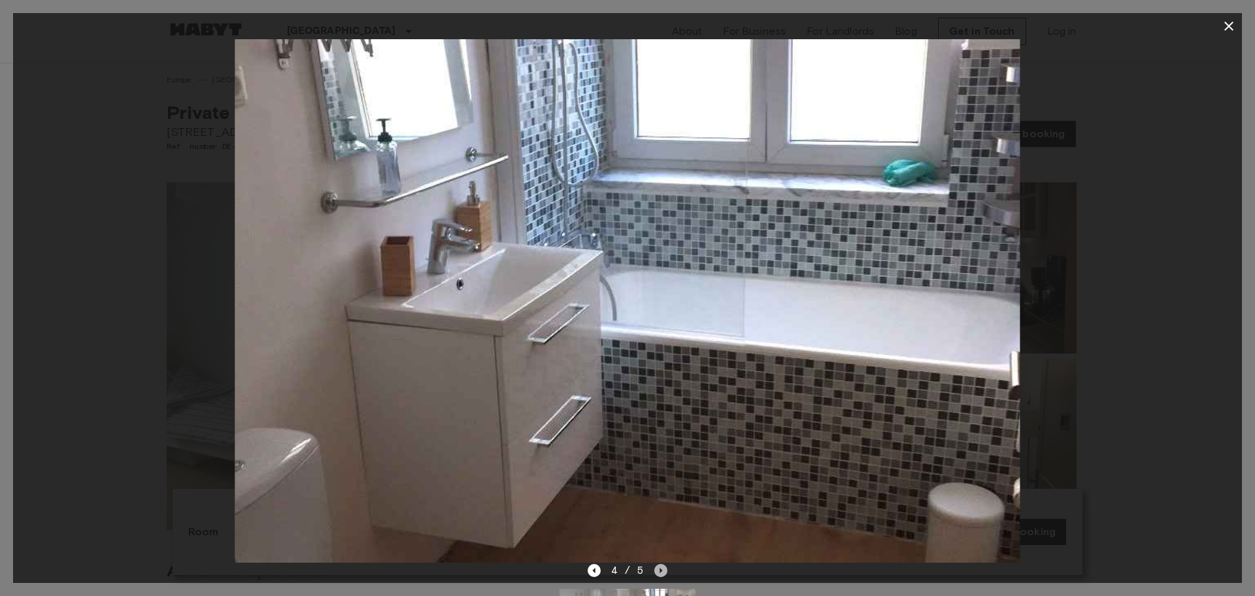
click at [665, 573] on icon "Next image" at bounding box center [660, 570] width 13 height 13
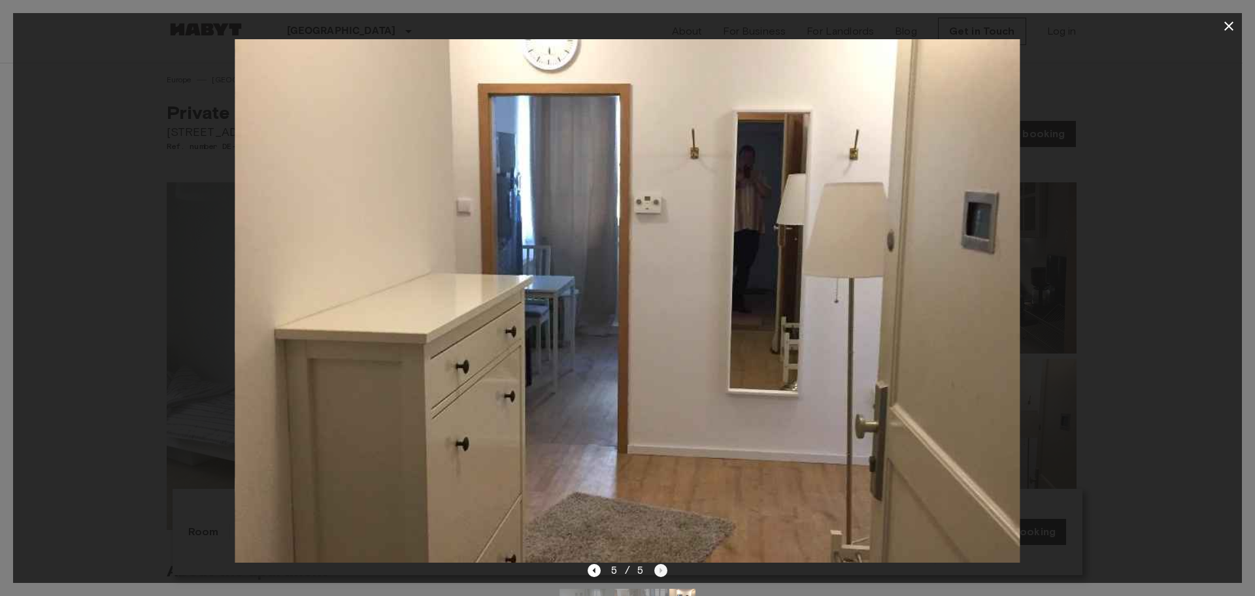
click at [665, 573] on div "5 / 5" at bounding box center [628, 571] width 80 height 16
click at [1232, 22] on icon "button" at bounding box center [1229, 26] width 16 height 16
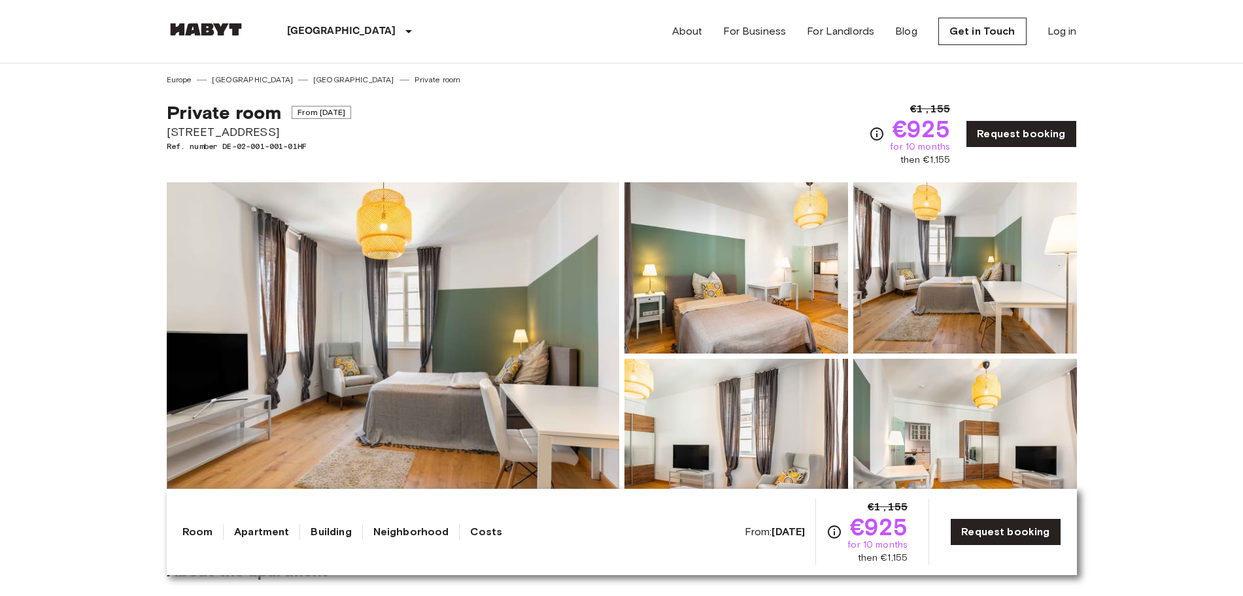
click at [395, 314] on img at bounding box center [393, 356] width 452 height 348
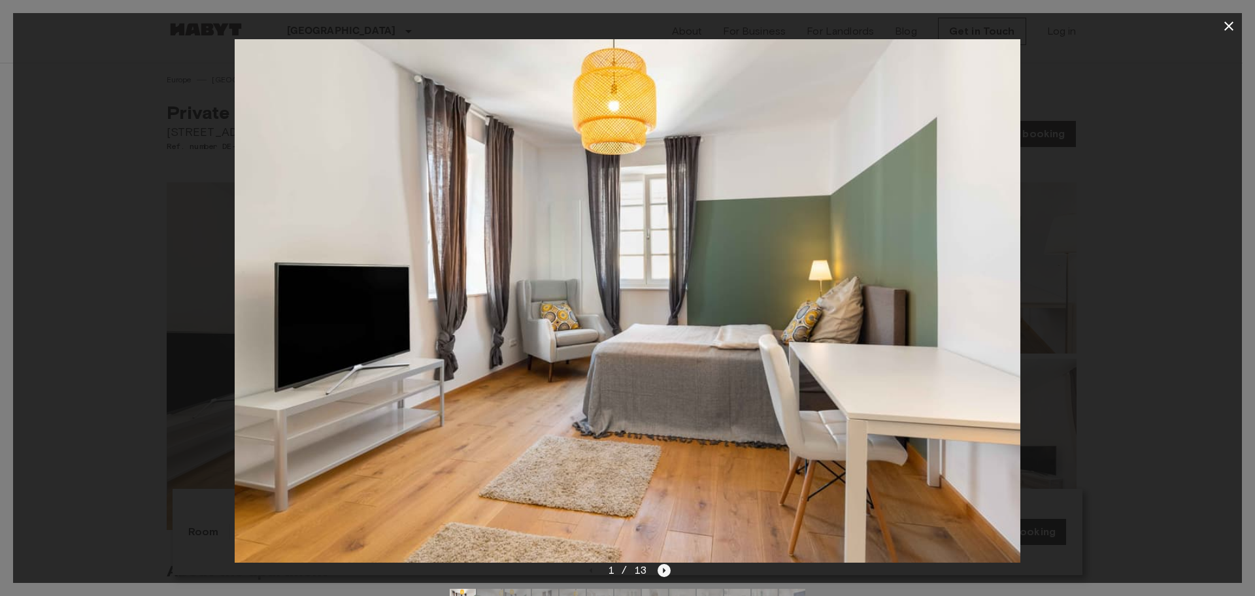
click at [661, 565] on icon "Next image" at bounding box center [664, 570] width 13 height 13
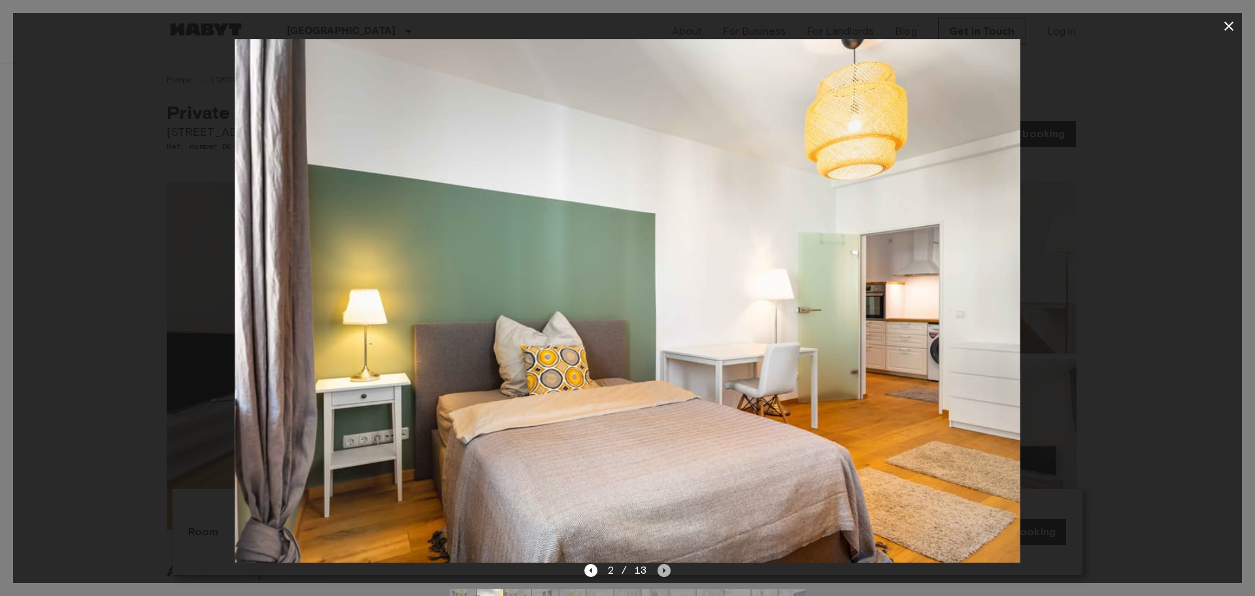
click at [661, 565] on icon "Next image" at bounding box center [664, 570] width 13 height 13
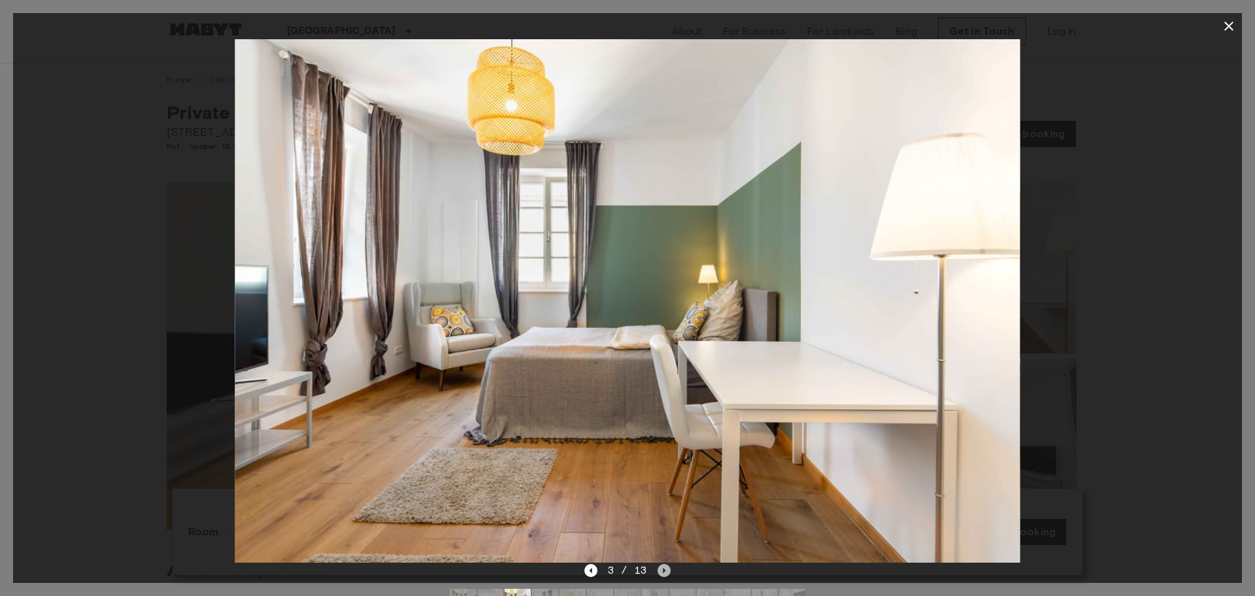
click at [661, 565] on icon "Next image" at bounding box center [664, 570] width 13 height 13
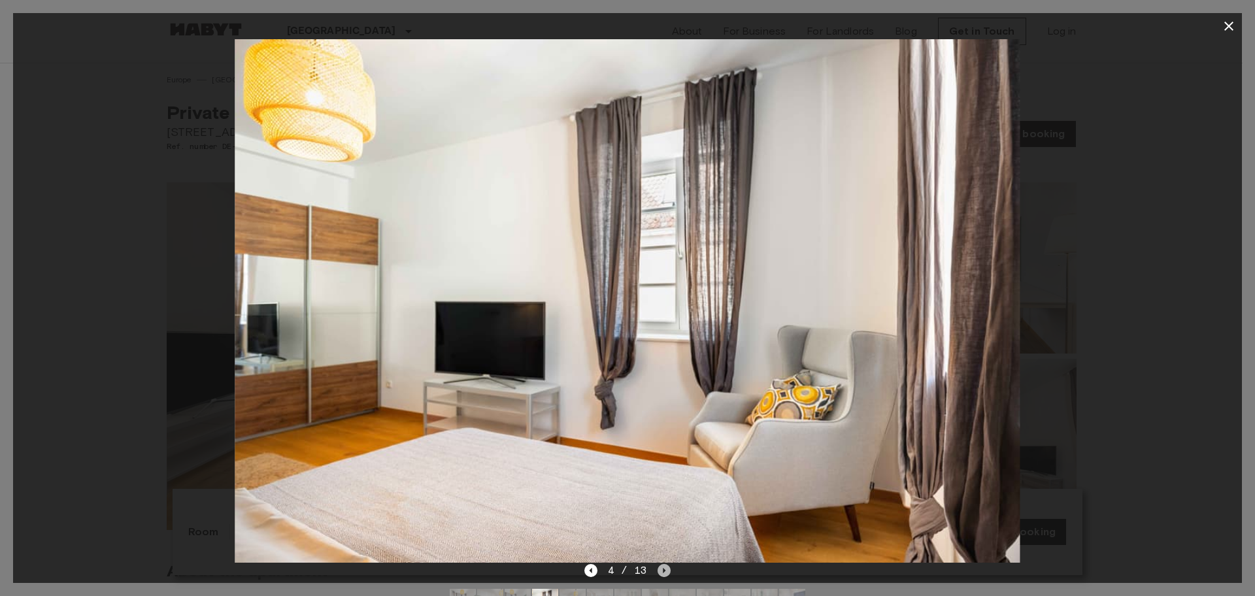
click at [661, 565] on icon "Next image" at bounding box center [664, 570] width 13 height 13
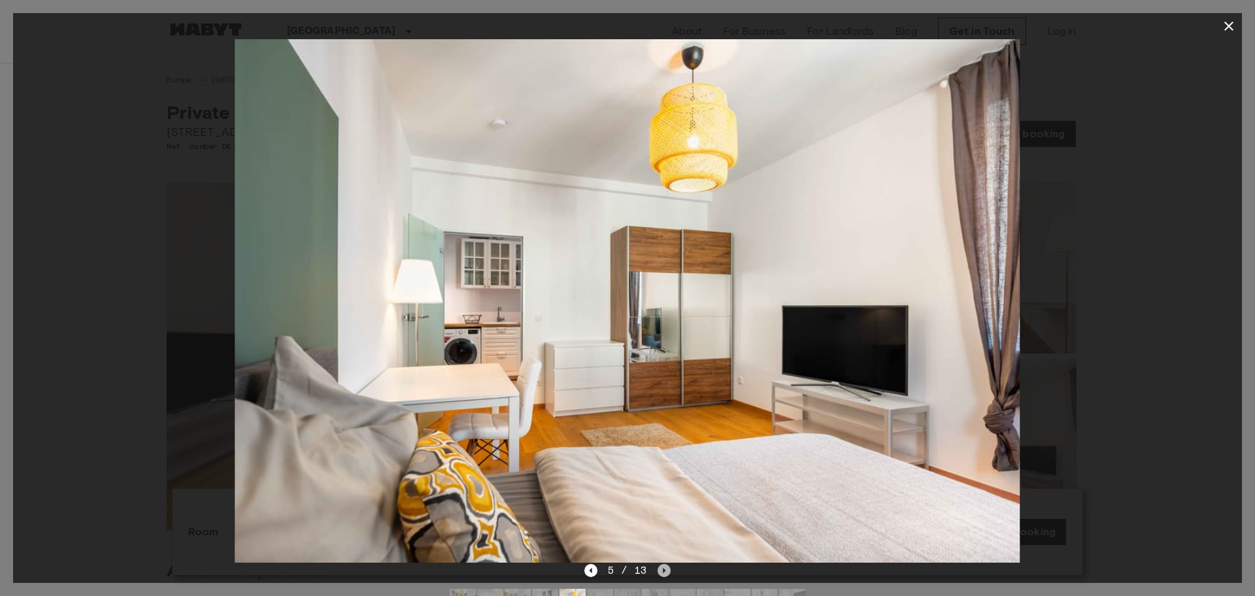
click at [661, 565] on icon "Next image" at bounding box center [664, 570] width 13 height 13
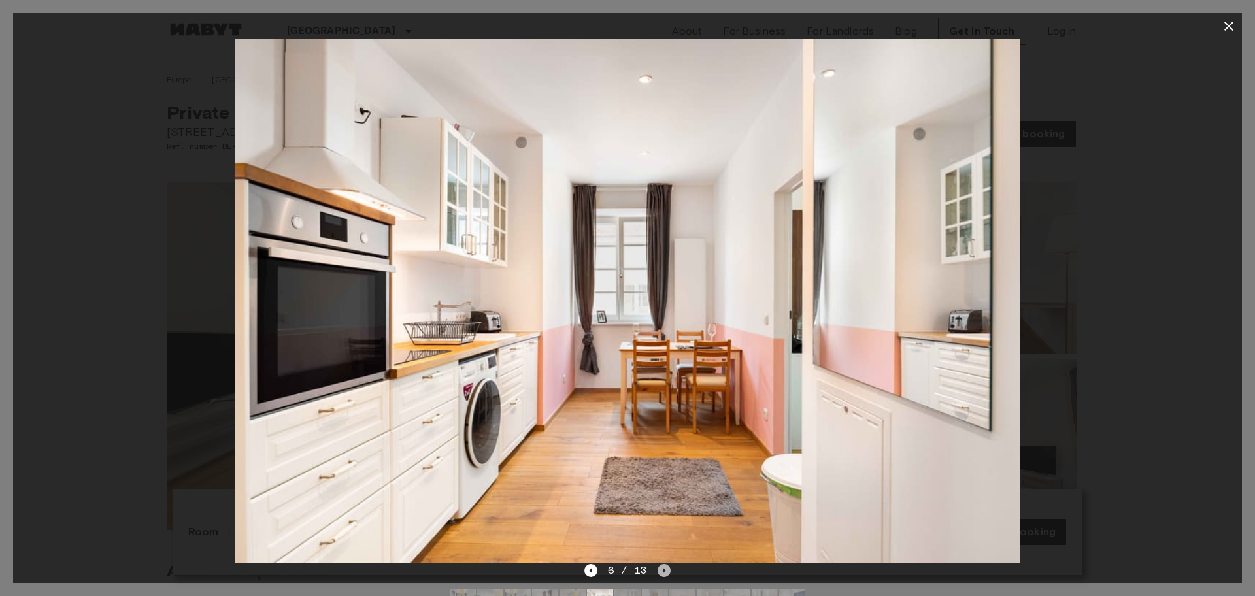
click at [661, 565] on icon "Next image" at bounding box center [664, 570] width 13 height 13
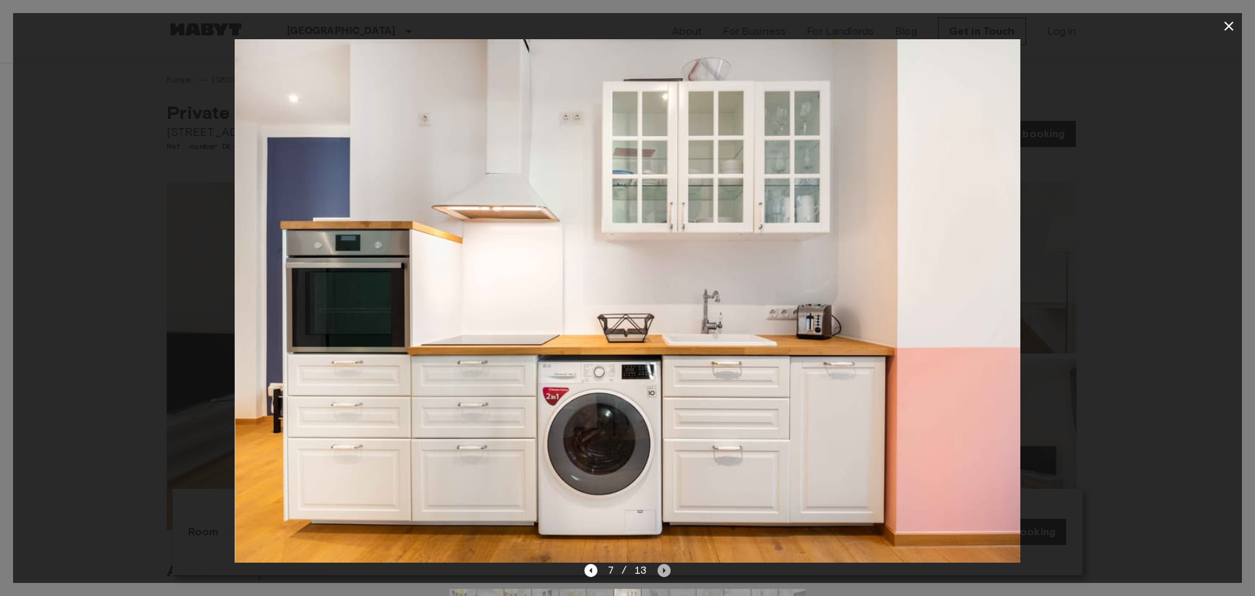
click at [661, 565] on icon "Next image" at bounding box center [664, 570] width 13 height 13
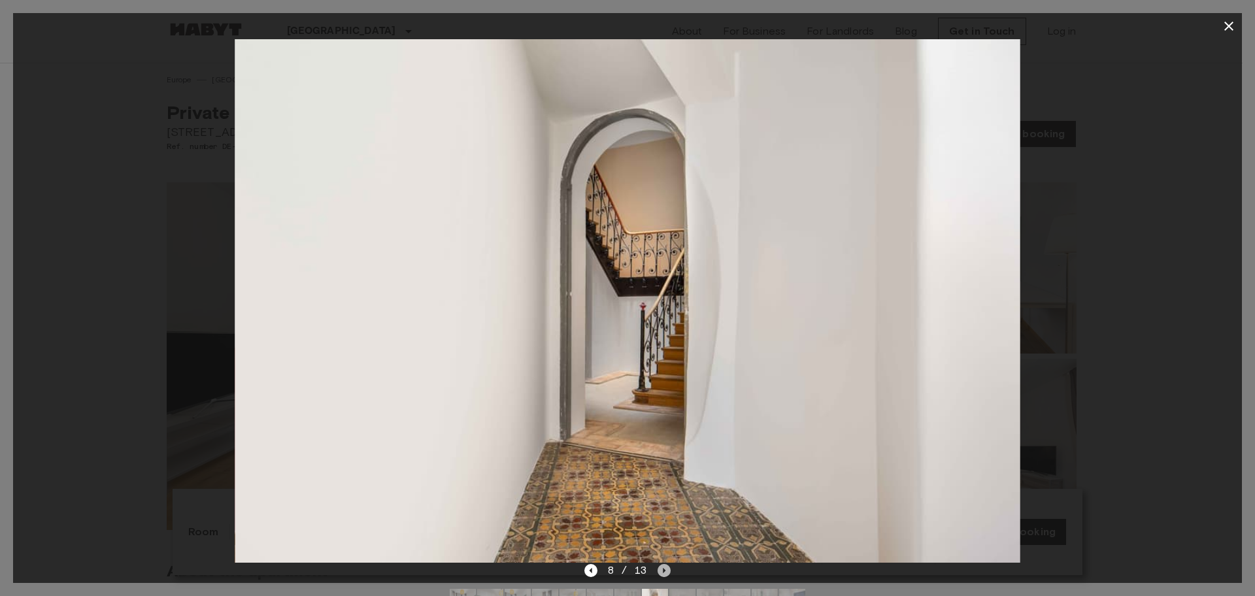
click at [661, 565] on icon "Next image" at bounding box center [664, 570] width 13 height 13
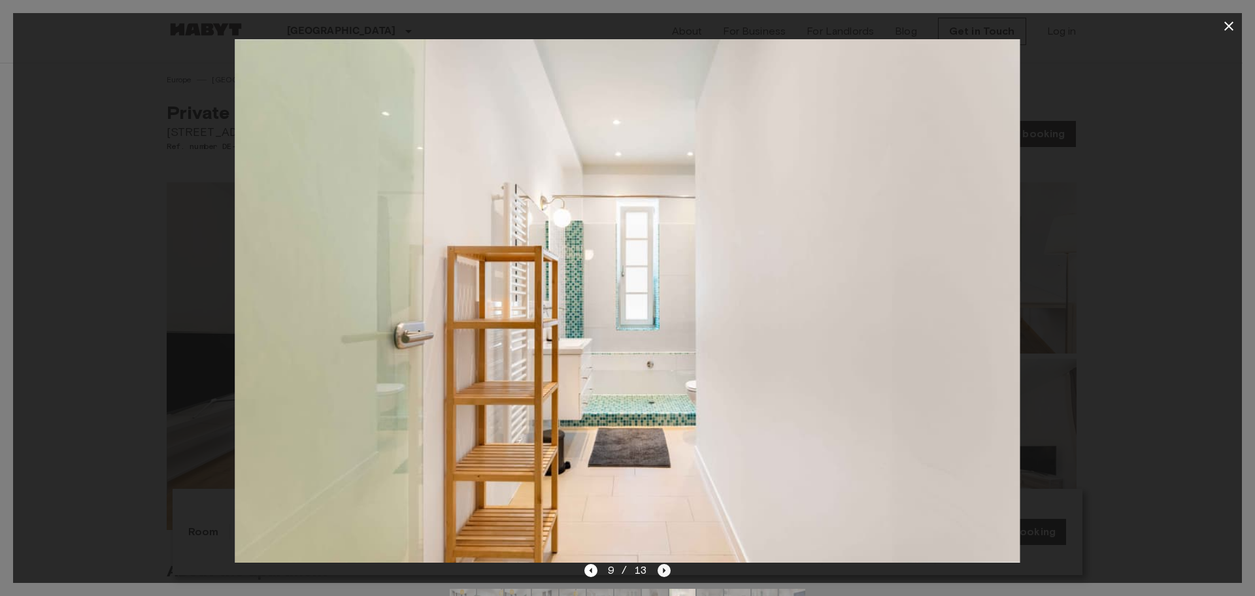
click at [661, 565] on icon "Next image" at bounding box center [664, 570] width 13 height 13
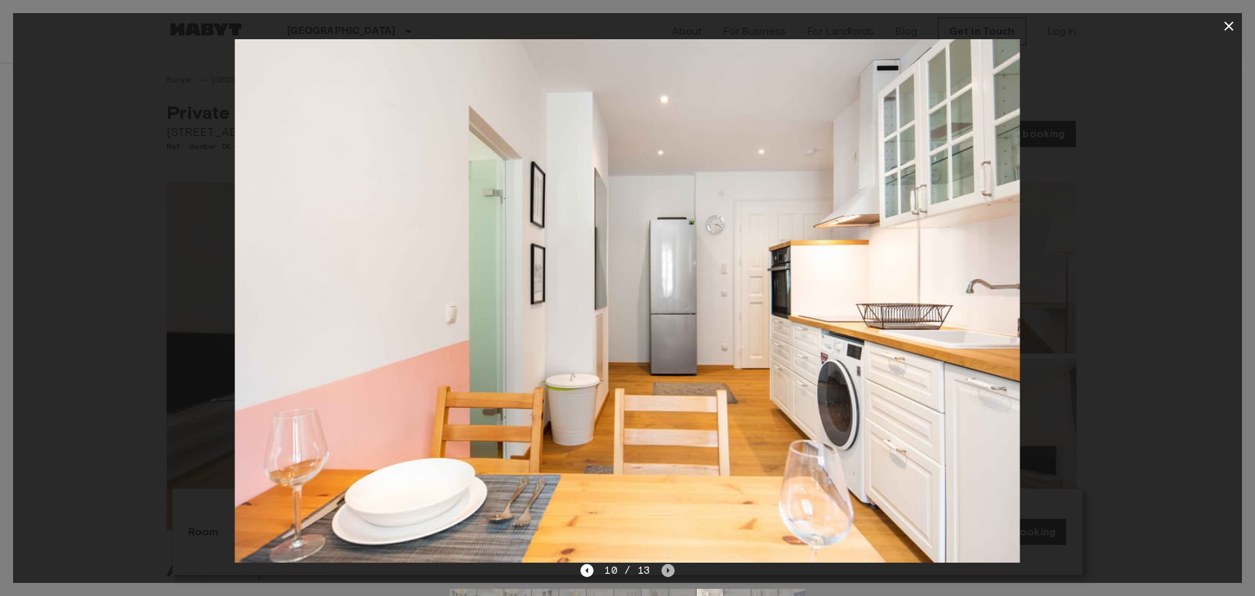
click at [662, 565] on icon "Next image" at bounding box center [668, 570] width 13 height 13
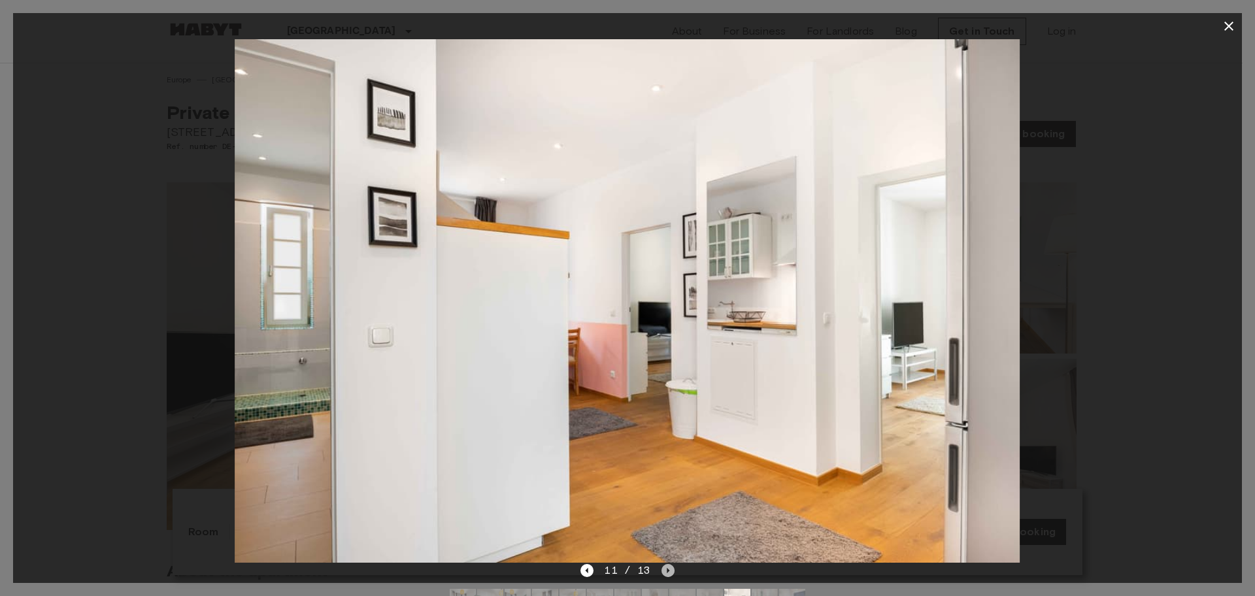
click at [662, 565] on icon "Next image" at bounding box center [668, 570] width 13 height 13
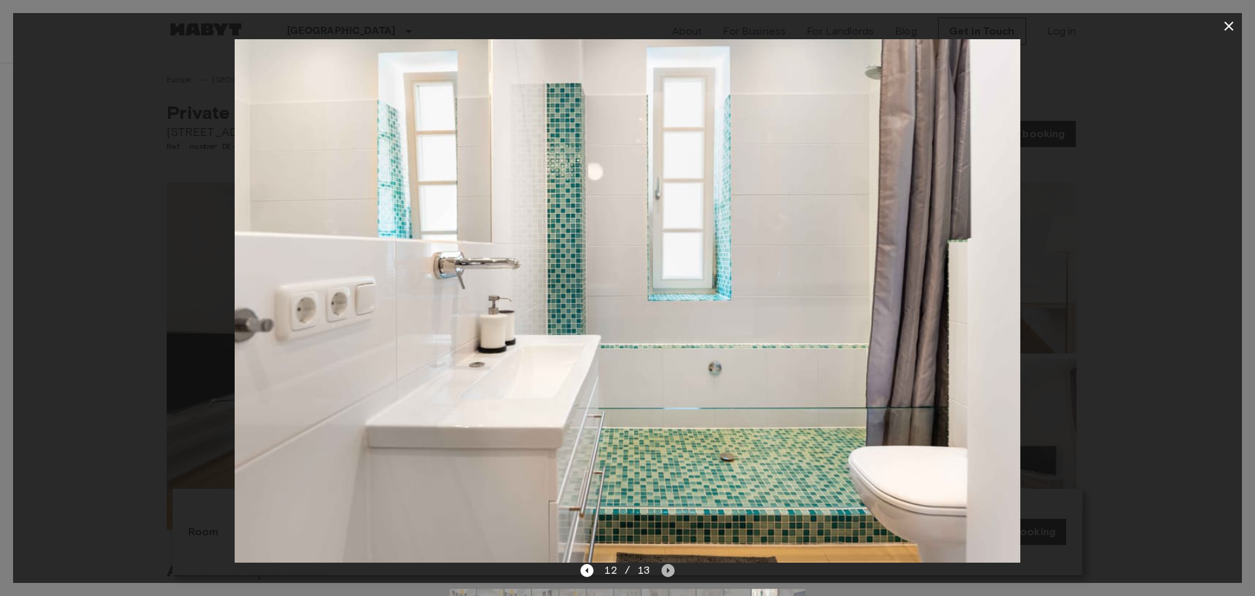
click at [662, 565] on icon "Next image" at bounding box center [668, 570] width 13 height 13
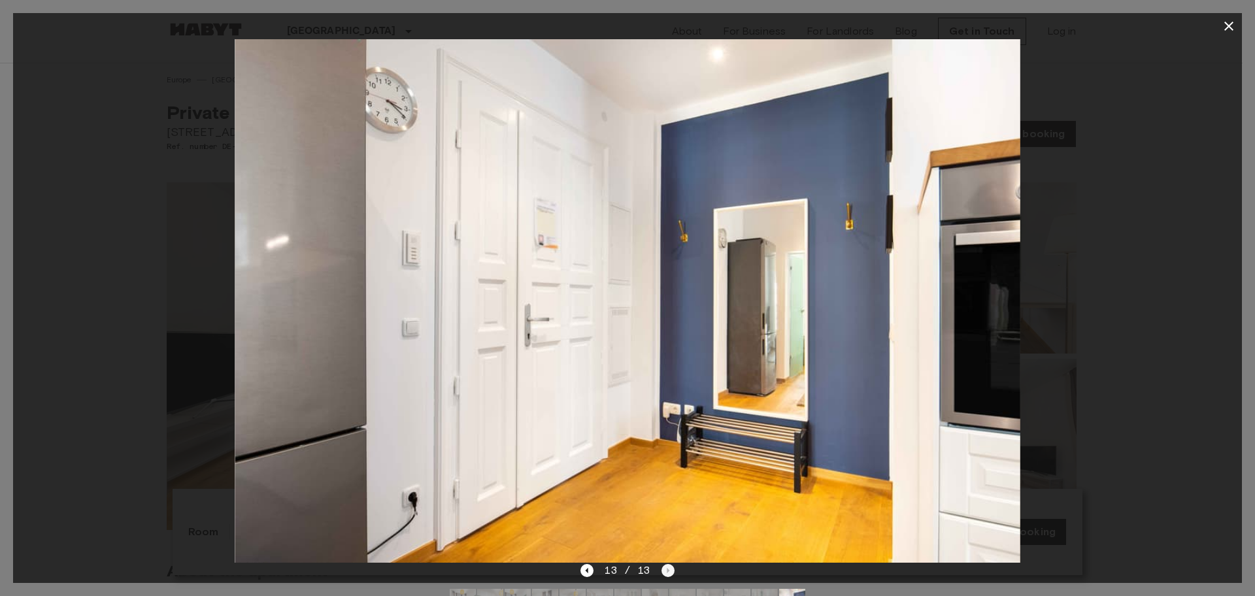
click at [661, 565] on div "13 / 13" at bounding box center [626, 571] width 93 height 16
click at [1225, 28] on icon "button" at bounding box center [1229, 26] width 16 height 16
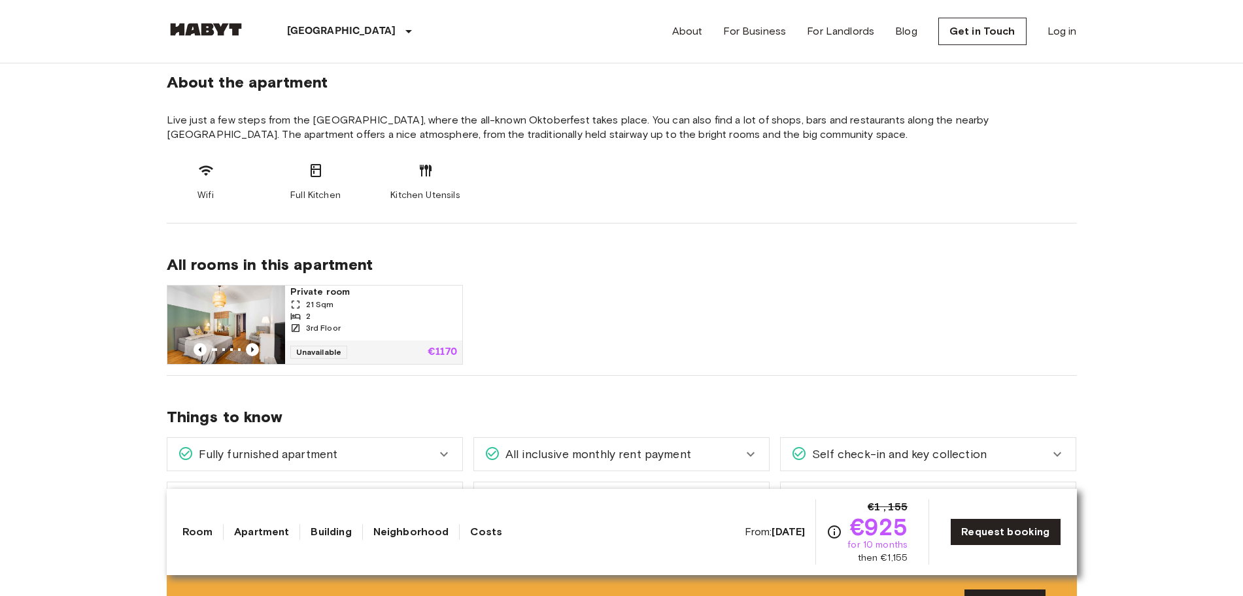
scroll to position [490, 0]
